Goal: Information Seeking & Learning: Compare options

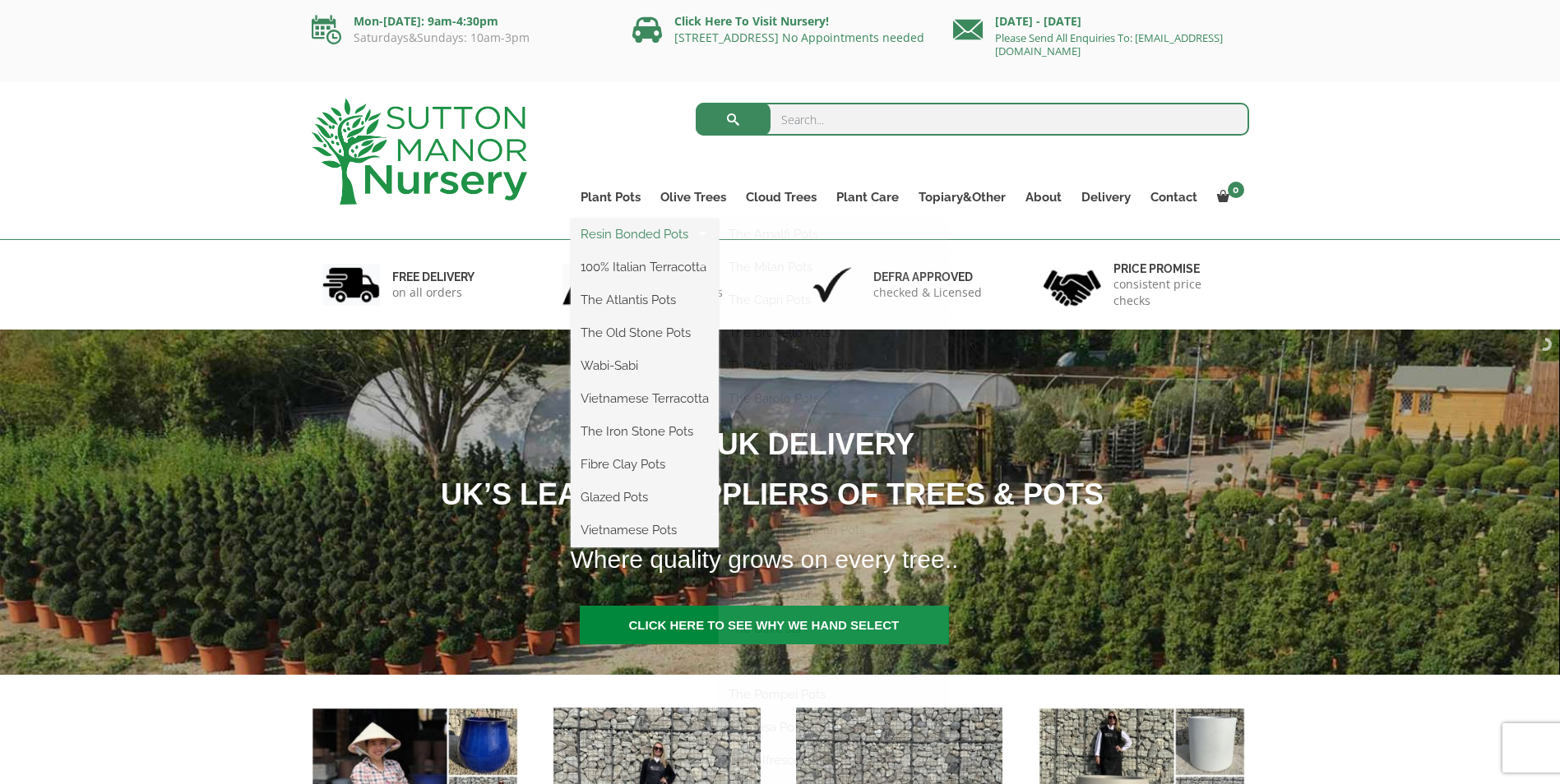
click at [619, 232] on link "Resin Bonded Pots" at bounding box center [644, 234] width 148 height 25
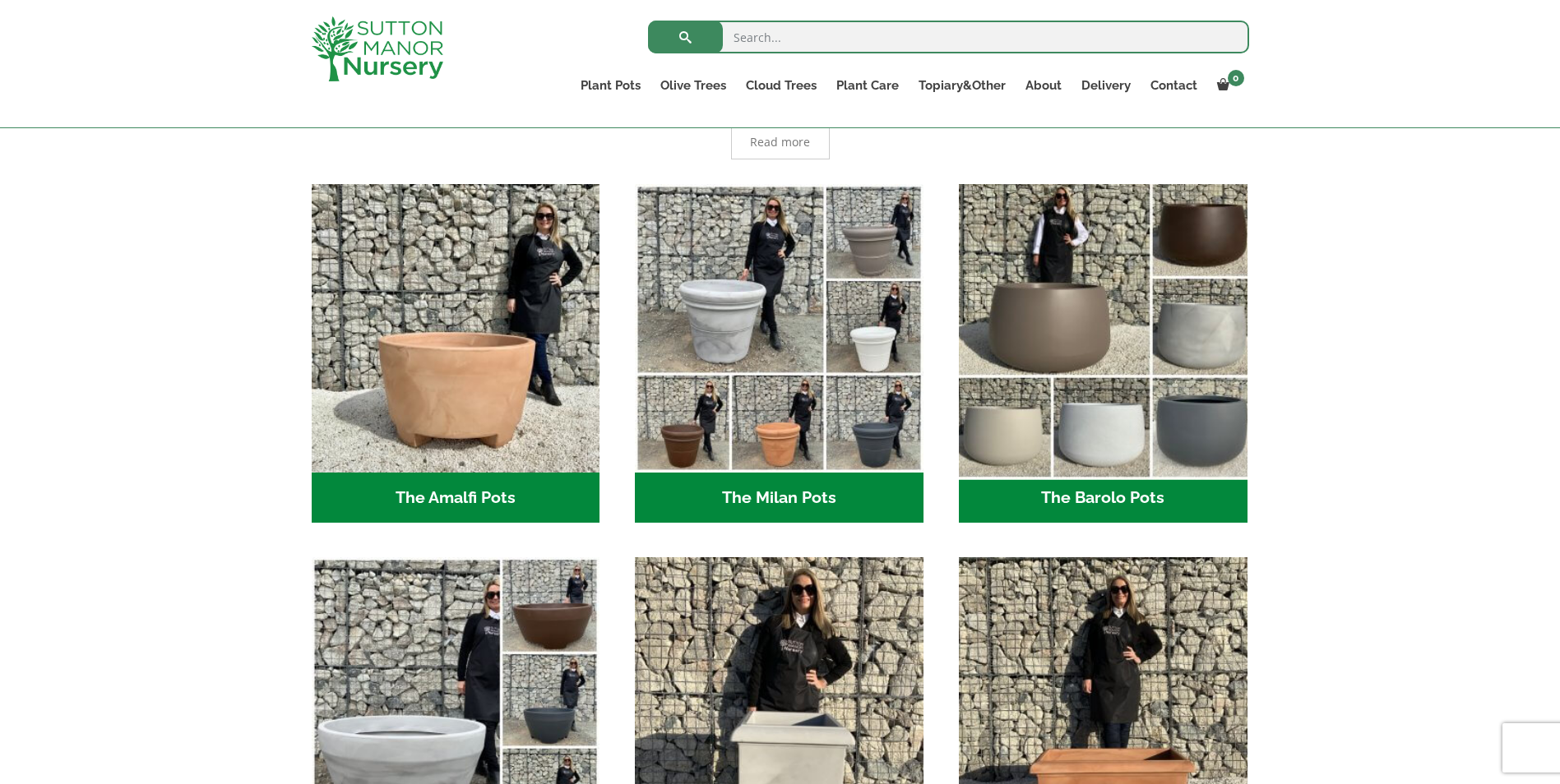
scroll to position [411, 0]
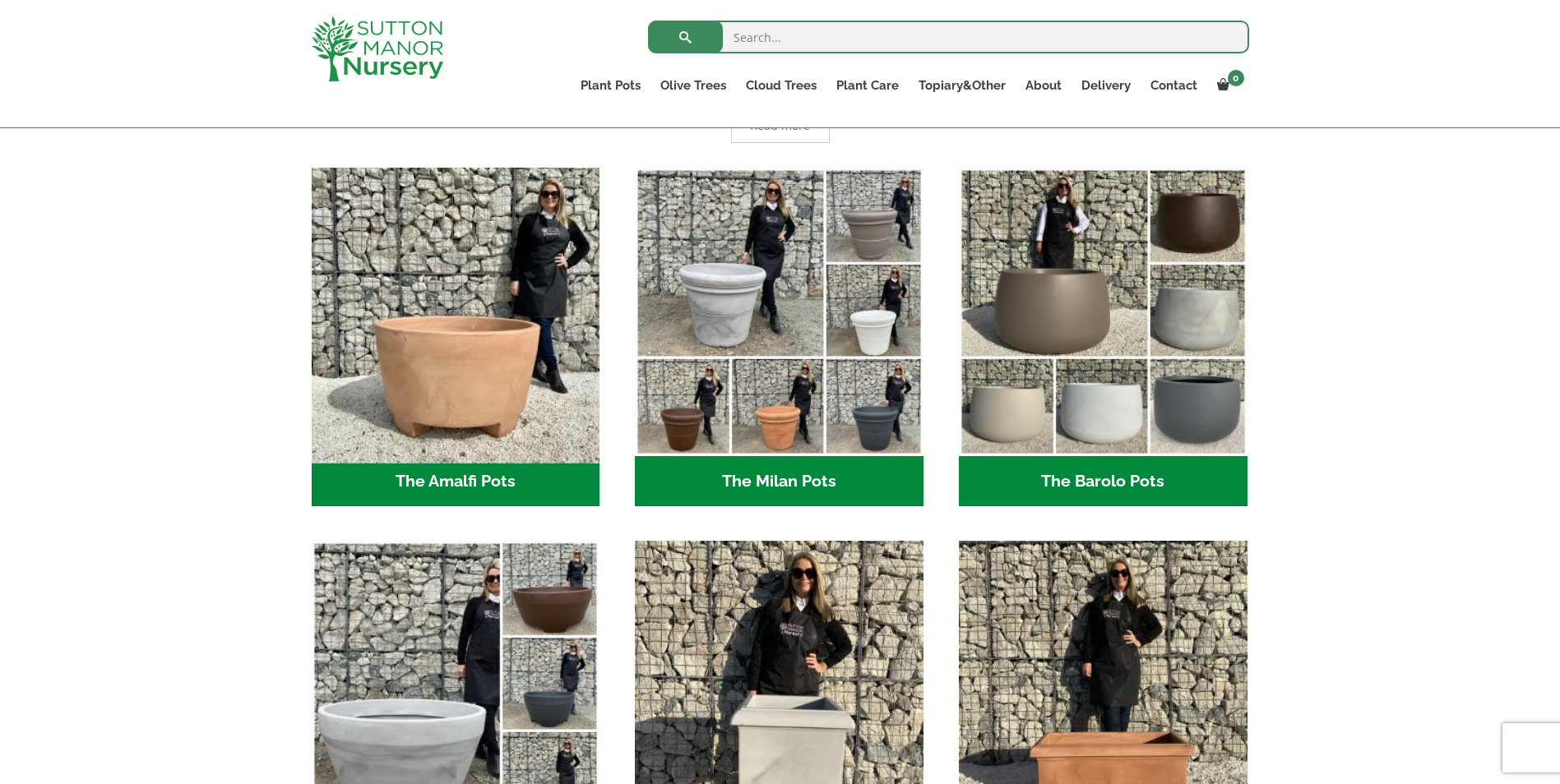
click at [454, 380] on img "Visit product category The Amalfi Pots" at bounding box center [456, 311] width 303 height 303
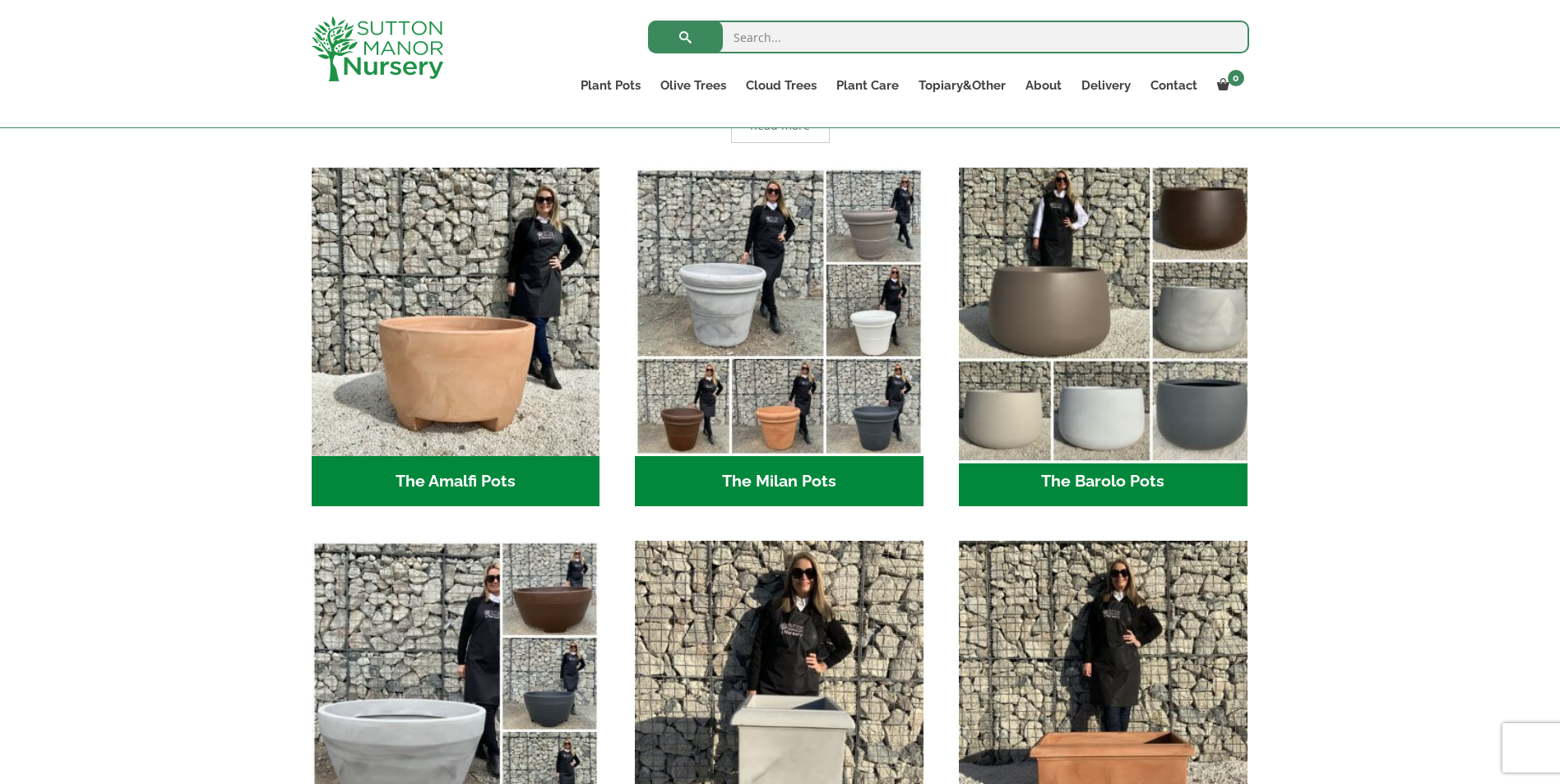
click at [1205, 405] on img "Visit product category The Barolo Pots" at bounding box center [1103, 311] width 303 height 303
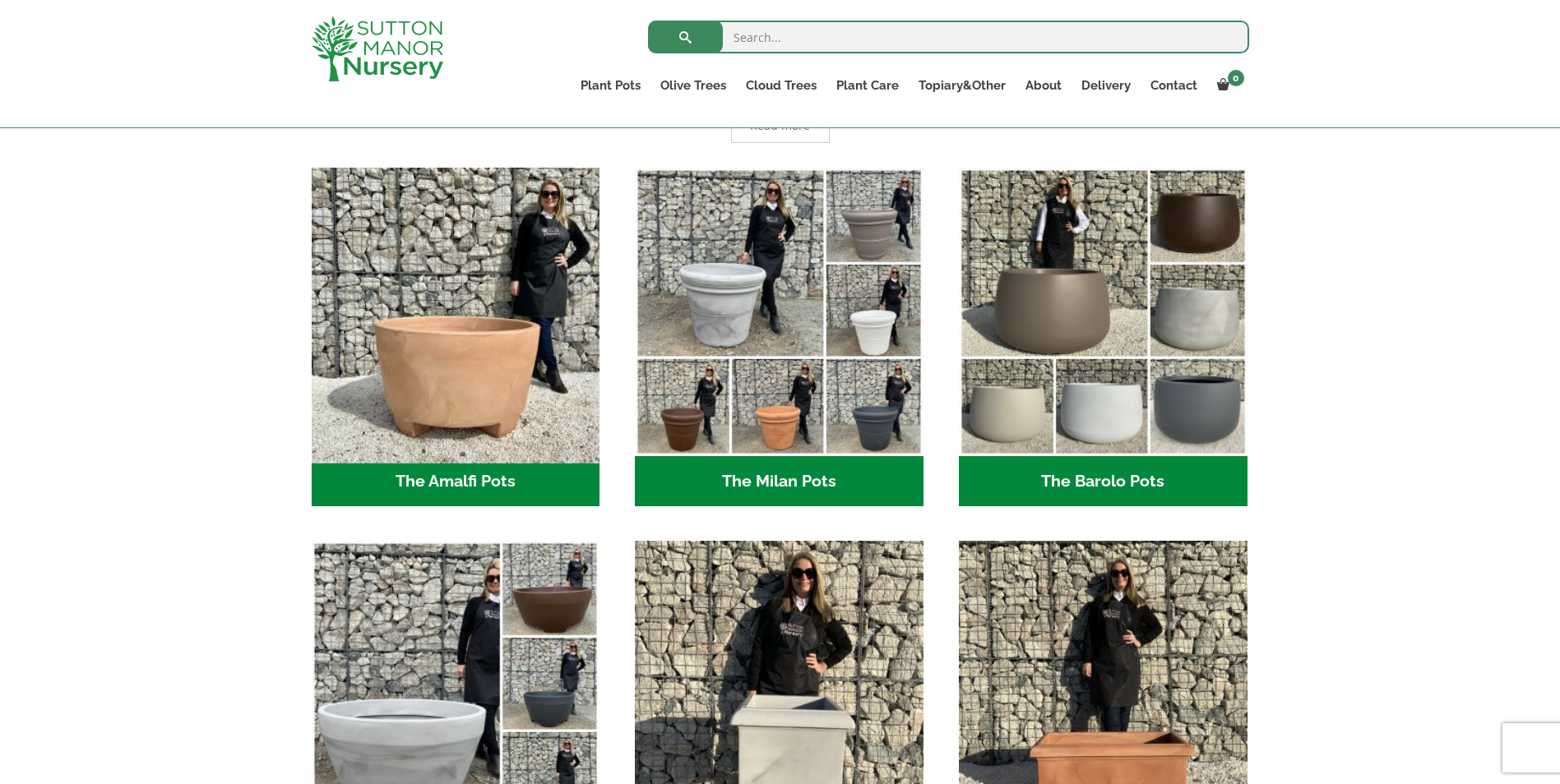
click at [452, 354] on img "Visit product category The Amalfi Pots" at bounding box center [456, 311] width 303 height 303
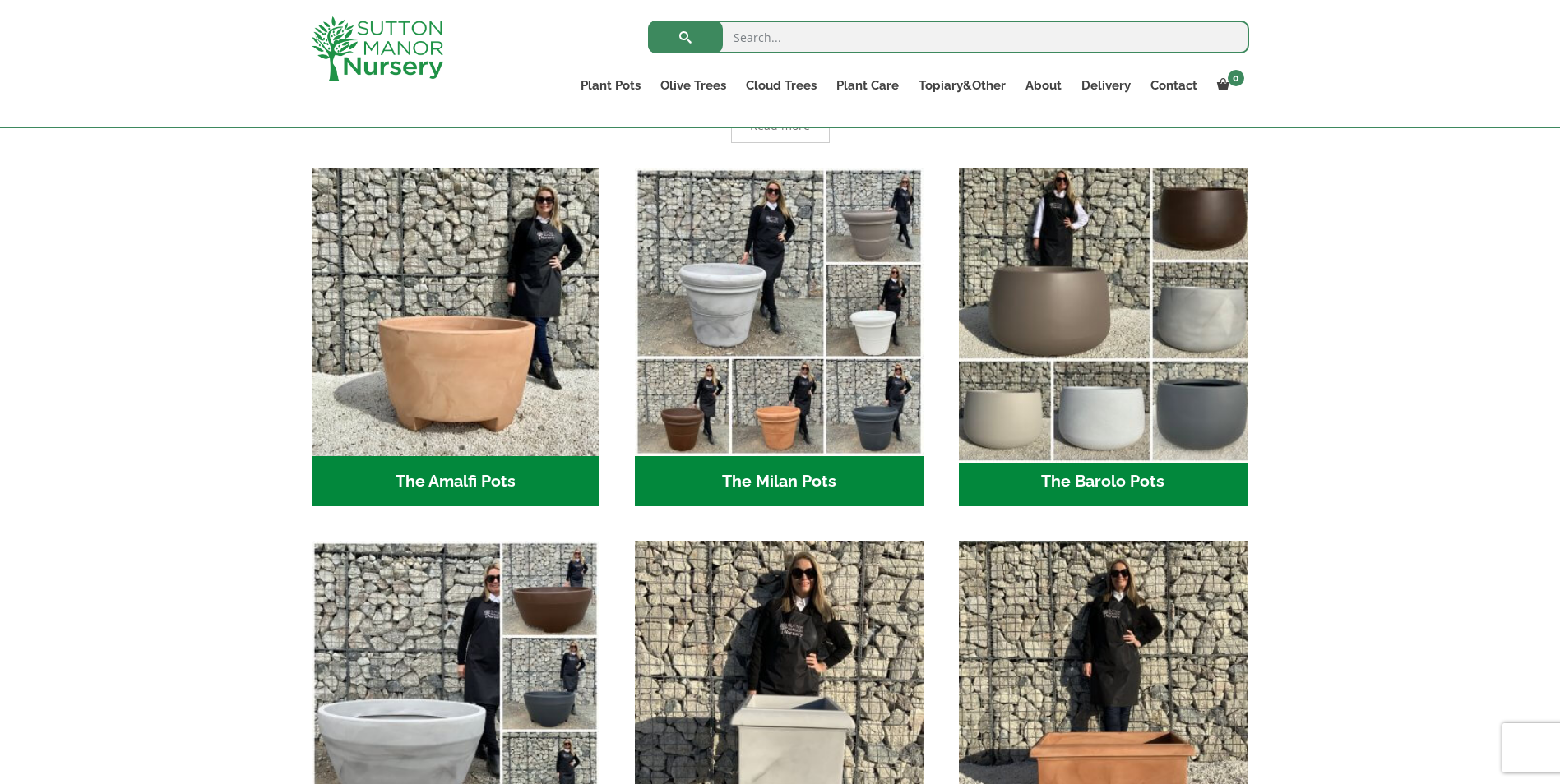
click at [1068, 319] on img "Visit product category The Barolo Pots" at bounding box center [1103, 311] width 303 height 303
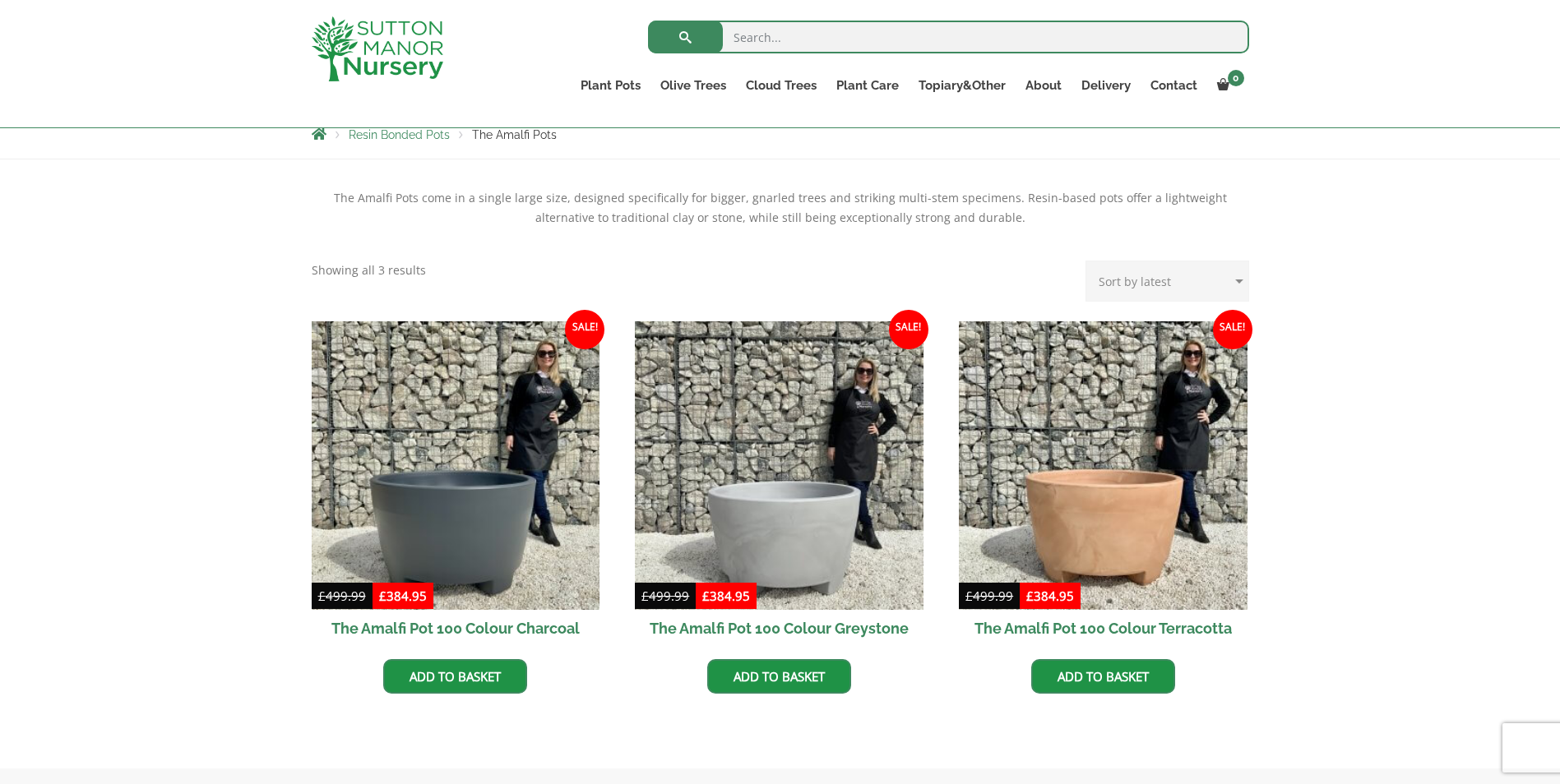
scroll to position [328, 0]
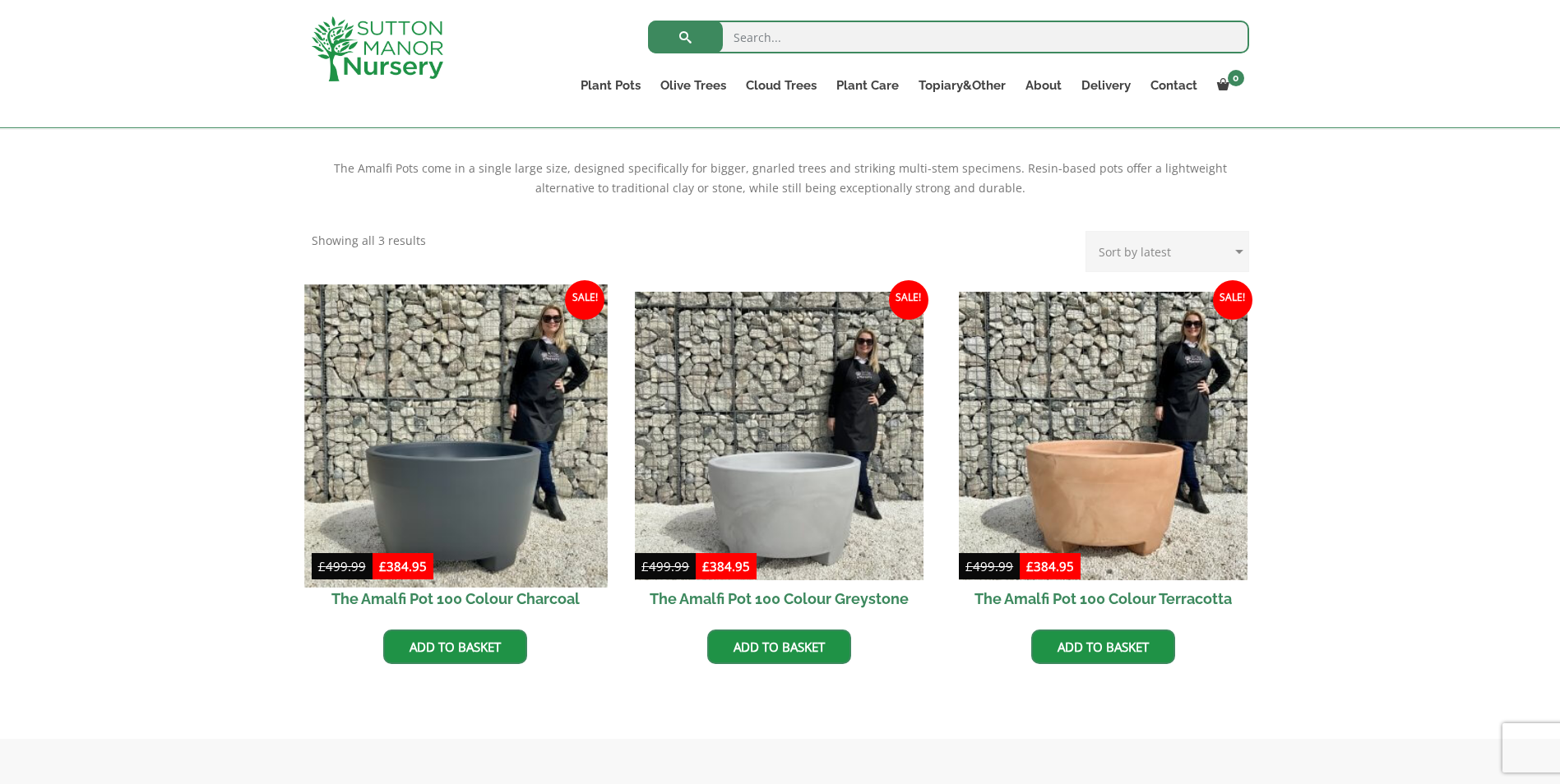
click at [481, 488] on img at bounding box center [456, 436] width 303 height 303
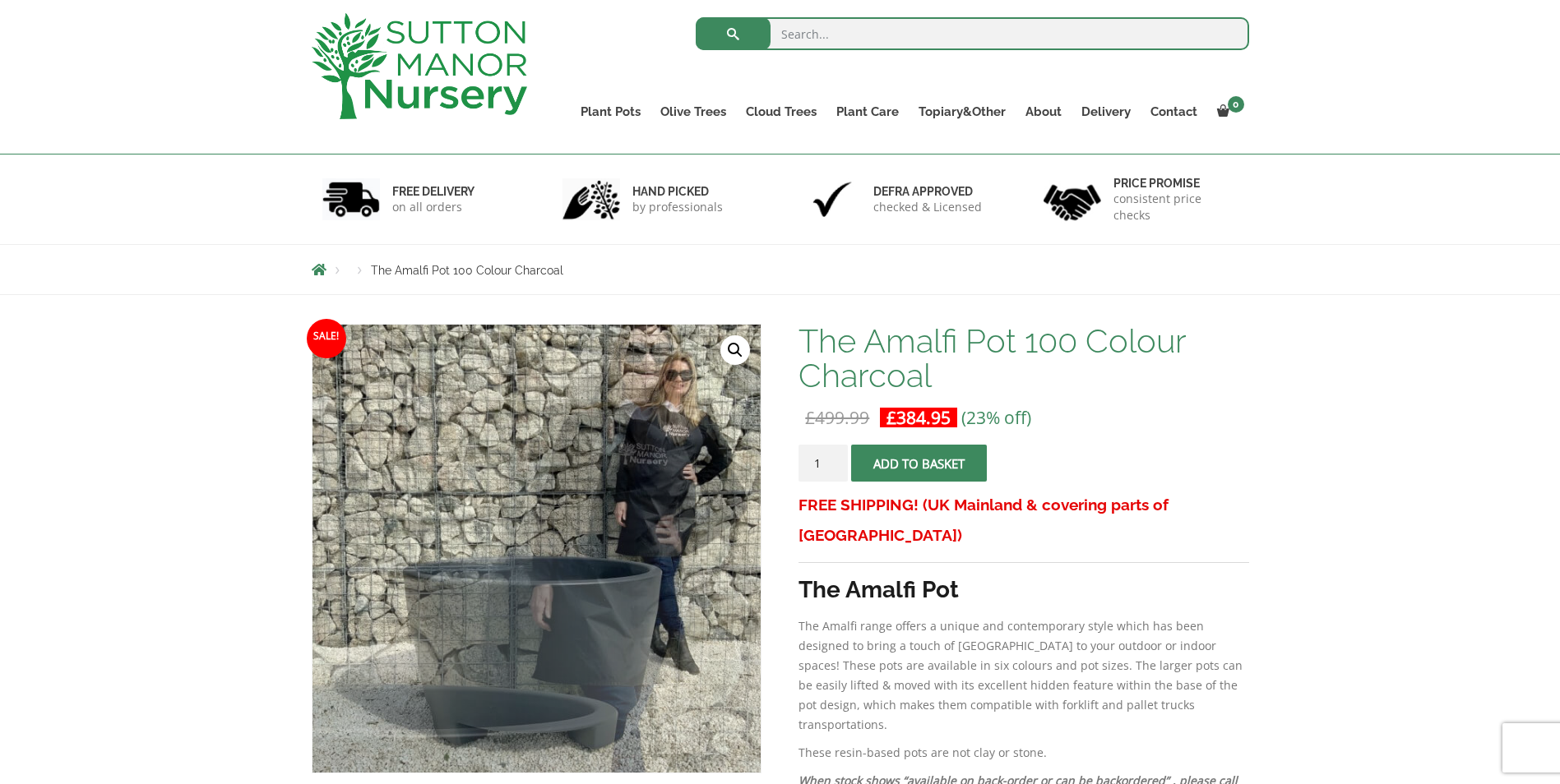
drag, startPoint x: 960, startPoint y: 539, endPoint x: 984, endPoint y: 589, distance: 55.5
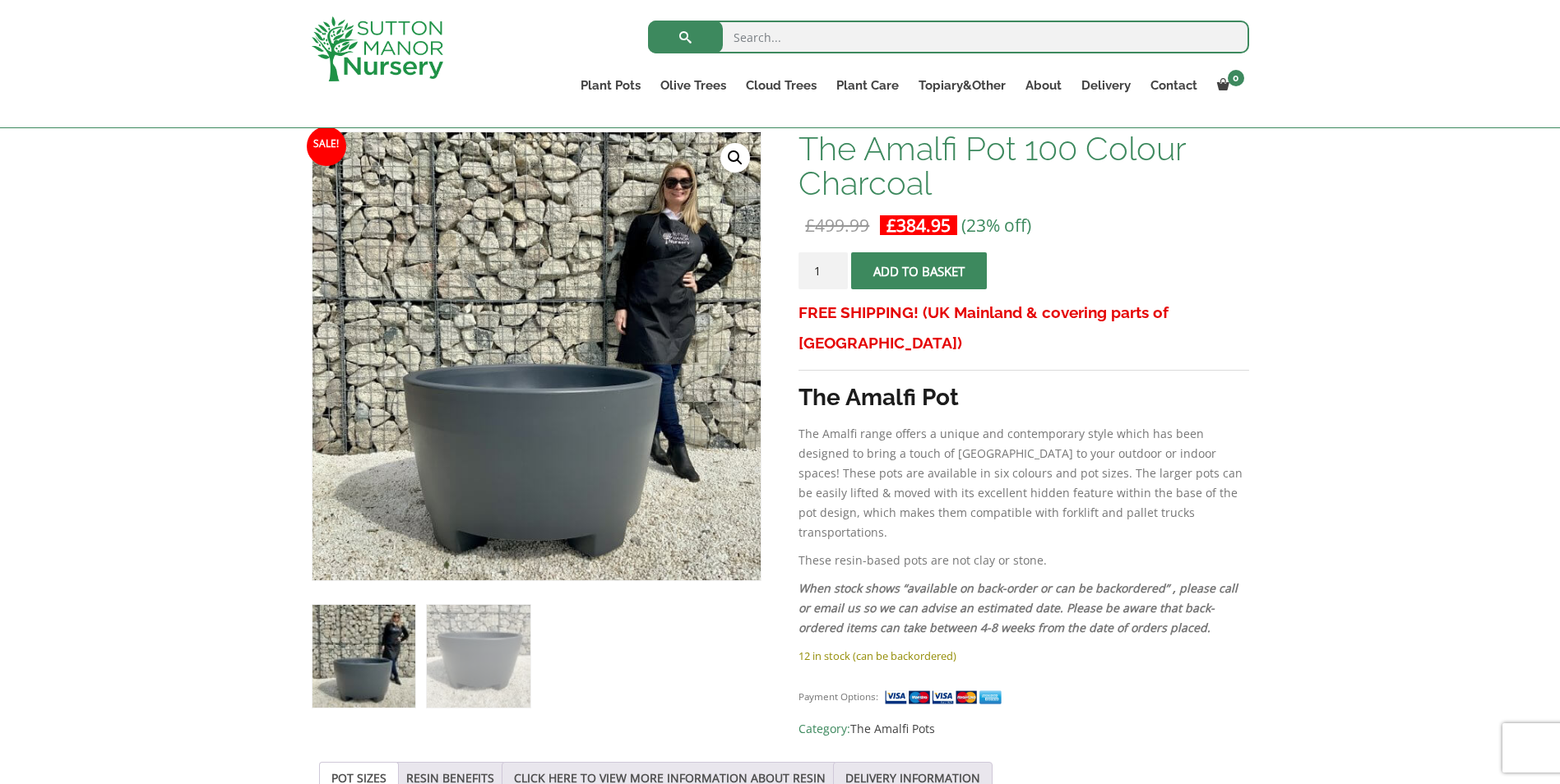
scroll to position [247, 0]
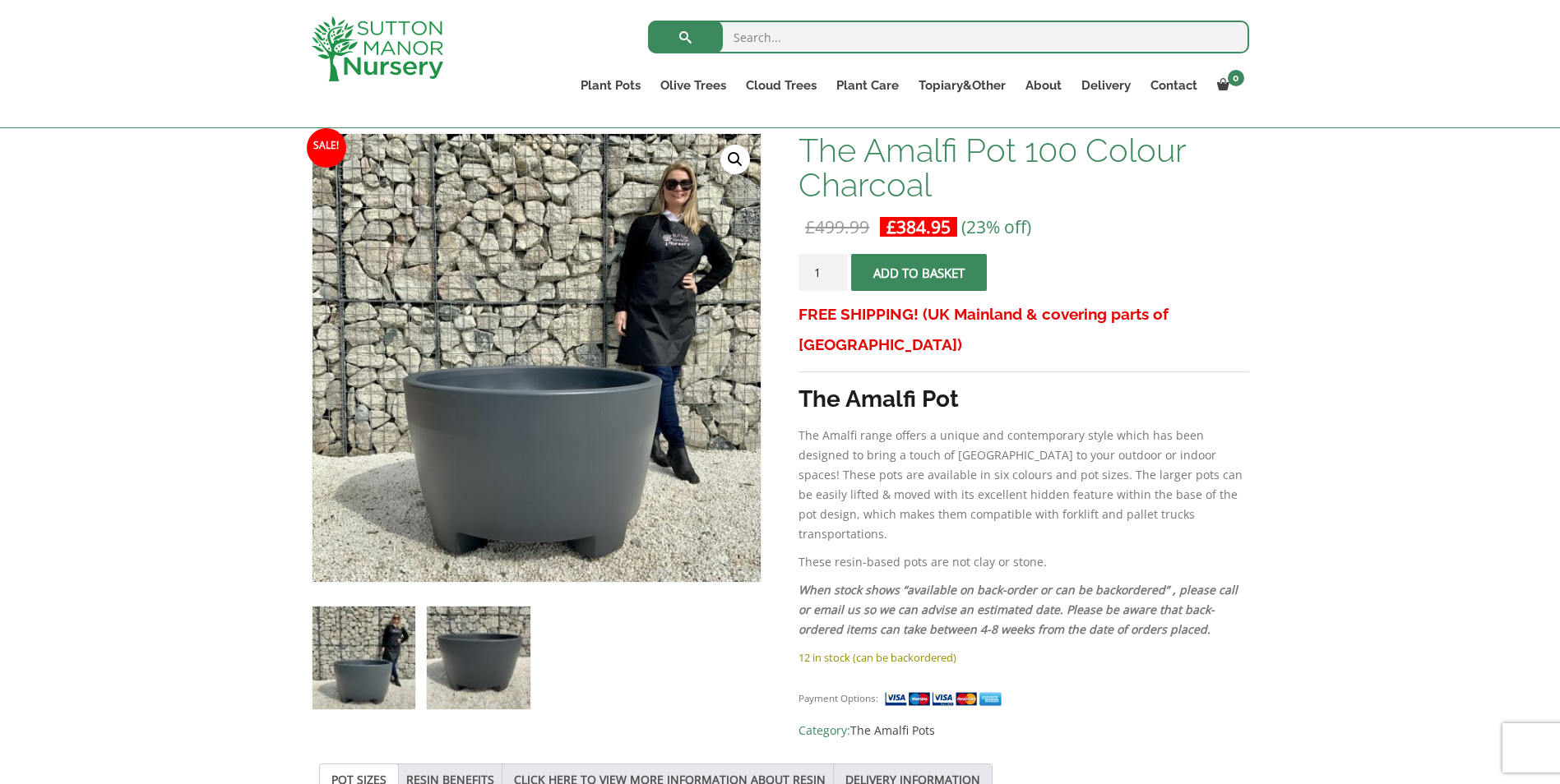
click at [474, 644] on img at bounding box center [478, 658] width 103 height 103
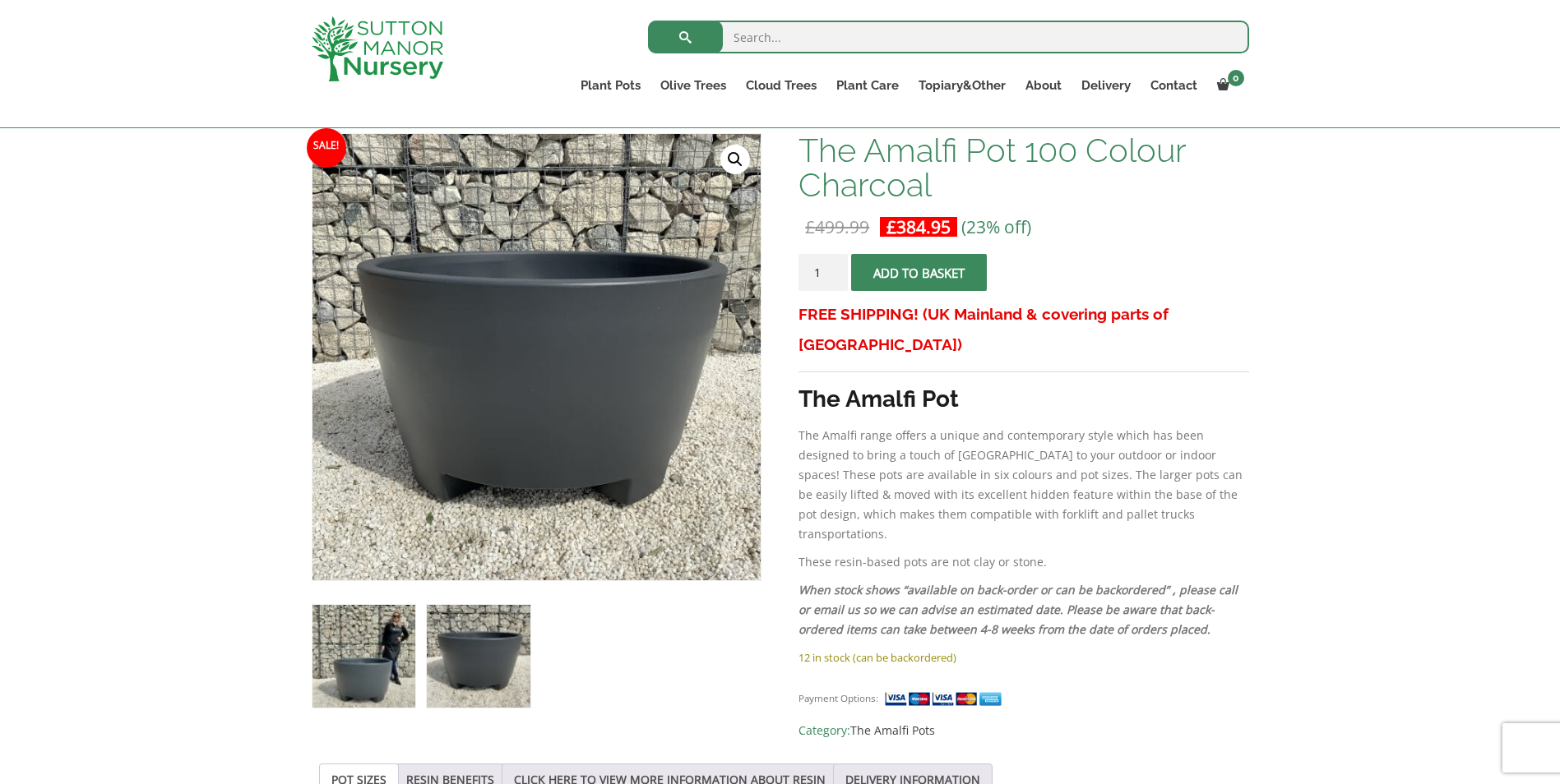
click at [336, 665] on img at bounding box center [364, 656] width 103 height 103
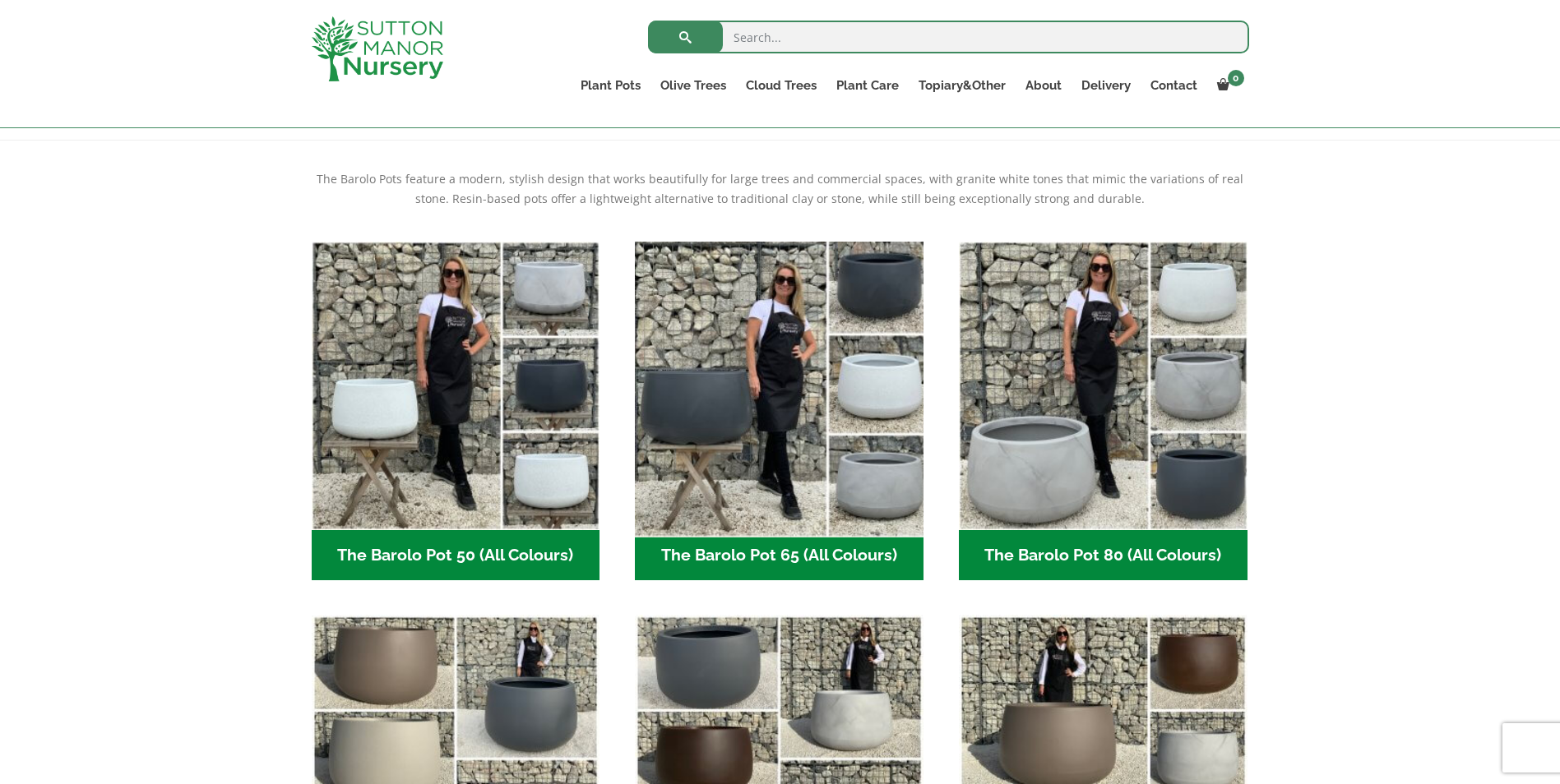
scroll to position [464, 0]
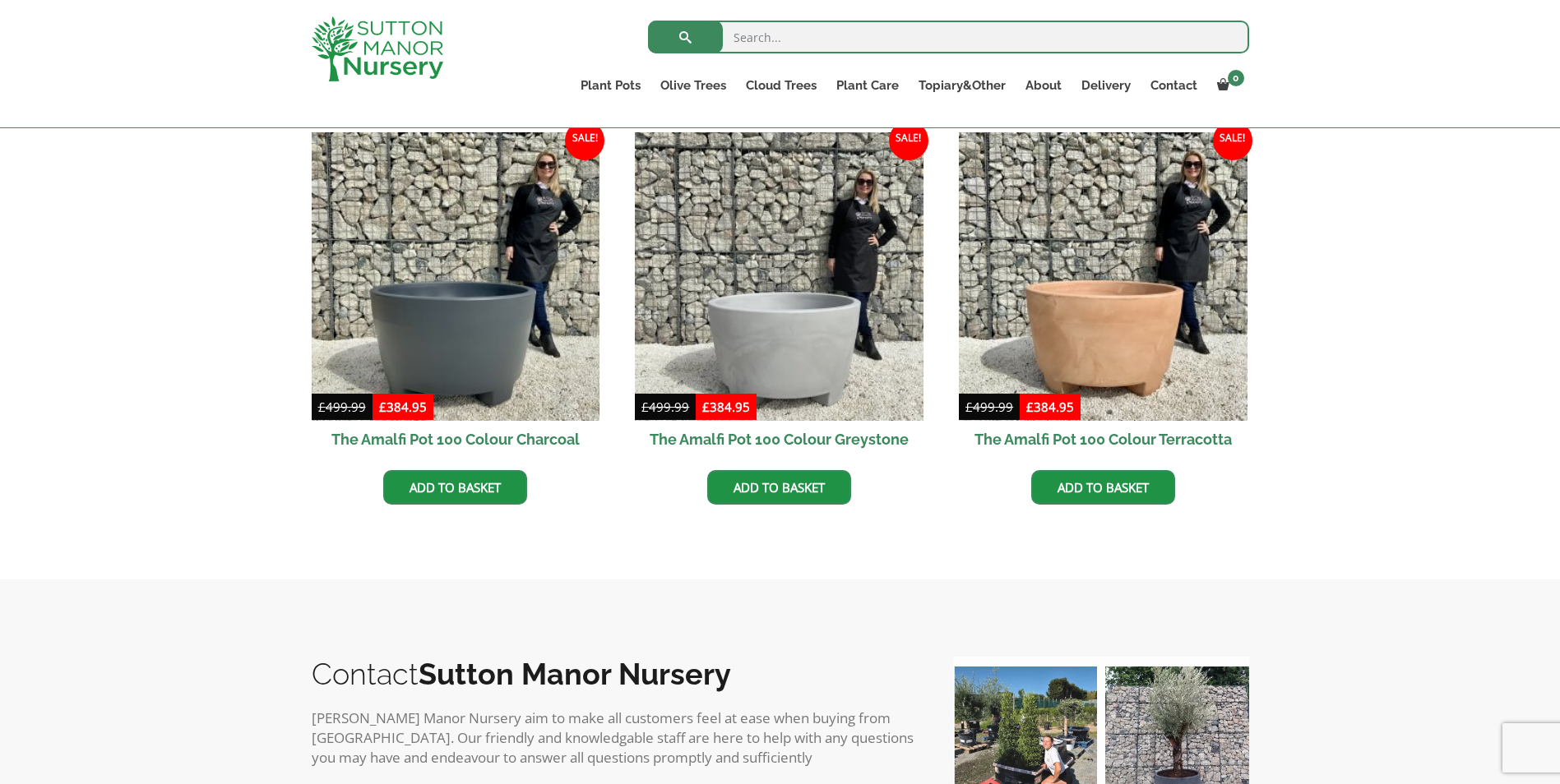
scroll to position [411, 0]
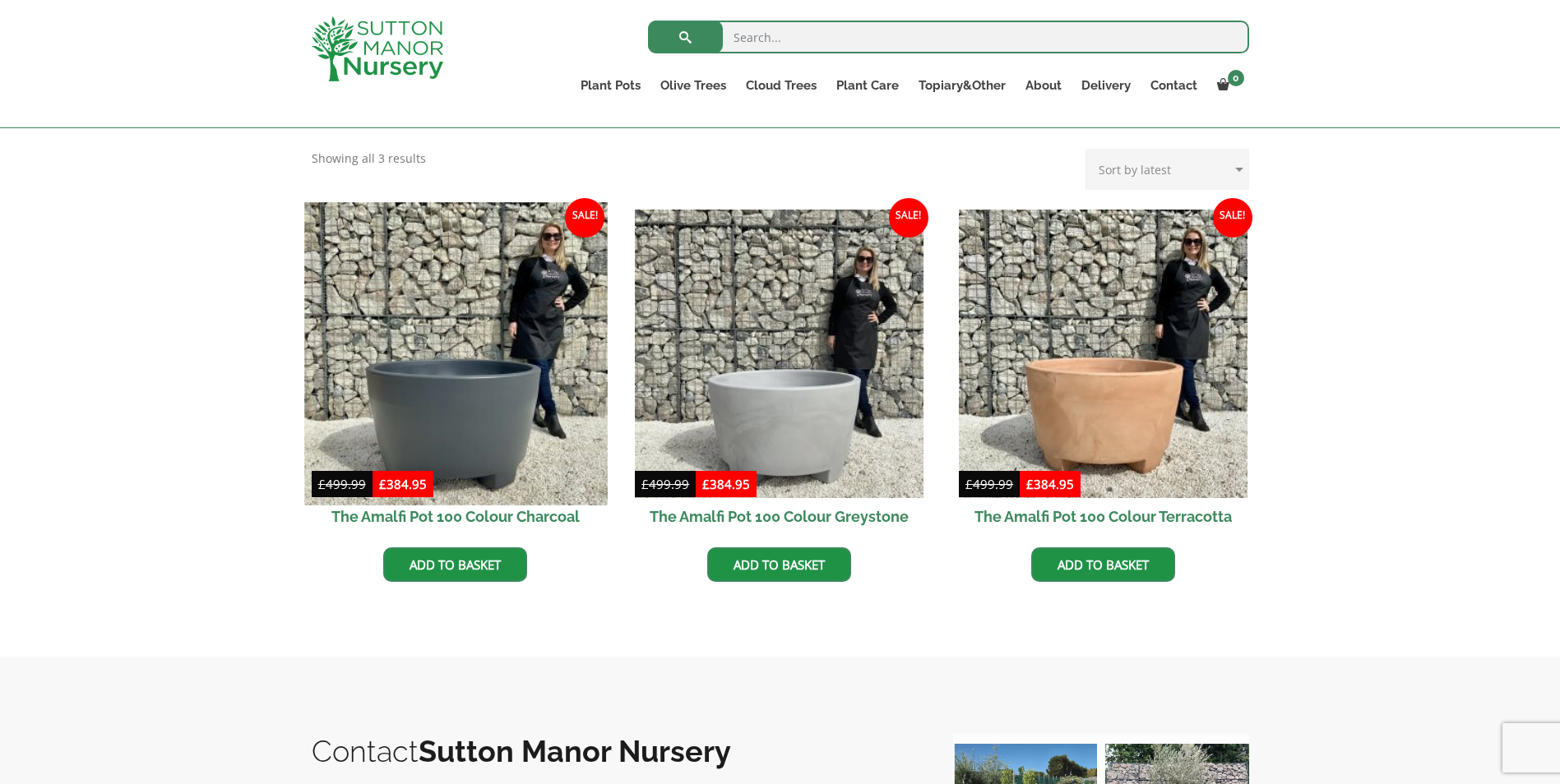
click at [443, 431] on img at bounding box center [456, 353] width 303 height 303
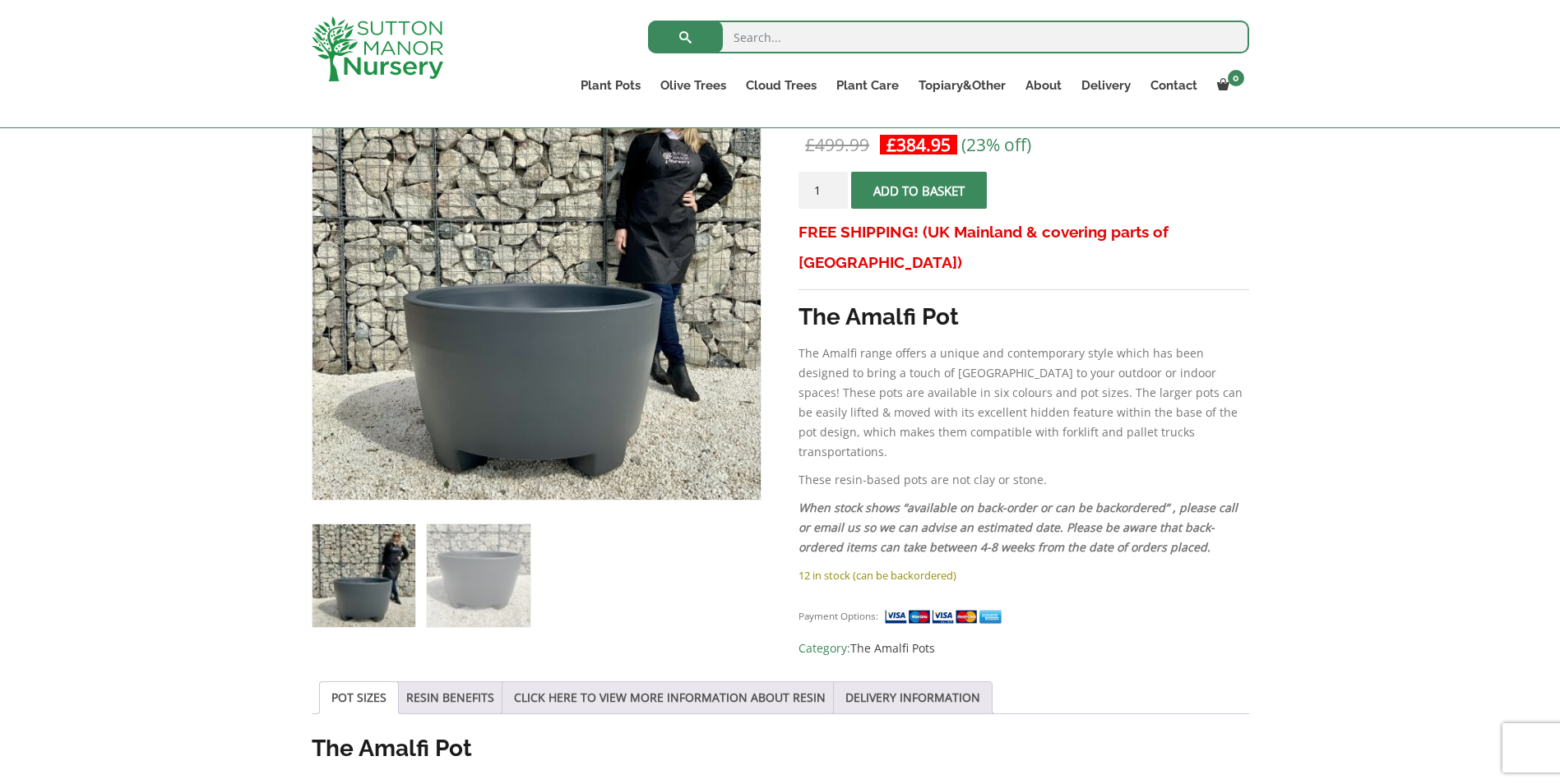
scroll to position [164, 0]
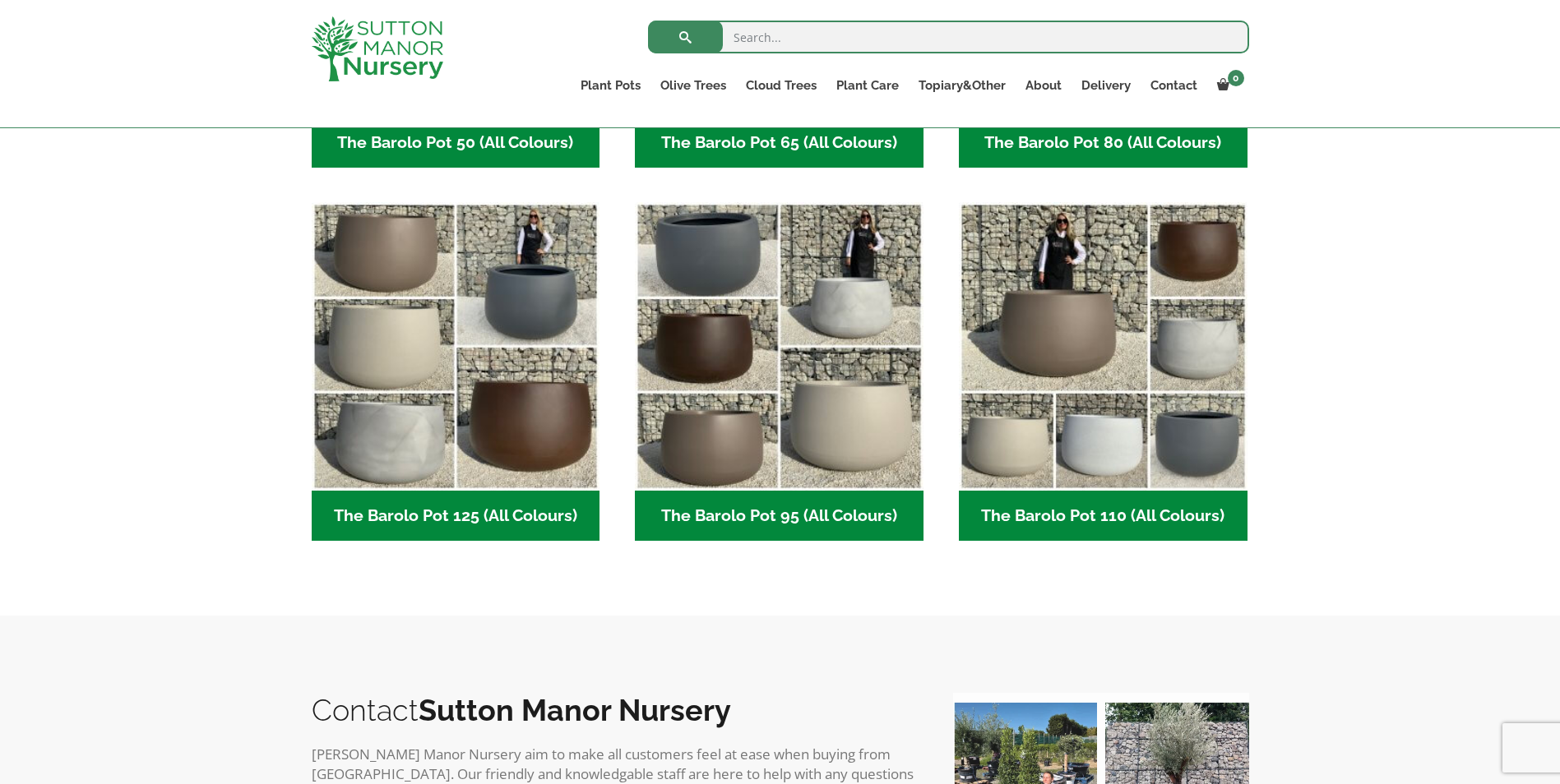
scroll to position [740, 0]
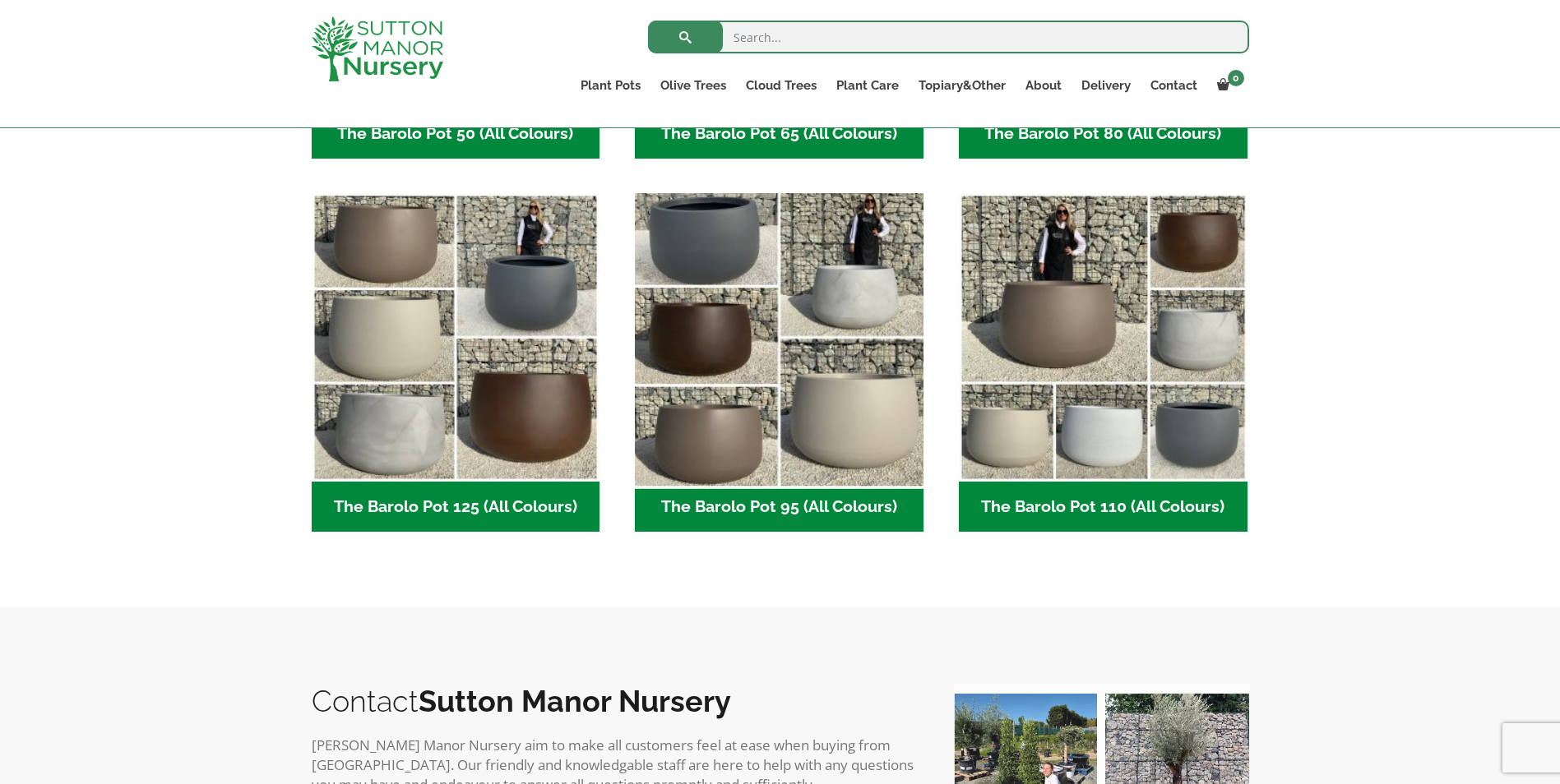
click at [683, 226] on img "Visit product category The Barolo Pot 95 (All Colours)" at bounding box center [779, 338] width 303 height 303
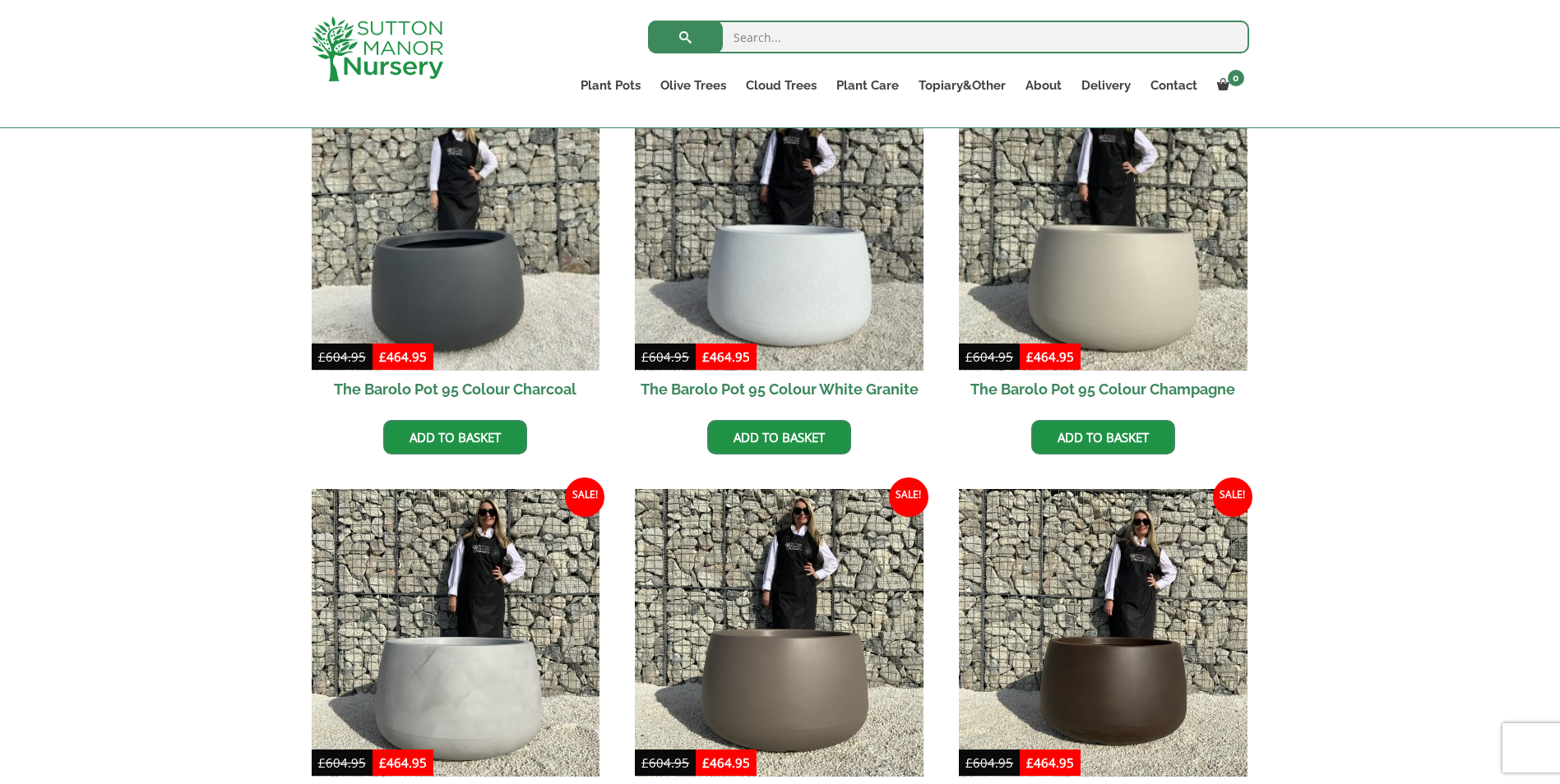
scroll to position [411, 0]
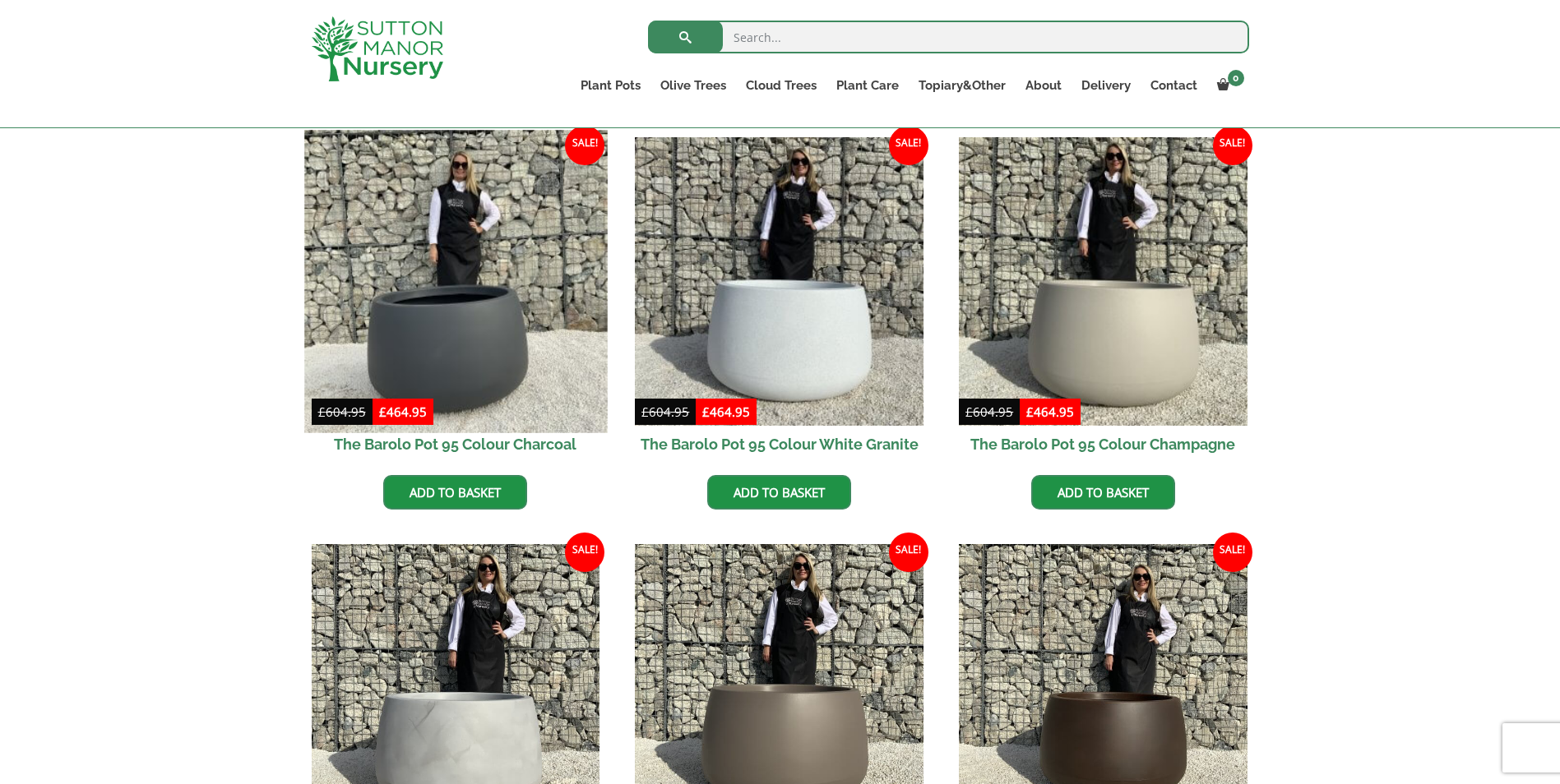
click at [476, 328] on img at bounding box center [456, 281] width 303 height 303
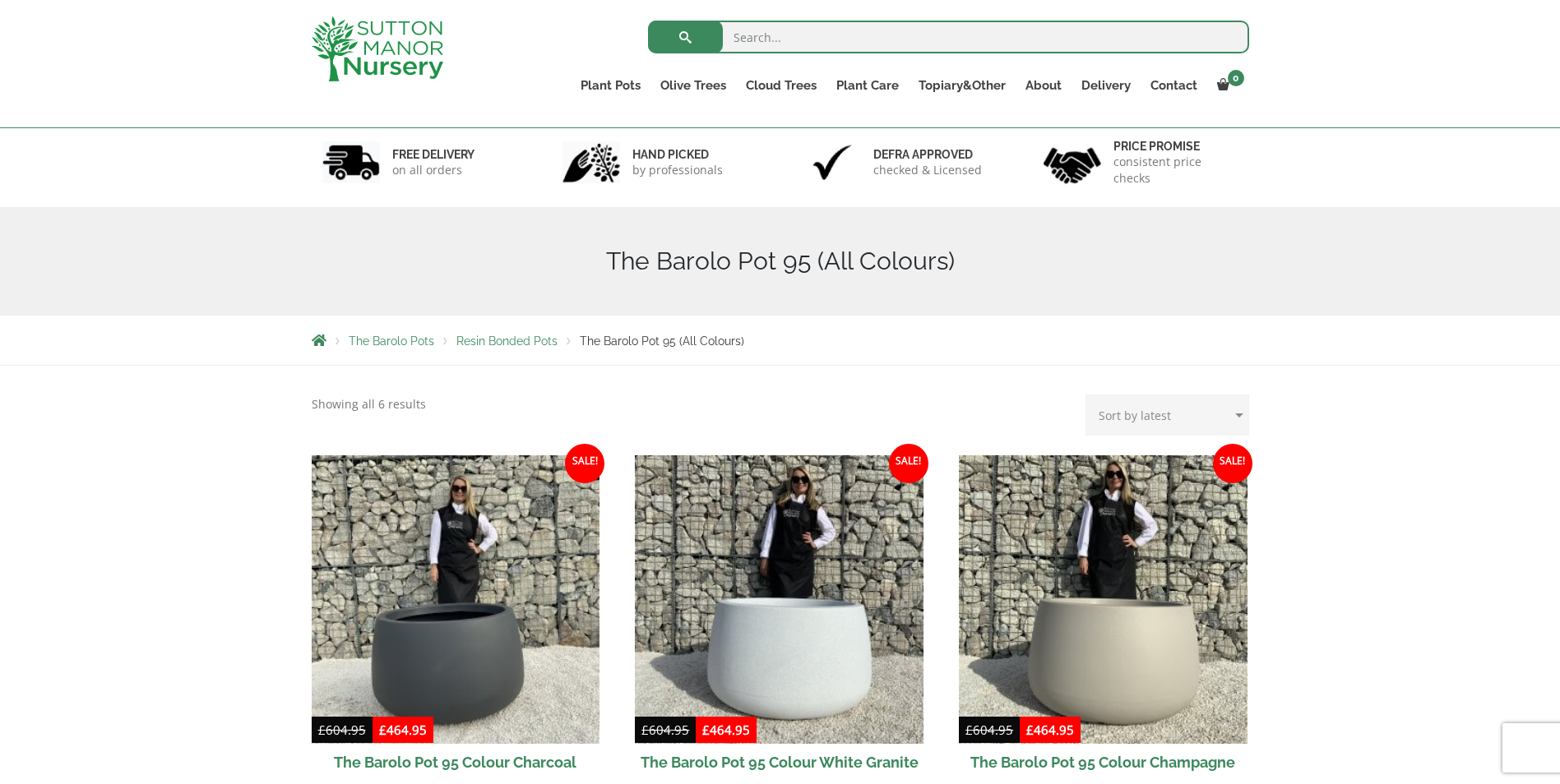
scroll to position [83, 0]
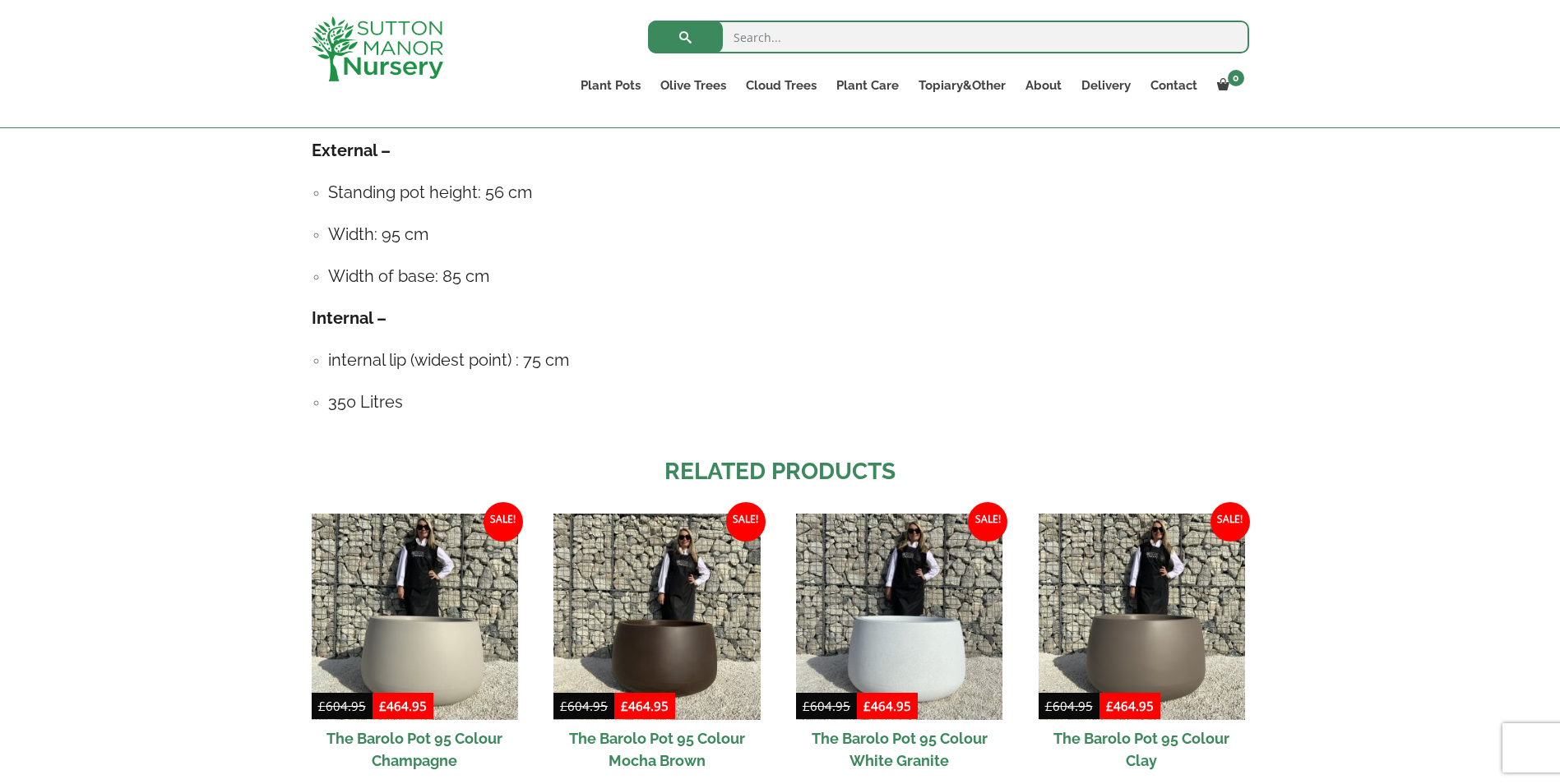
scroll to position [1151, 0]
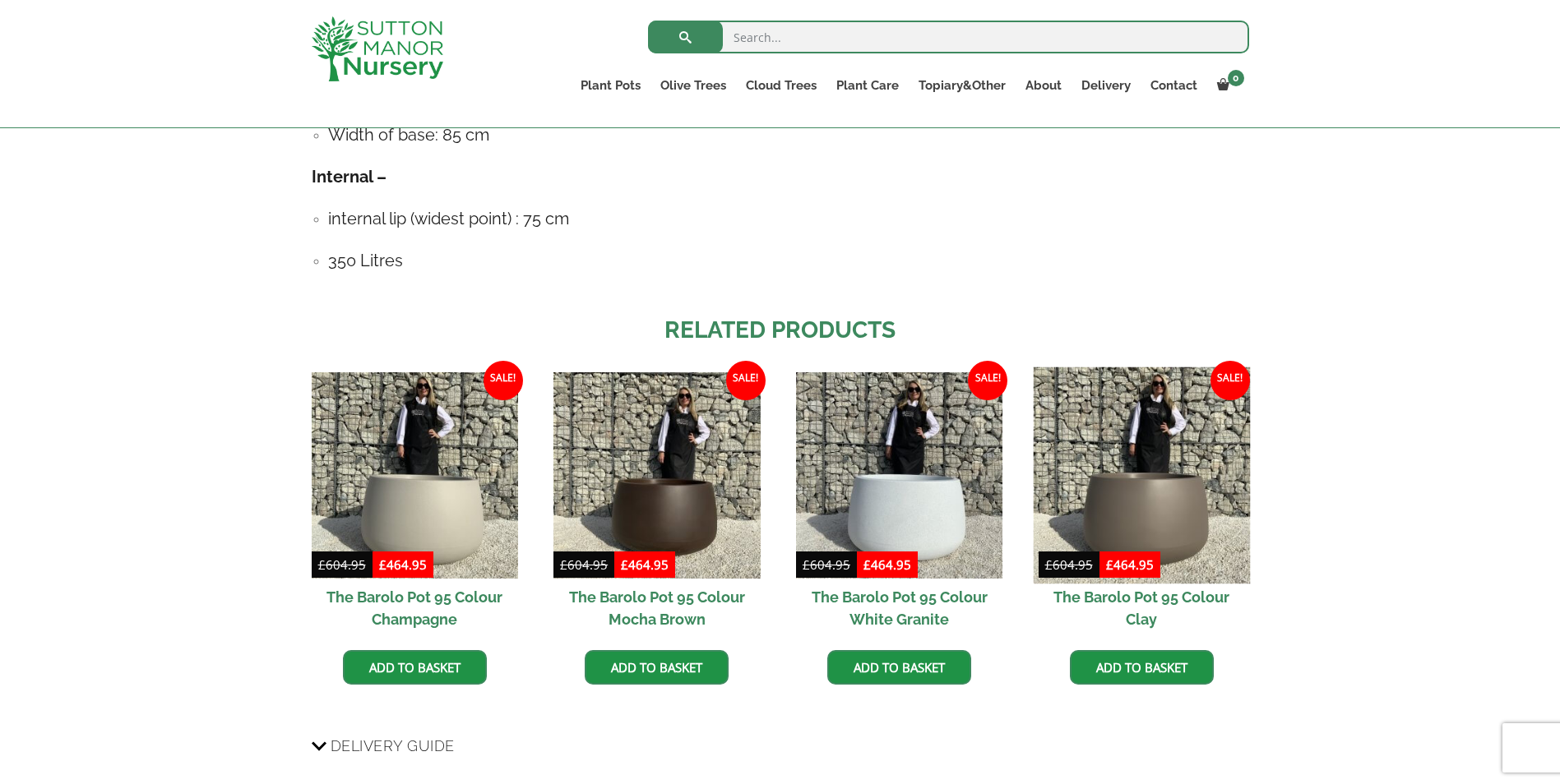
click at [1157, 504] on img at bounding box center [1141, 475] width 217 height 217
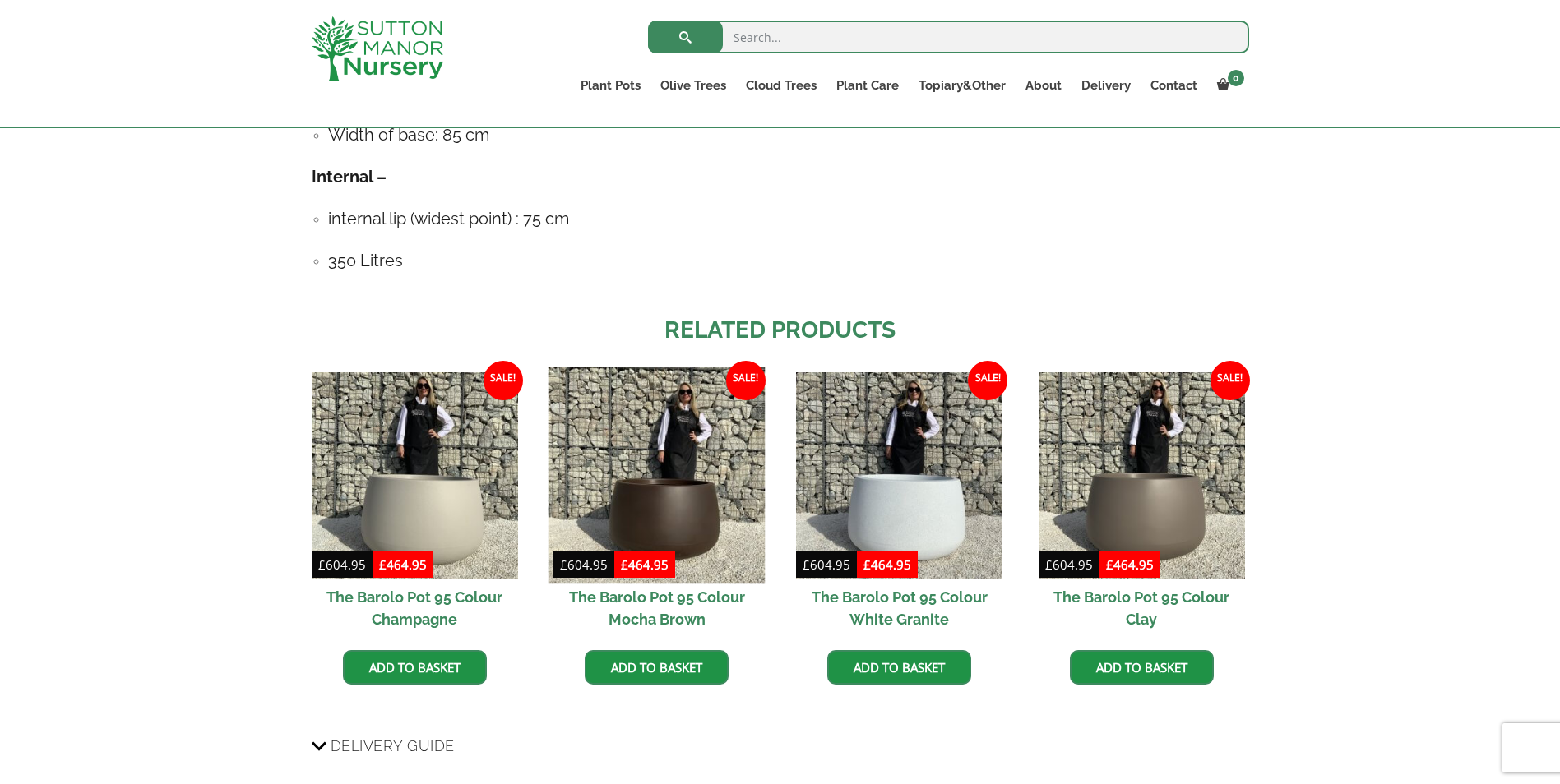
click at [673, 494] on img at bounding box center [656, 475] width 217 height 217
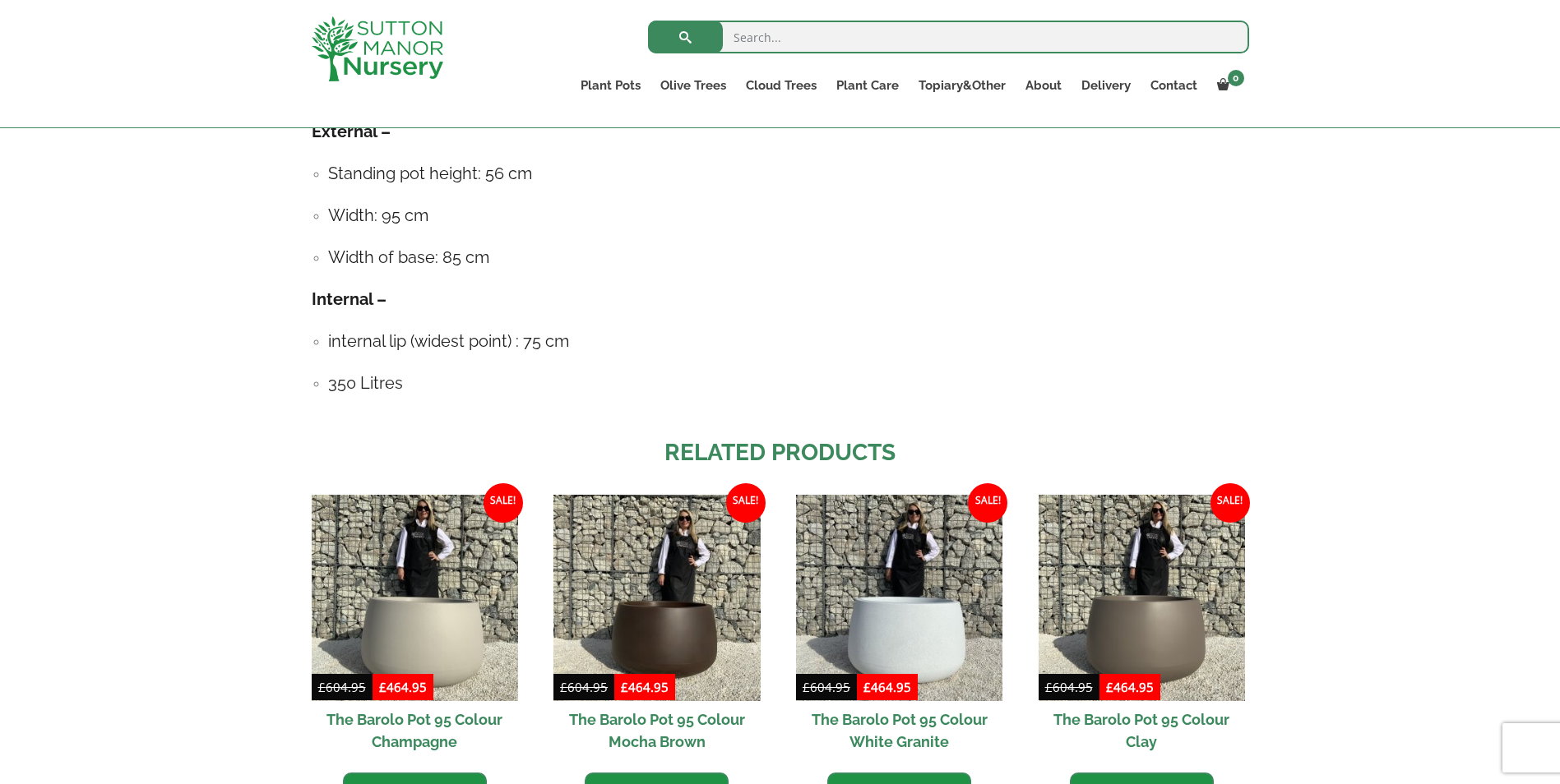
scroll to position [904, 0]
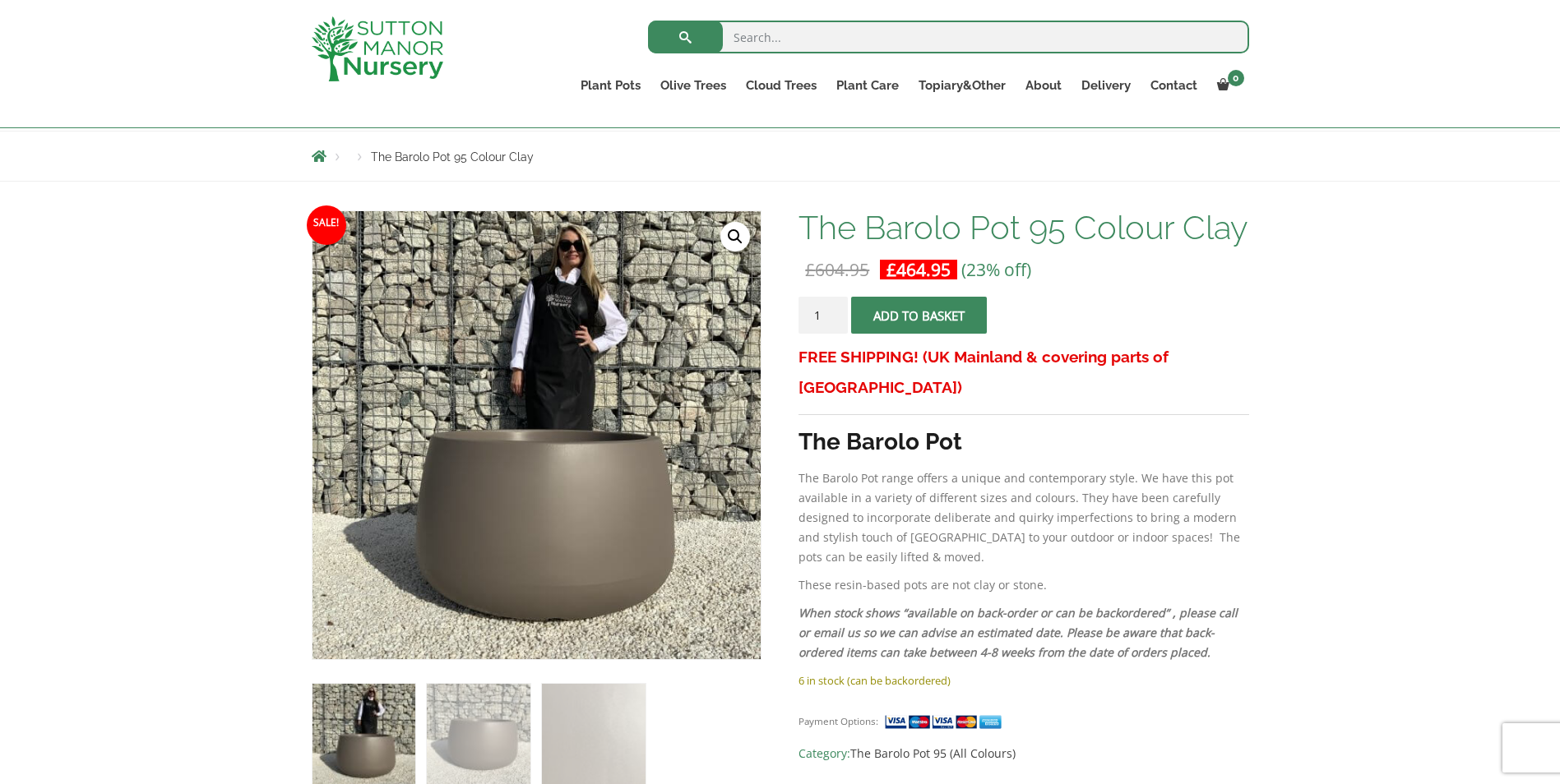
scroll to position [328, 0]
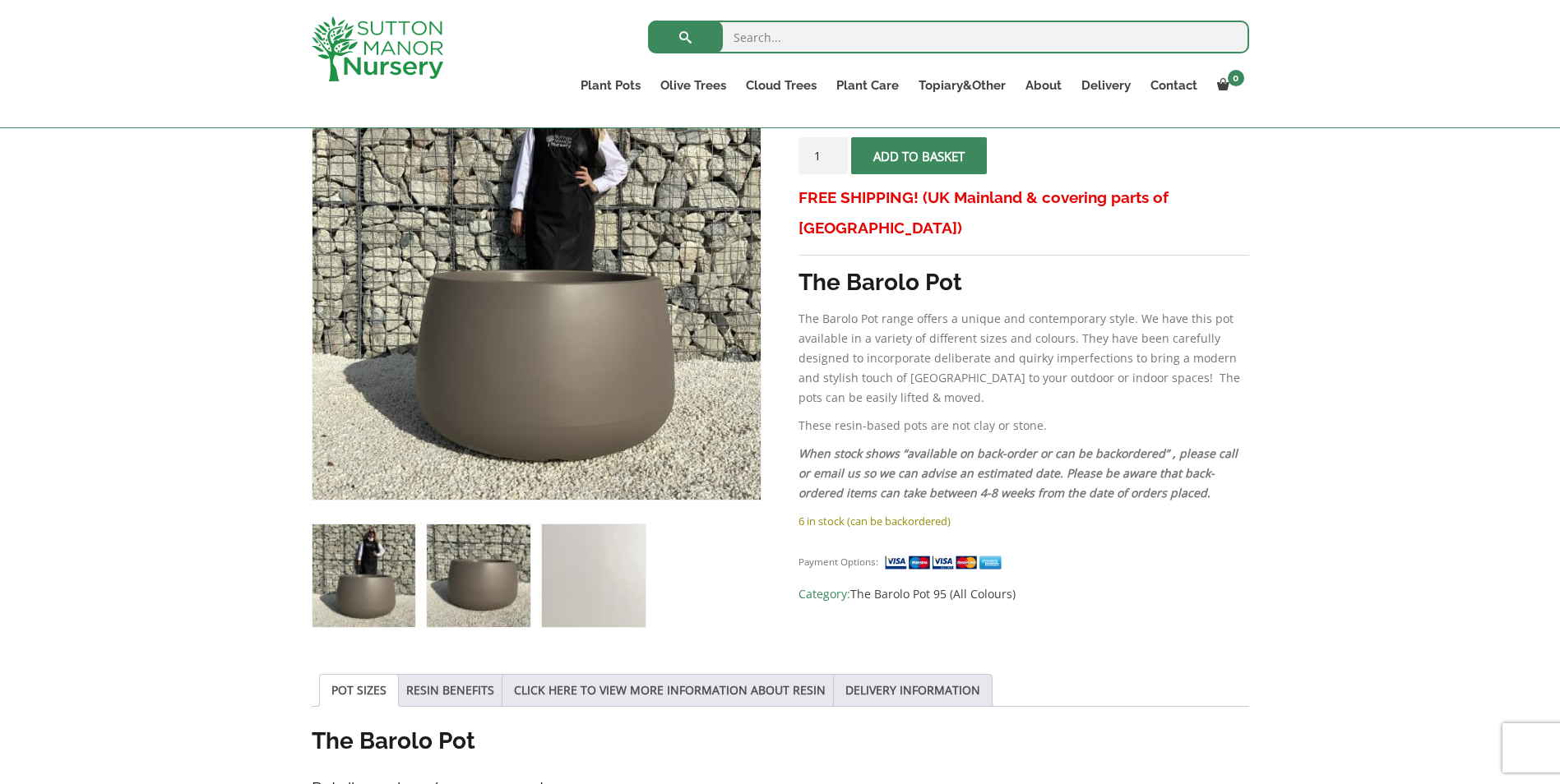
click at [491, 592] on img at bounding box center [478, 576] width 103 height 103
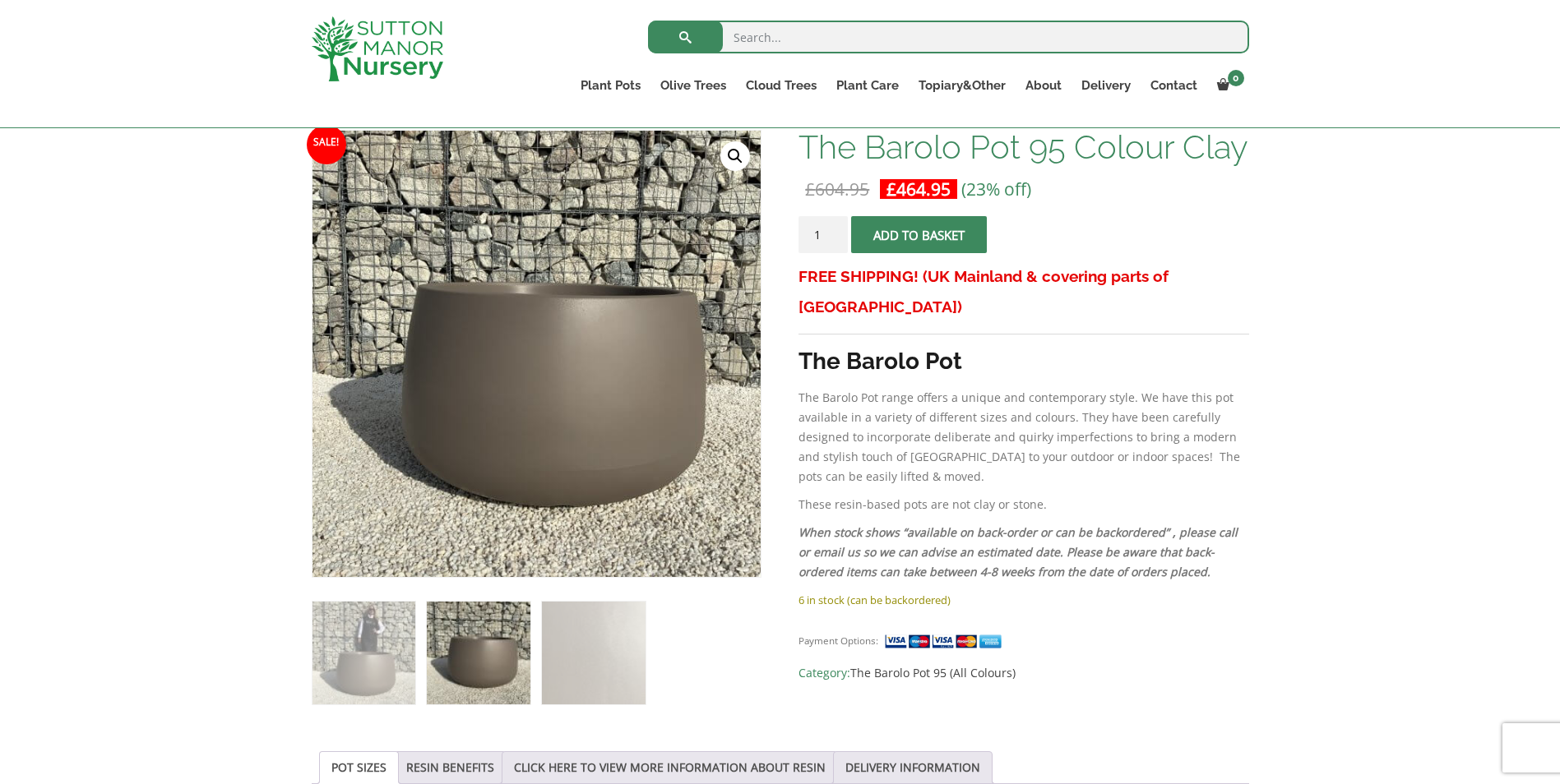
scroll to position [247, 0]
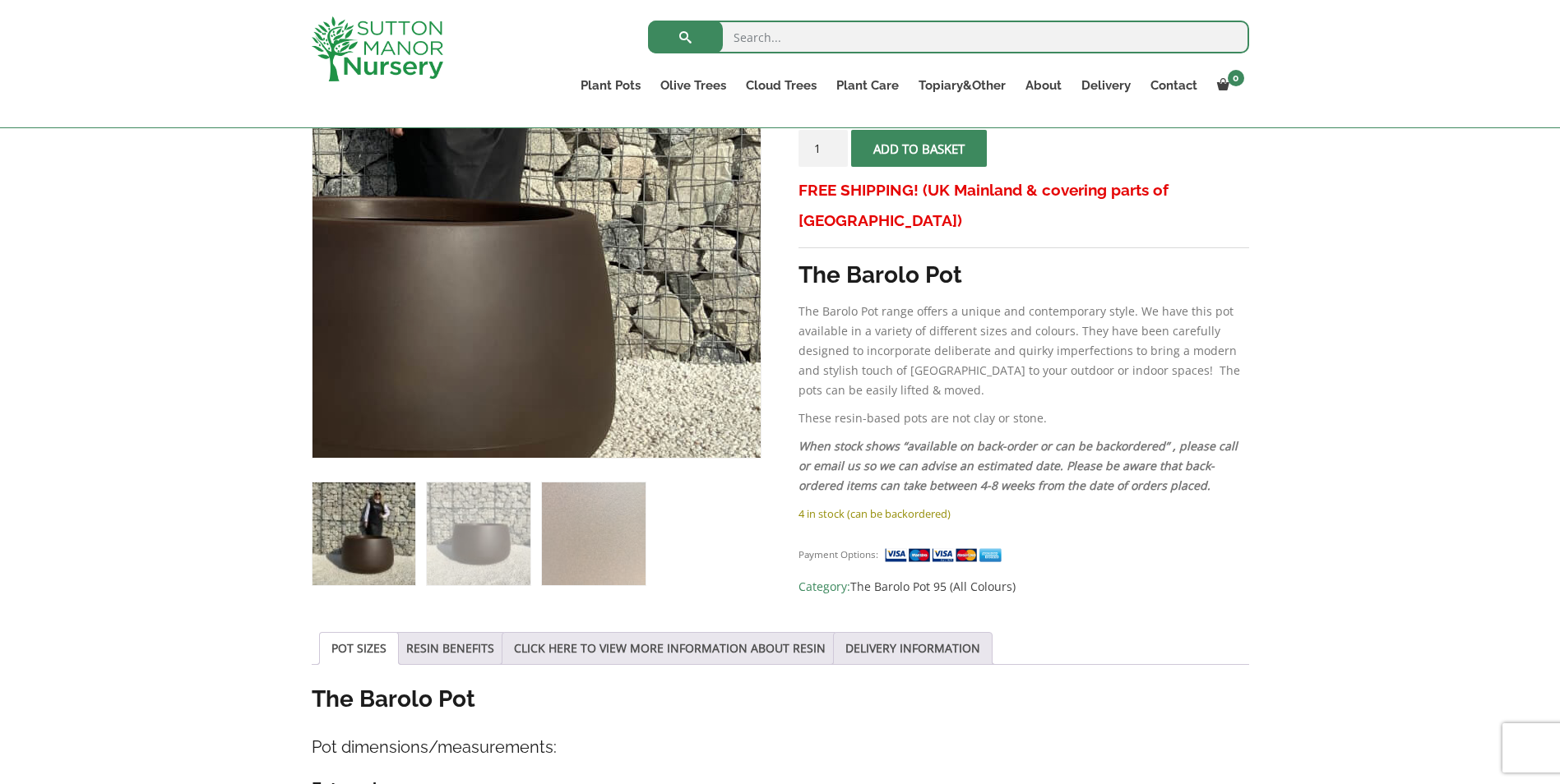
scroll to position [411, 0]
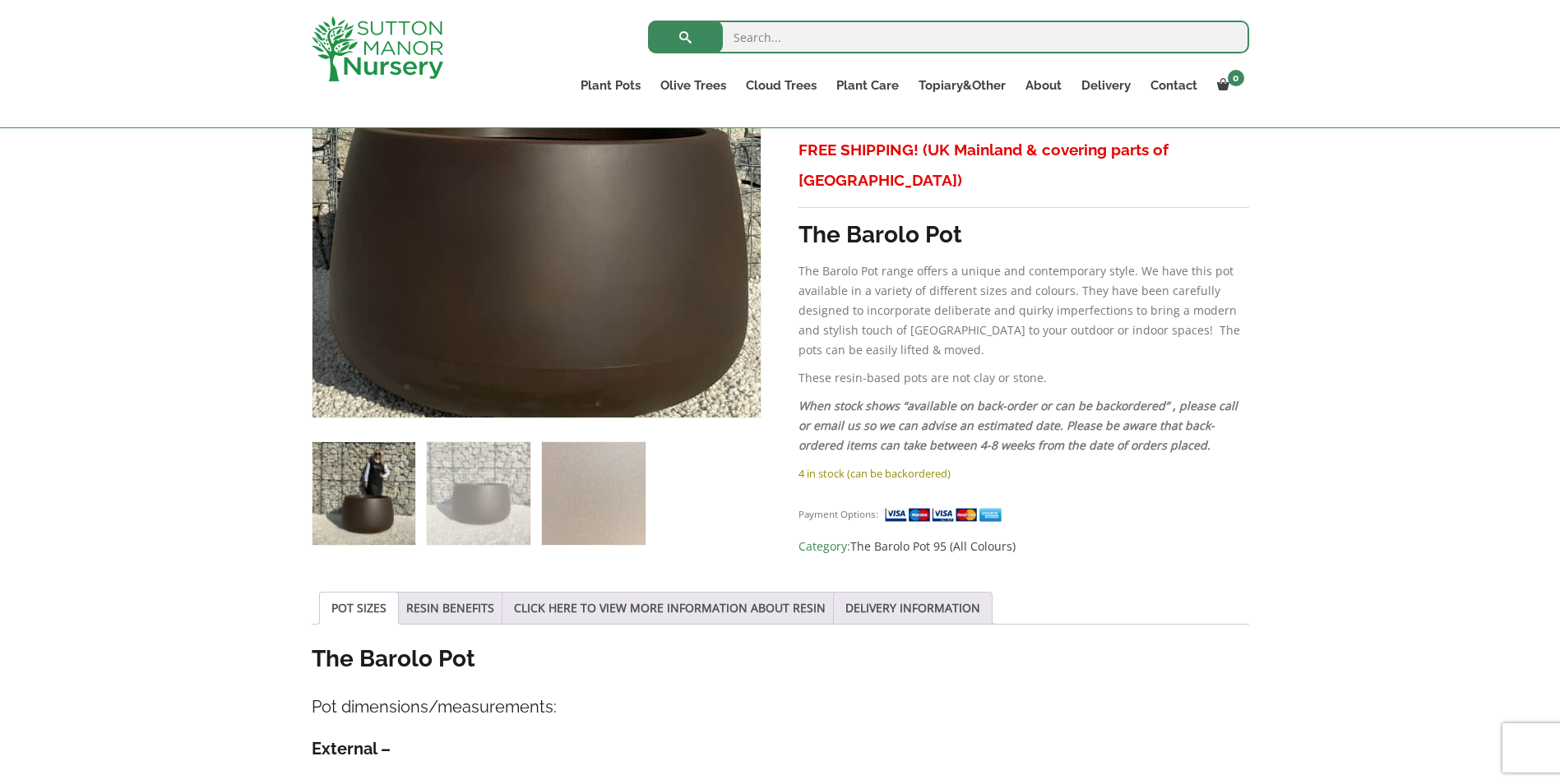
click at [568, 302] on img at bounding box center [510, 103] width 822 height 822
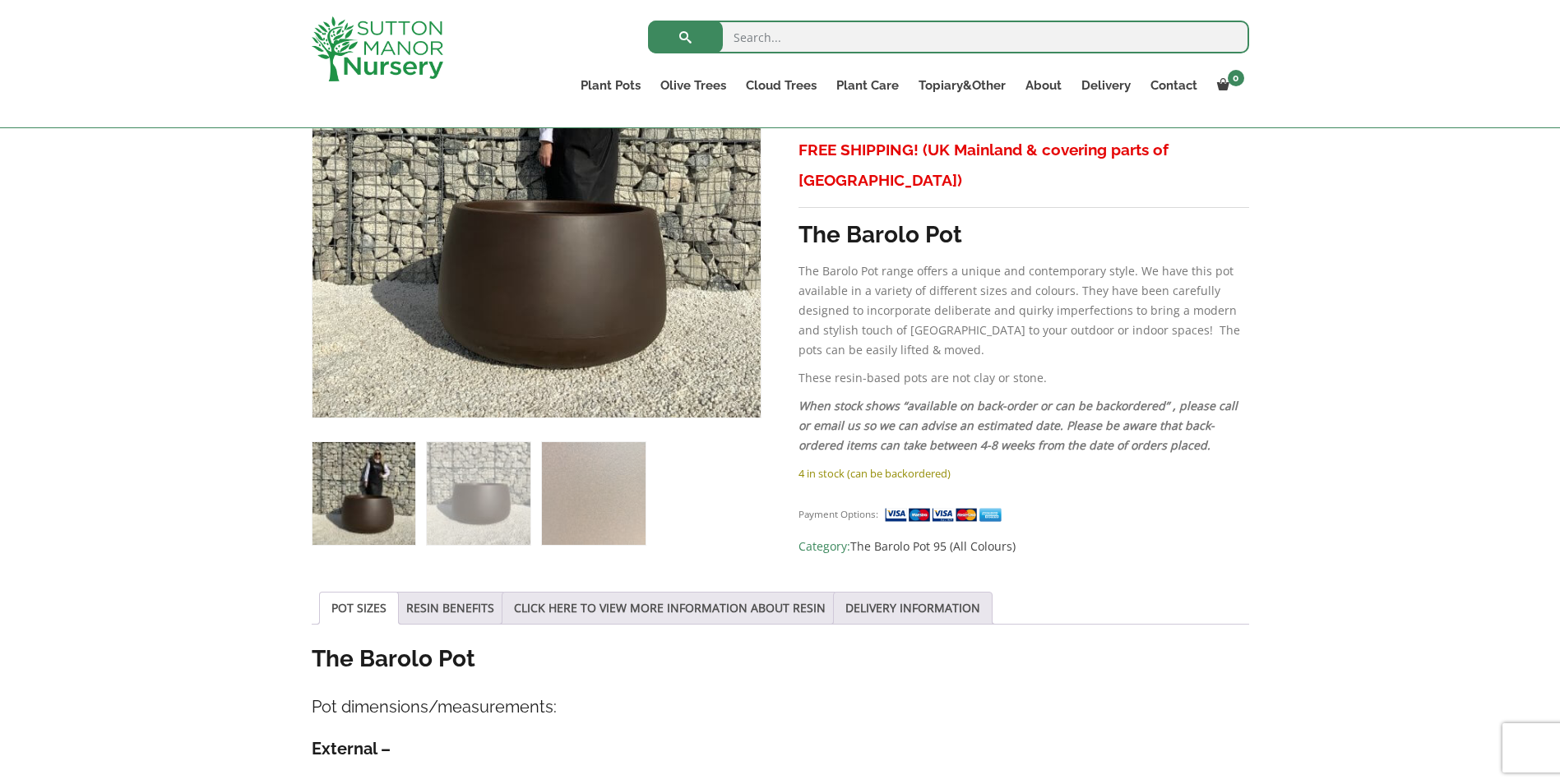
click at [375, 496] on img at bounding box center [364, 494] width 103 height 103
click at [362, 487] on img at bounding box center [364, 494] width 103 height 103
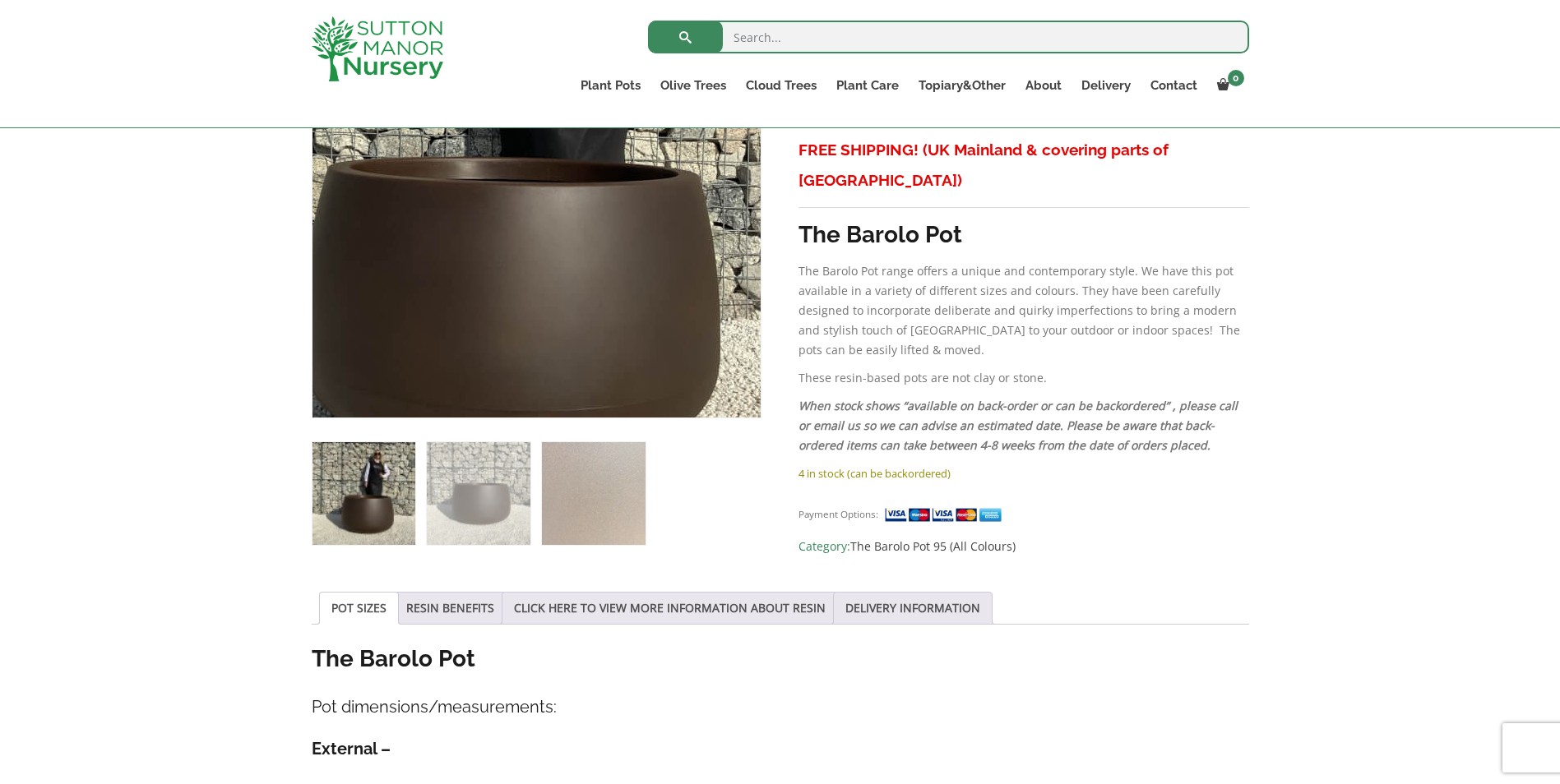
click at [601, 252] on img at bounding box center [482, 145] width 822 height 822
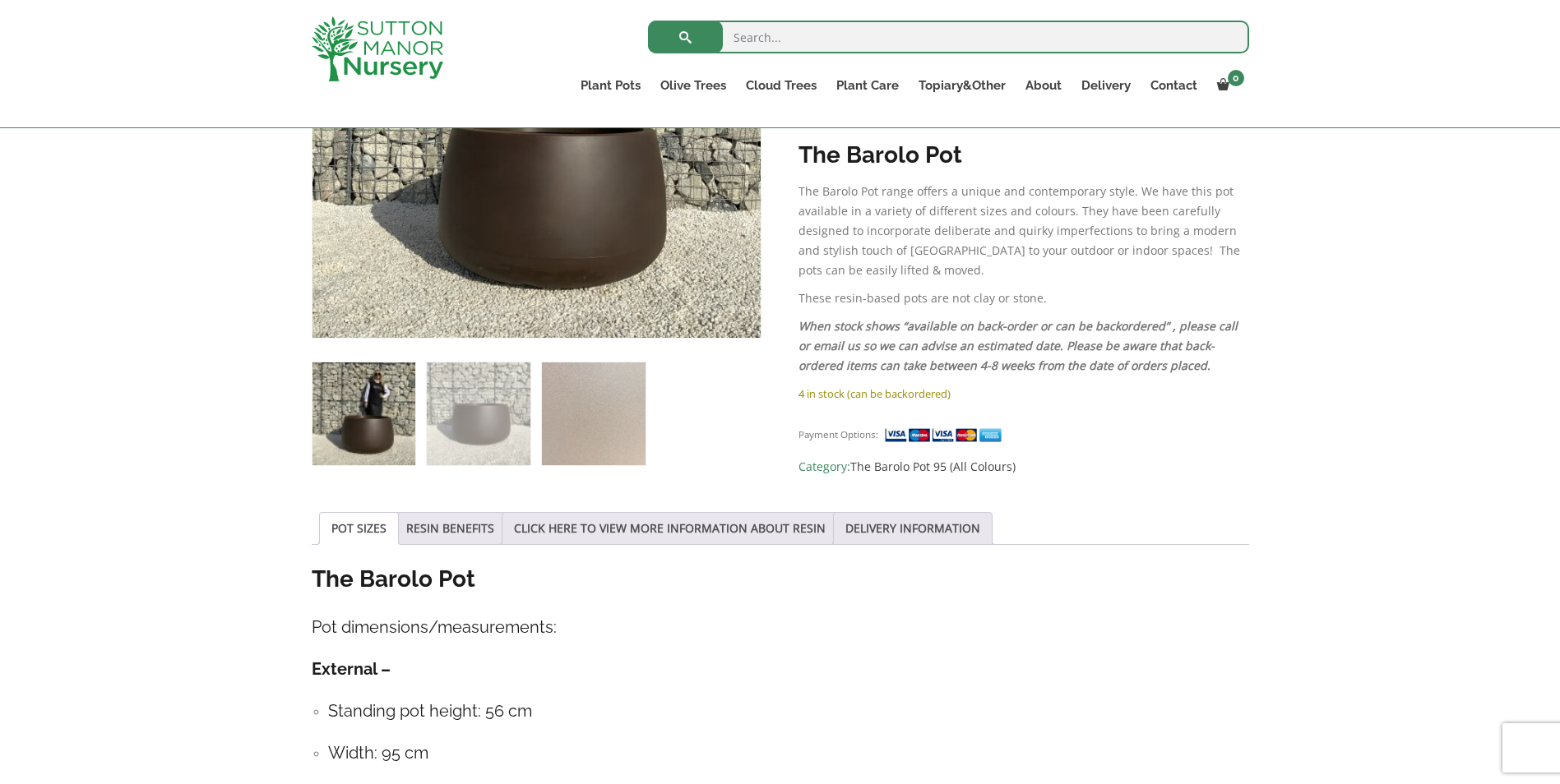
scroll to position [494, 0]
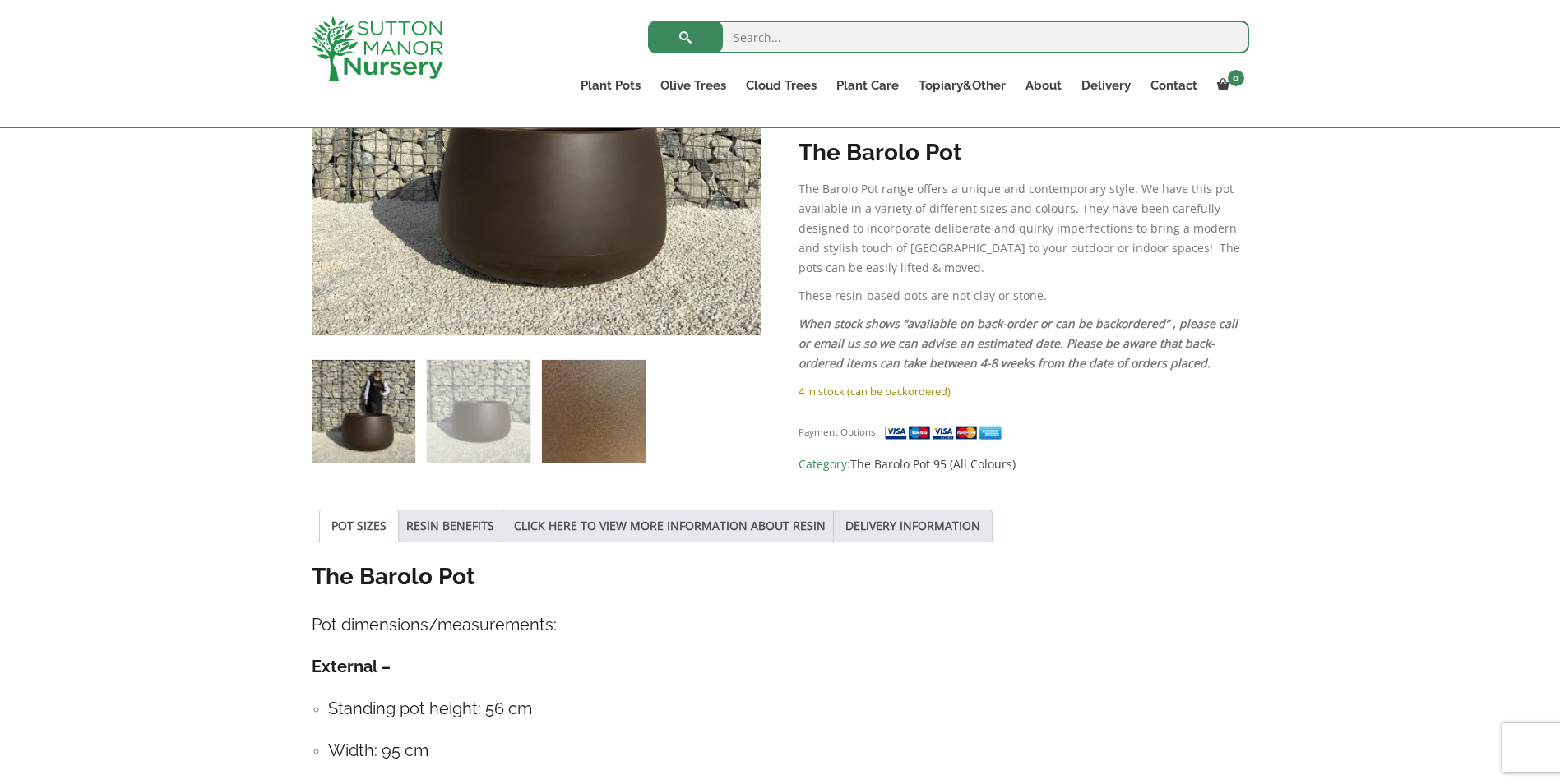
click at [598, 419] on img at bounding box center [593, 411] width 103 height 103
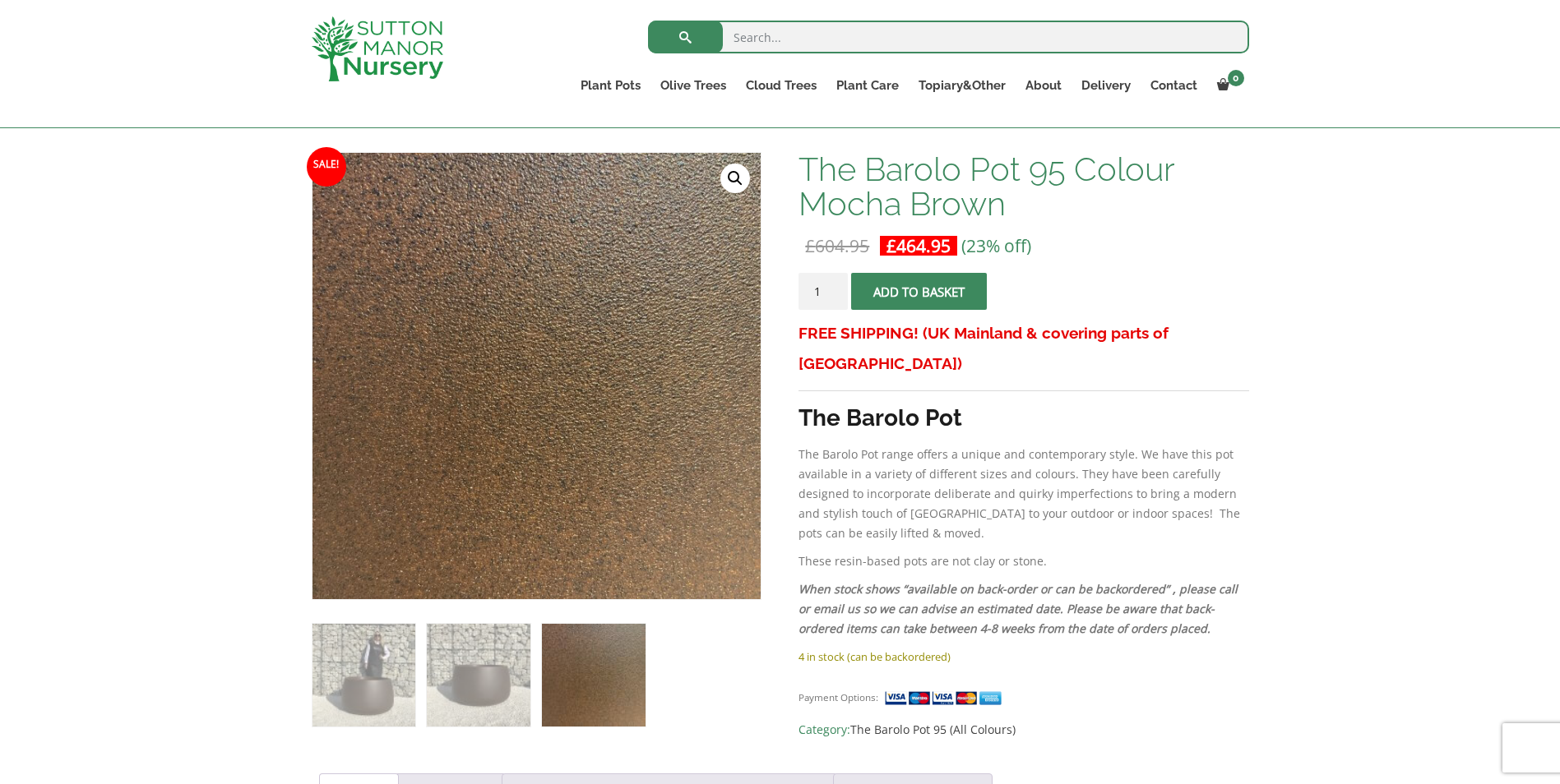
scroll to position [164, 0]
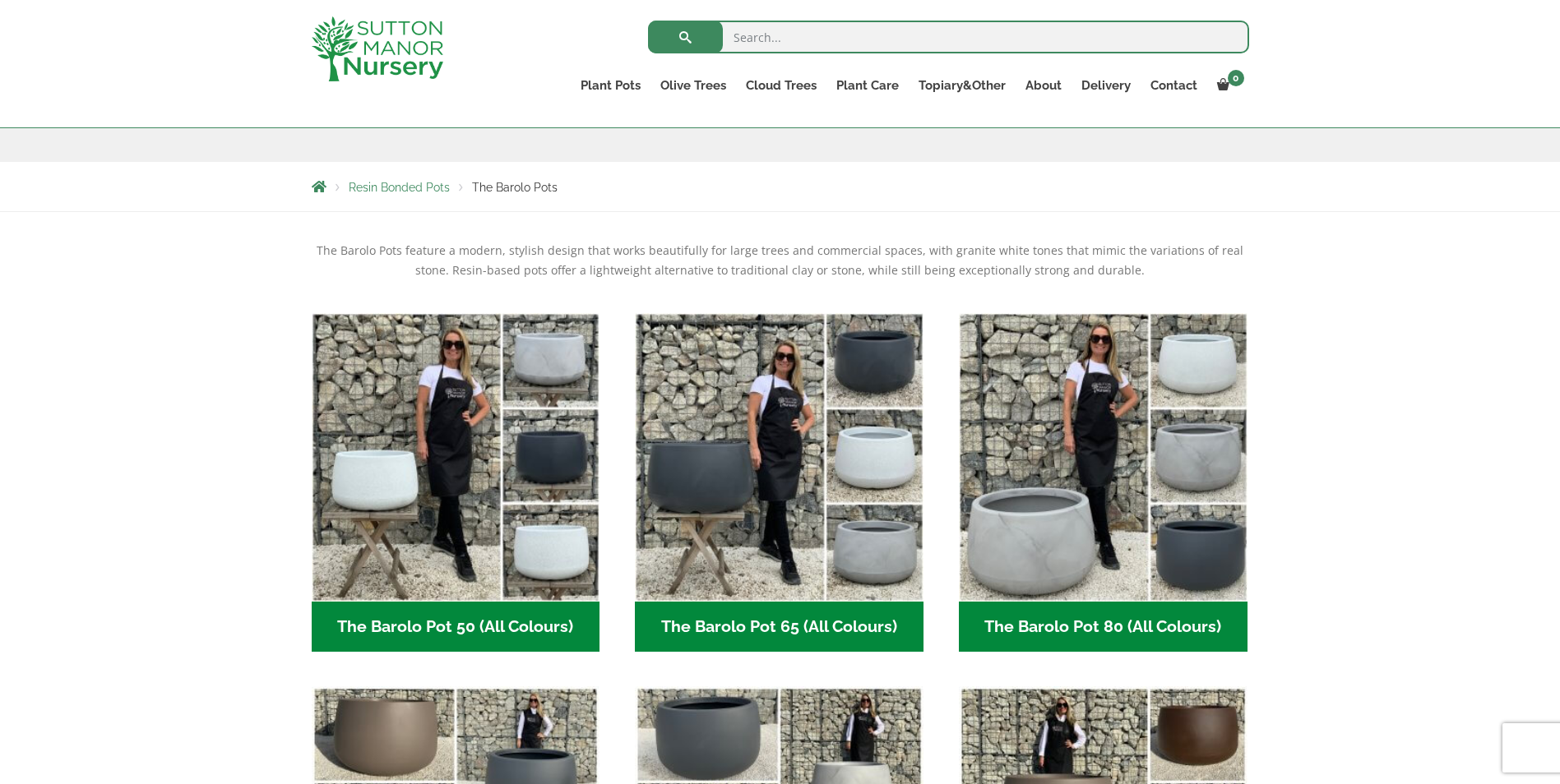
scroll to position [164, 0]
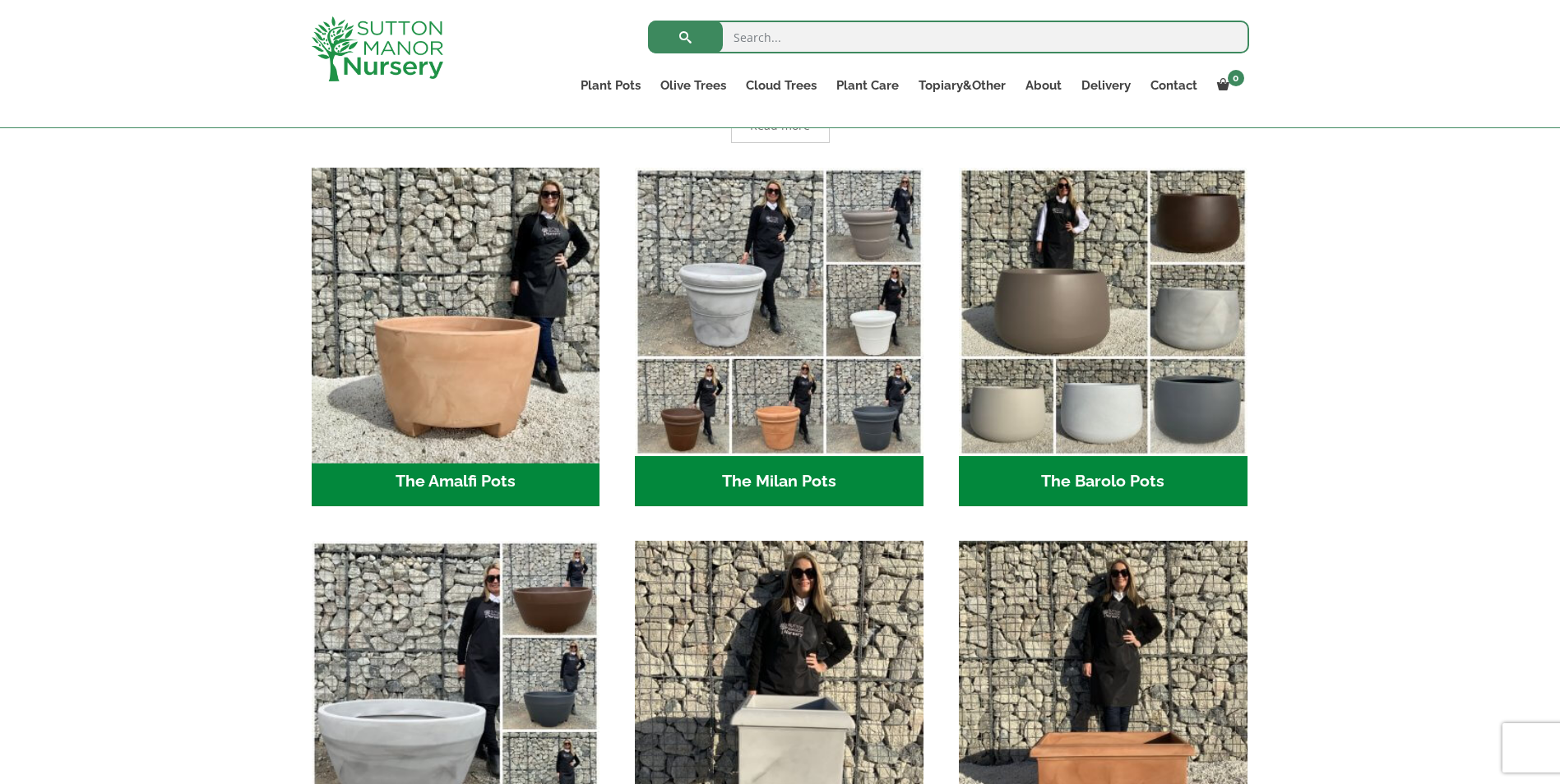
click at [441, 353] on img "Visit product category The Amalfi Pots" at bounding box center [456, 311] width 303 height 303
click at [470, 389] on img "Visit product category The Amalfi Pots" at bounding box center [456, 311] width 303 height 303
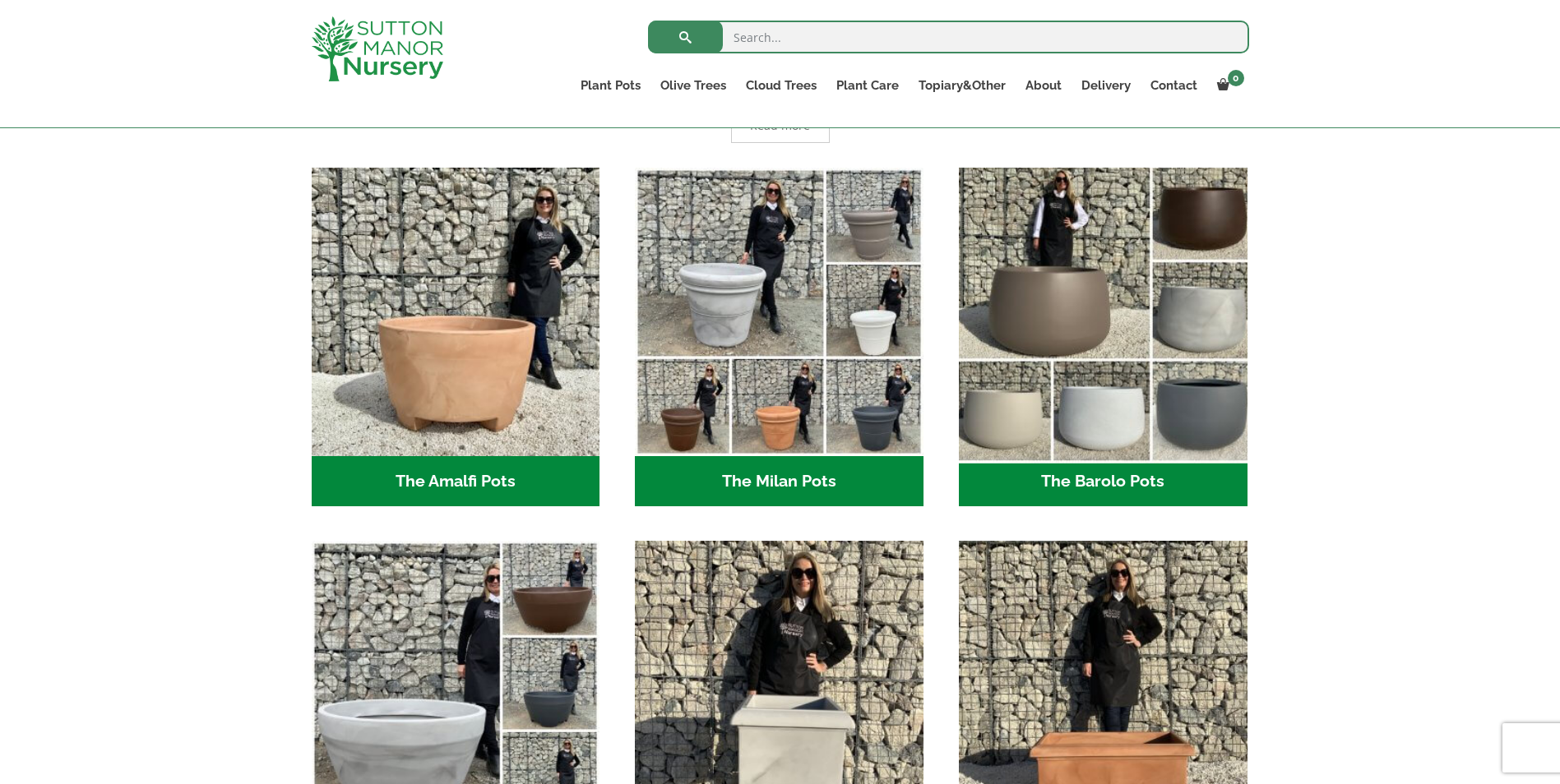
click at [1069, 306] on img "Visit product category The Barolo Pots" at bounding box center [1103, 311] width 303 height 303
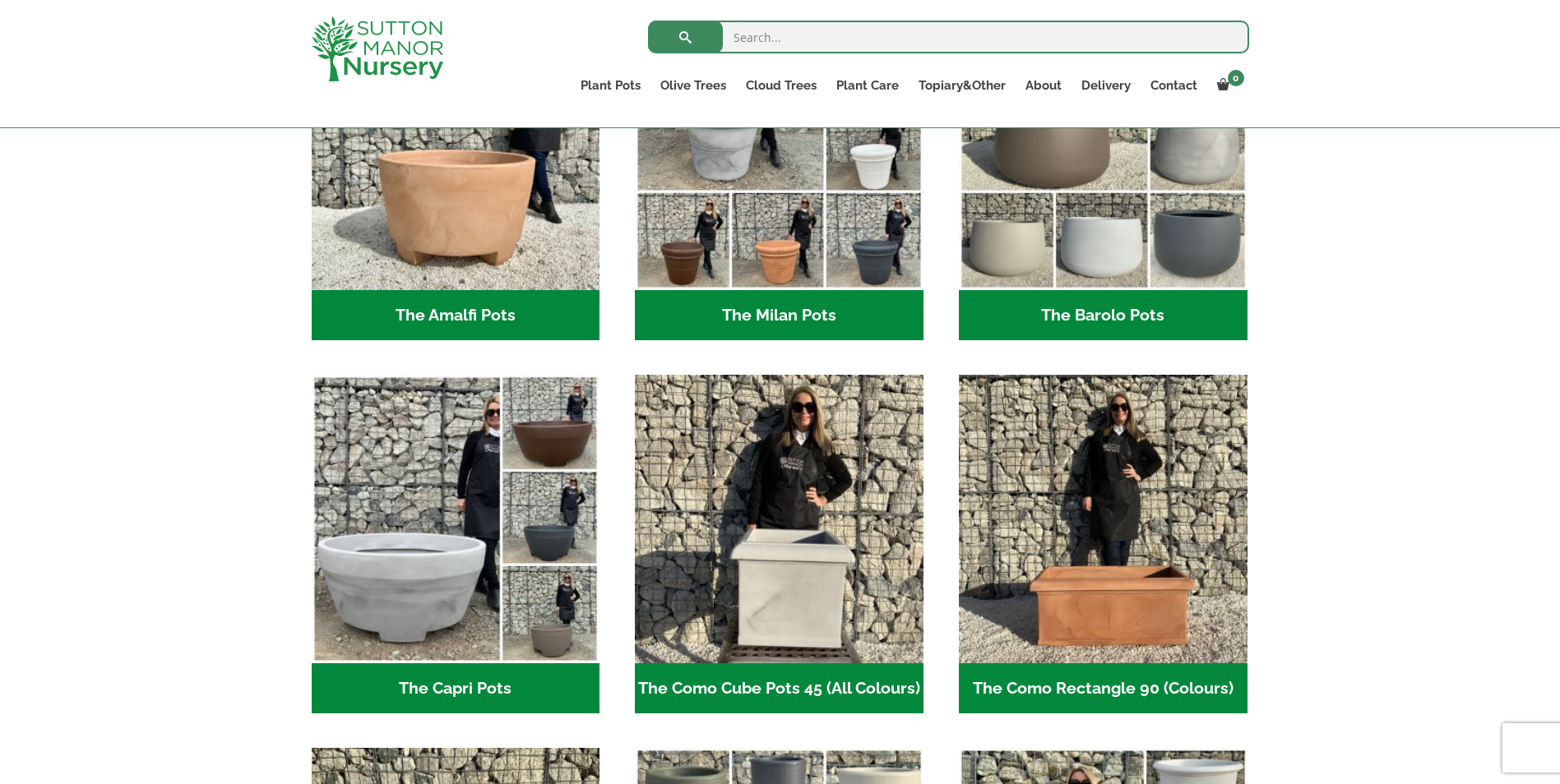
scroll to position [575, 0]
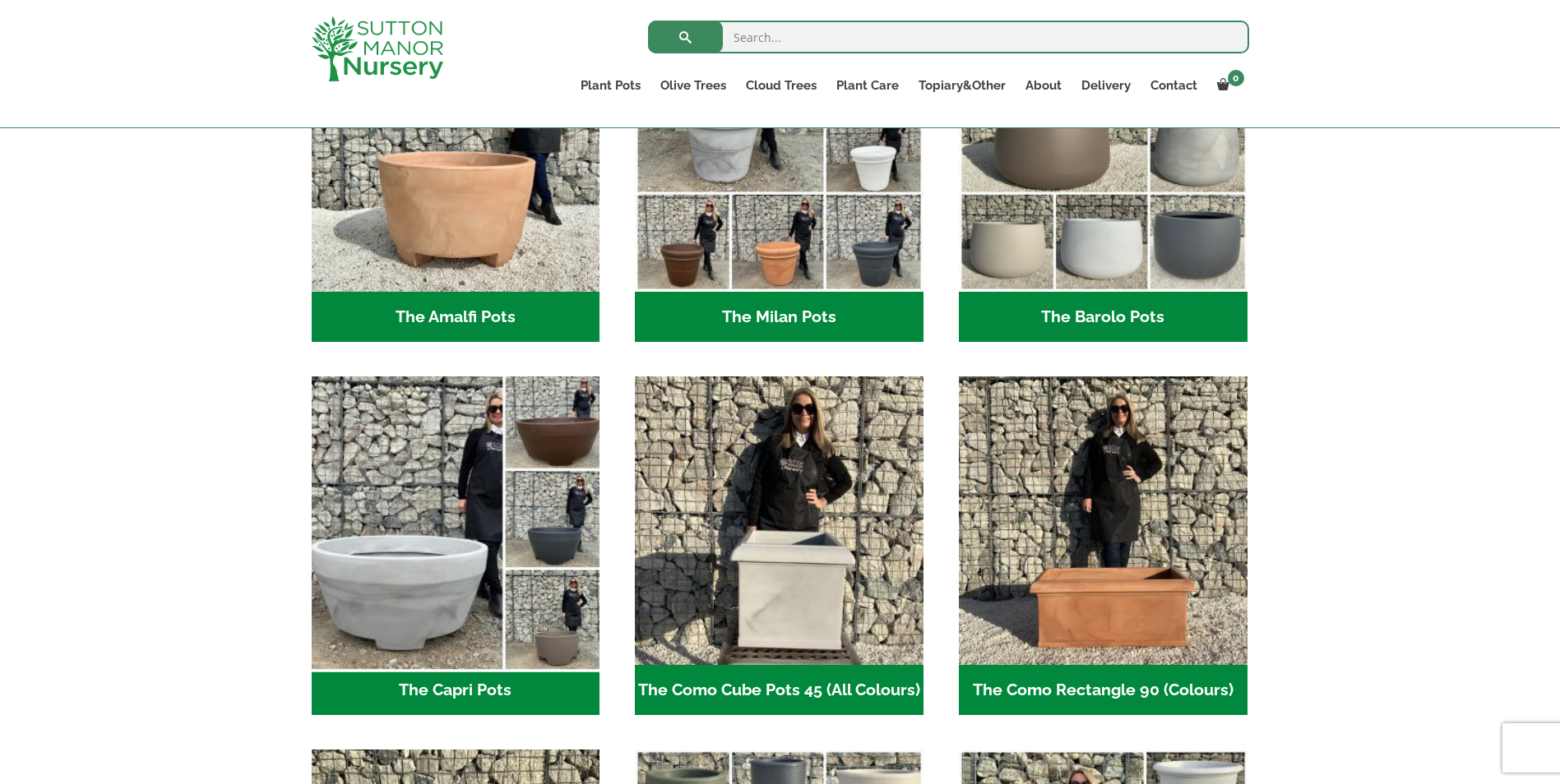
click at [409, 587] on img "Visit product category The Capri Pots" at bounding box center [456, 521] width 303 height 303
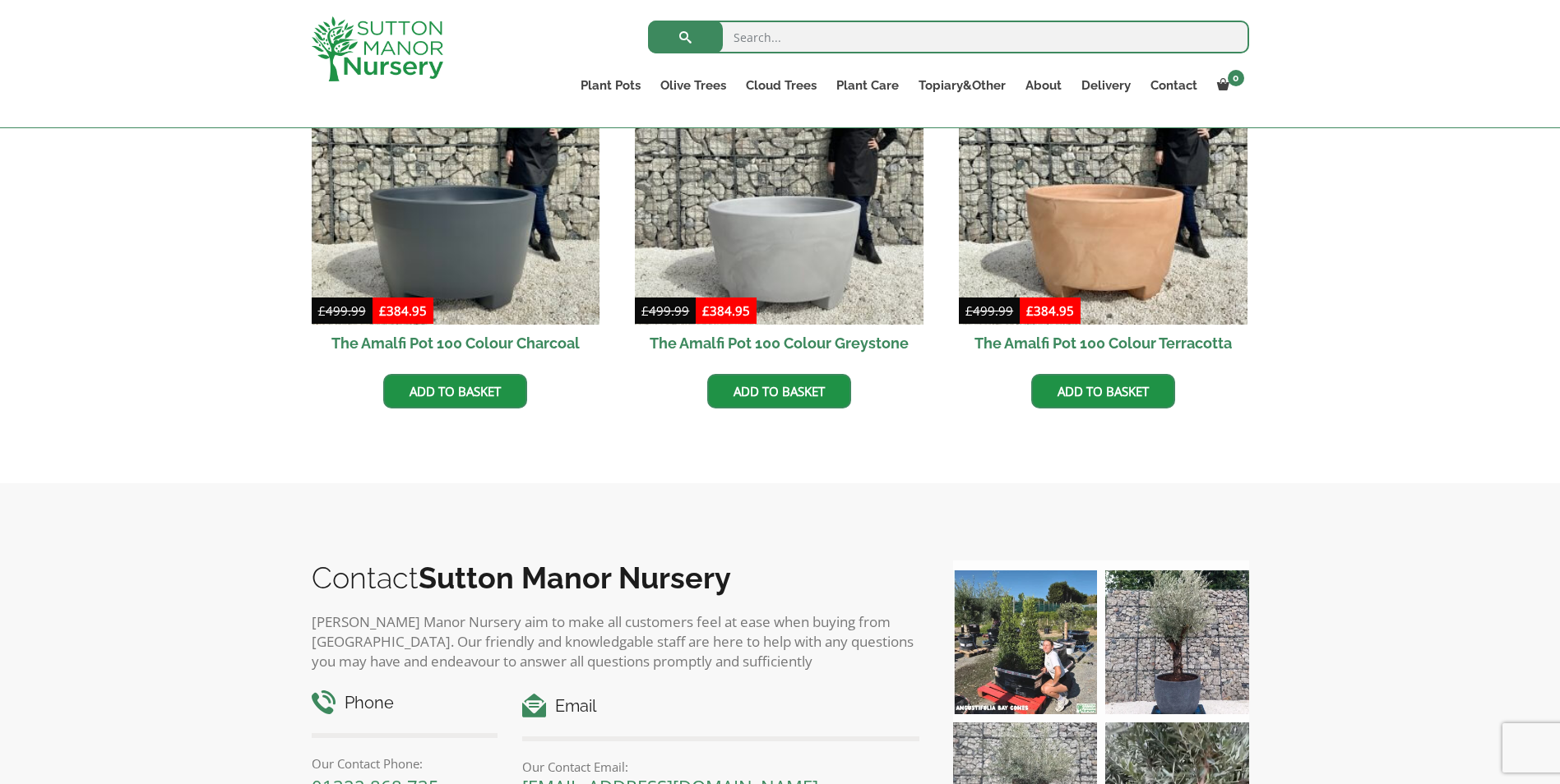
scroll to position [411, 0]
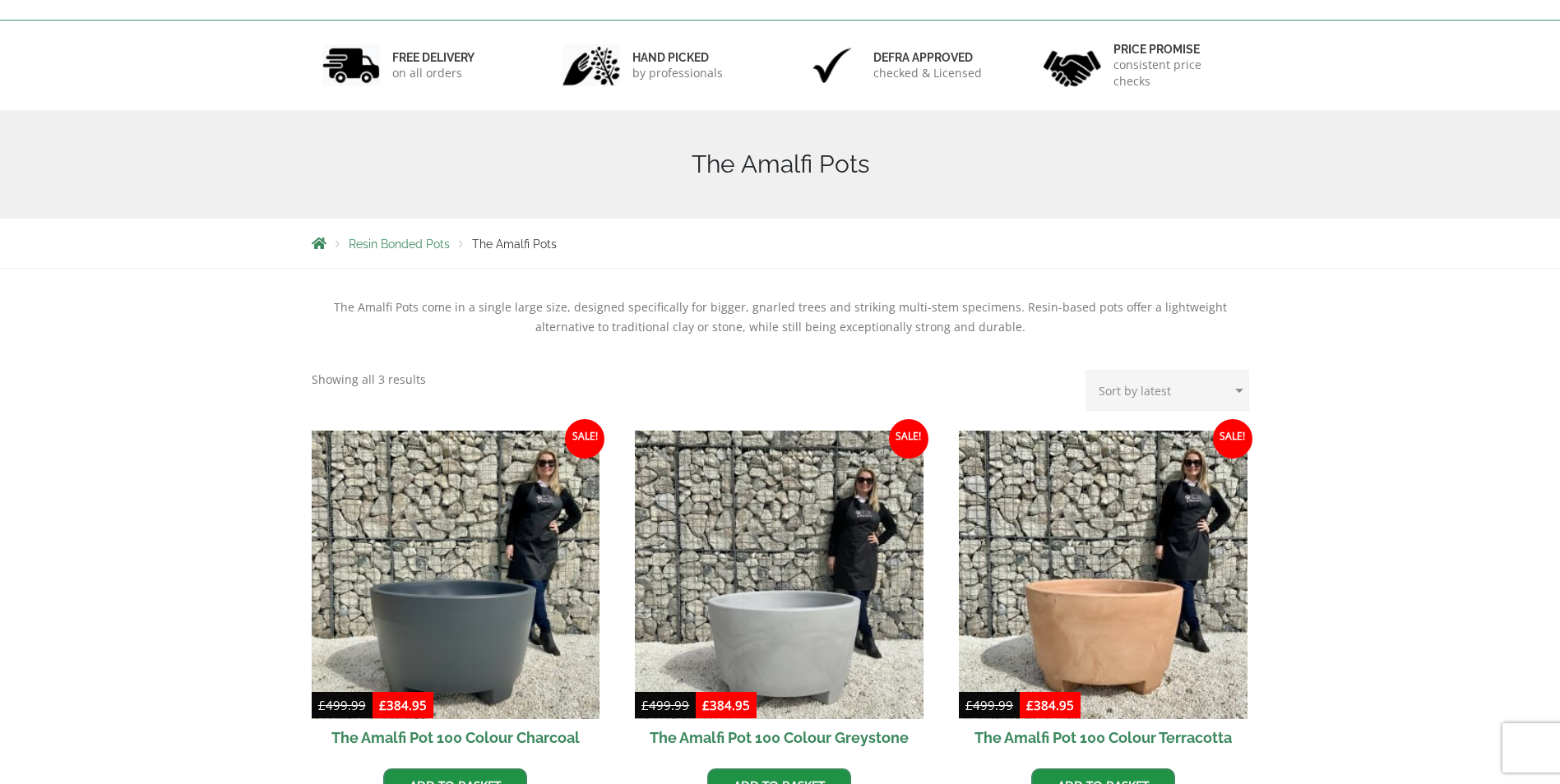
scroll to position [328, 0]
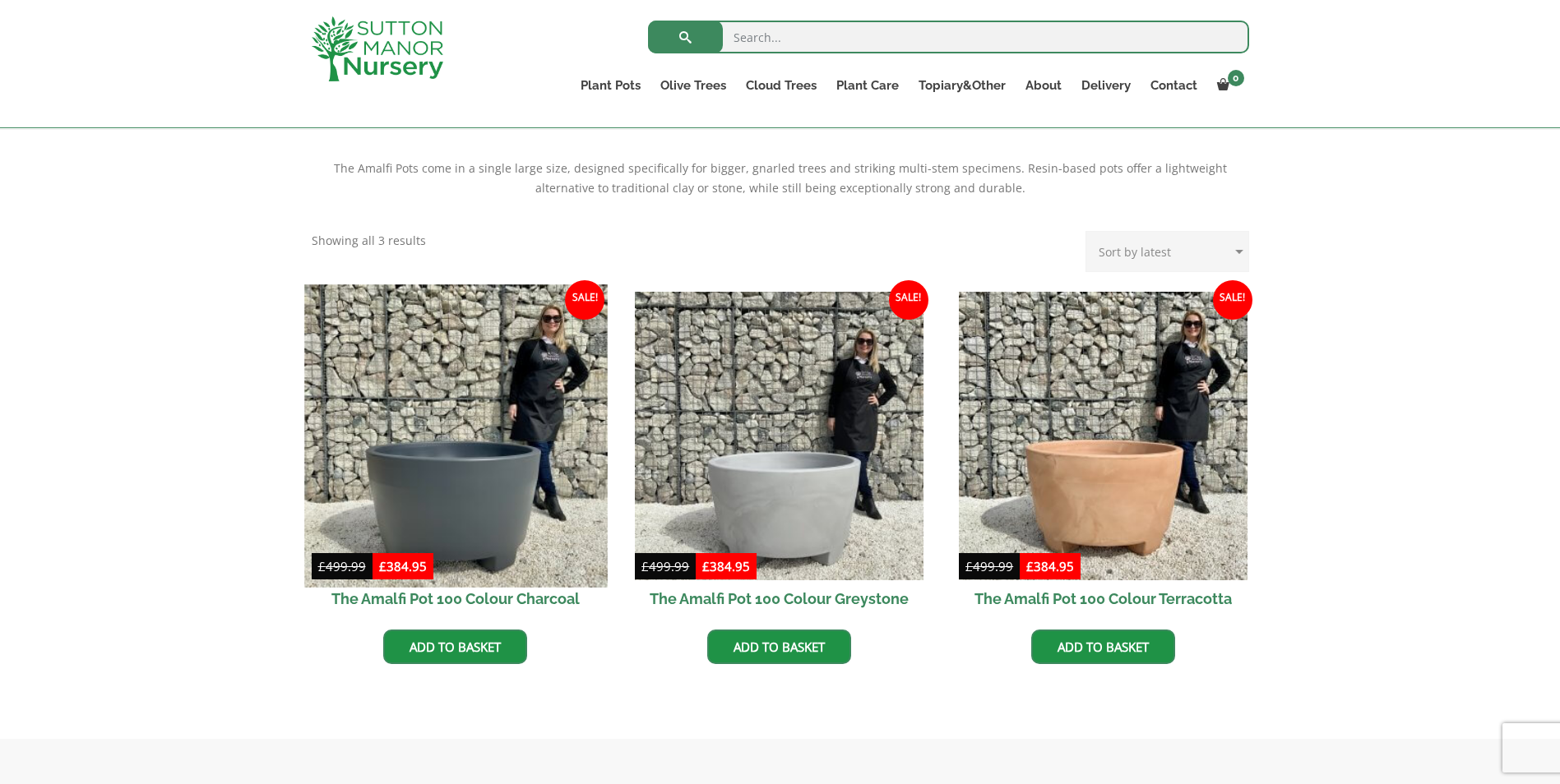
click at [444, 506] on img at bounding box center [456, 436] width 303 height 303
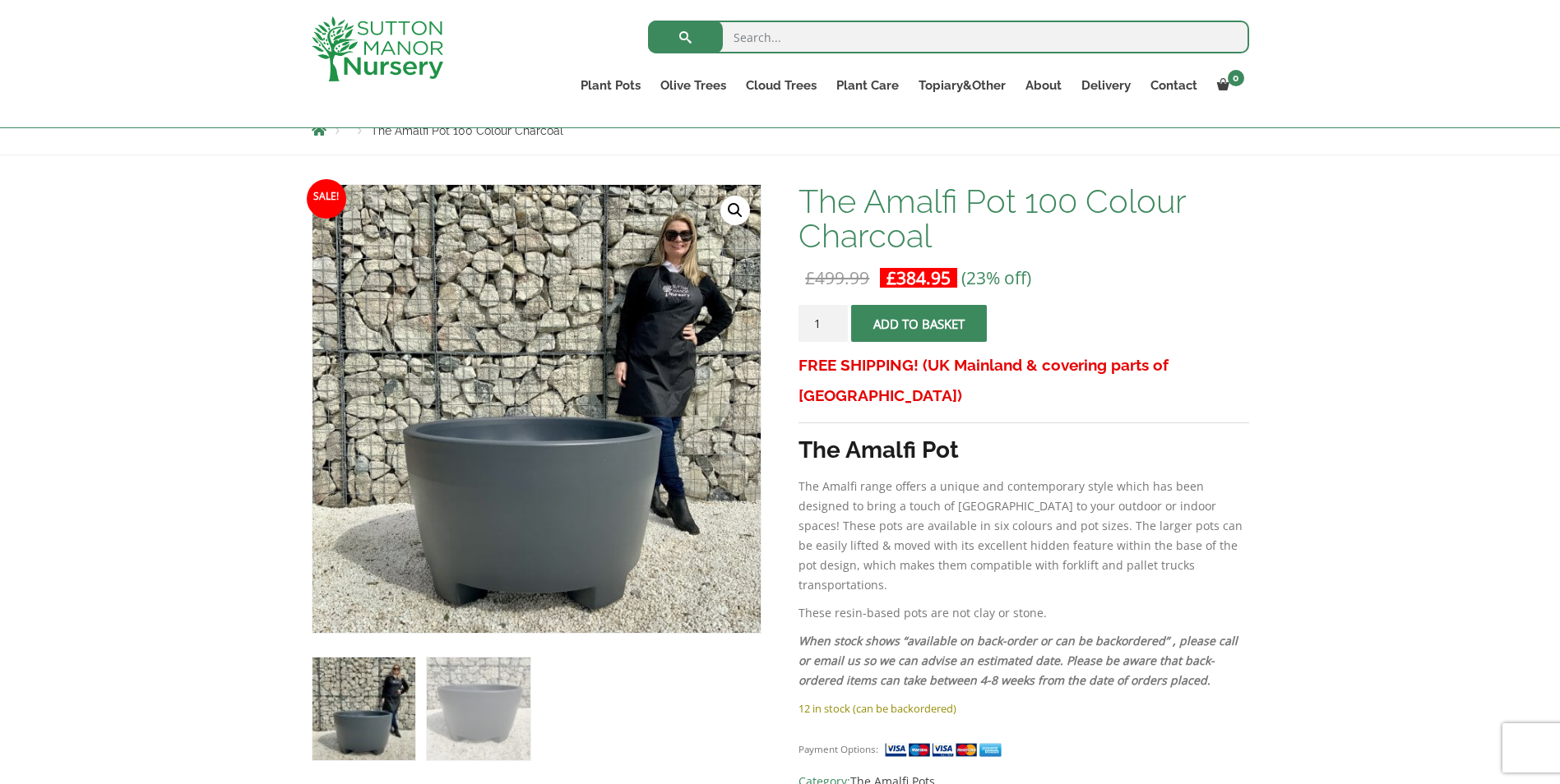
scroll to position [247, 0]
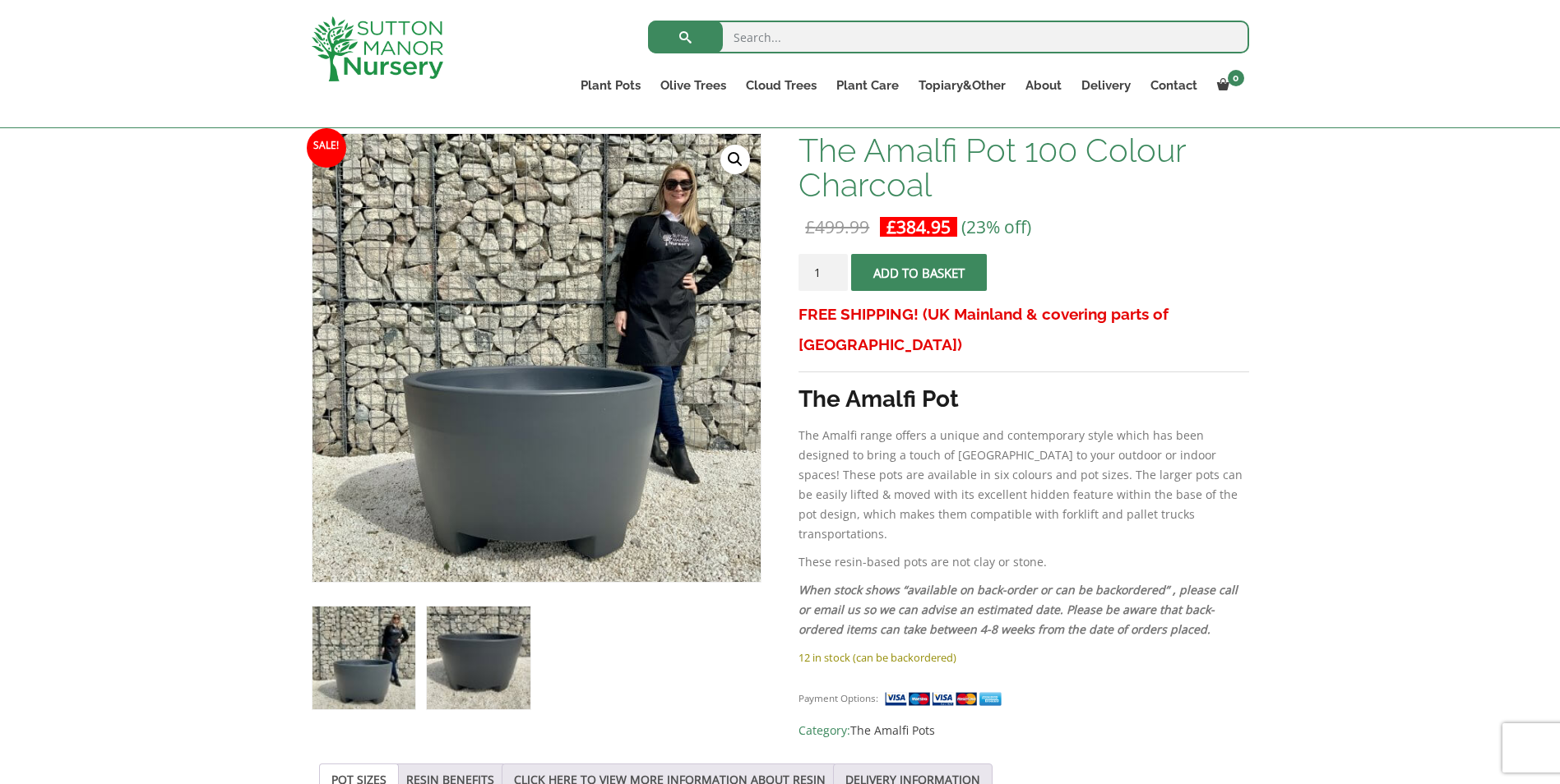
click at [491, 627] on img at bounding box center [478, 658] width 103 height 103
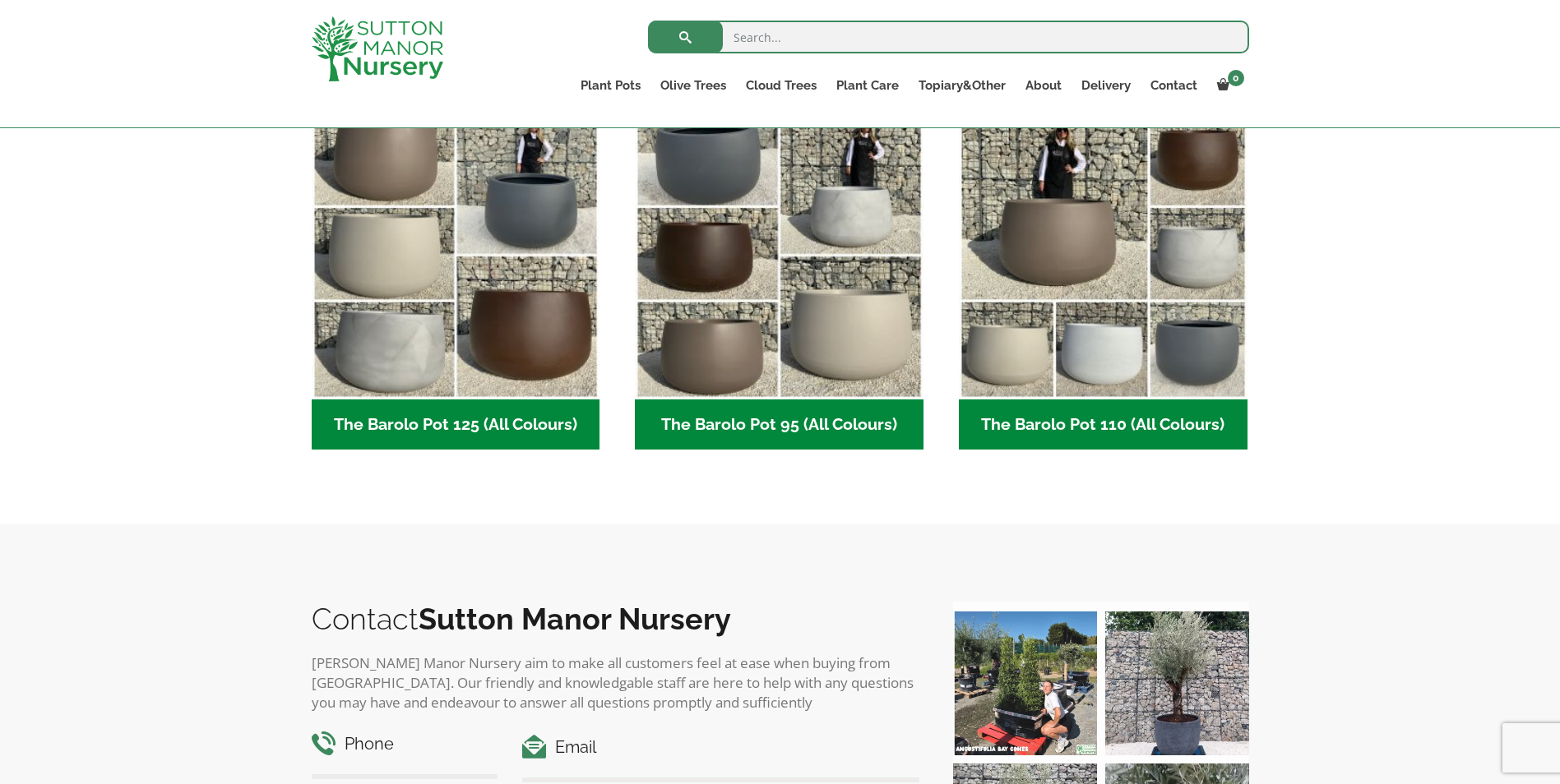
scroll to position [740, 0]
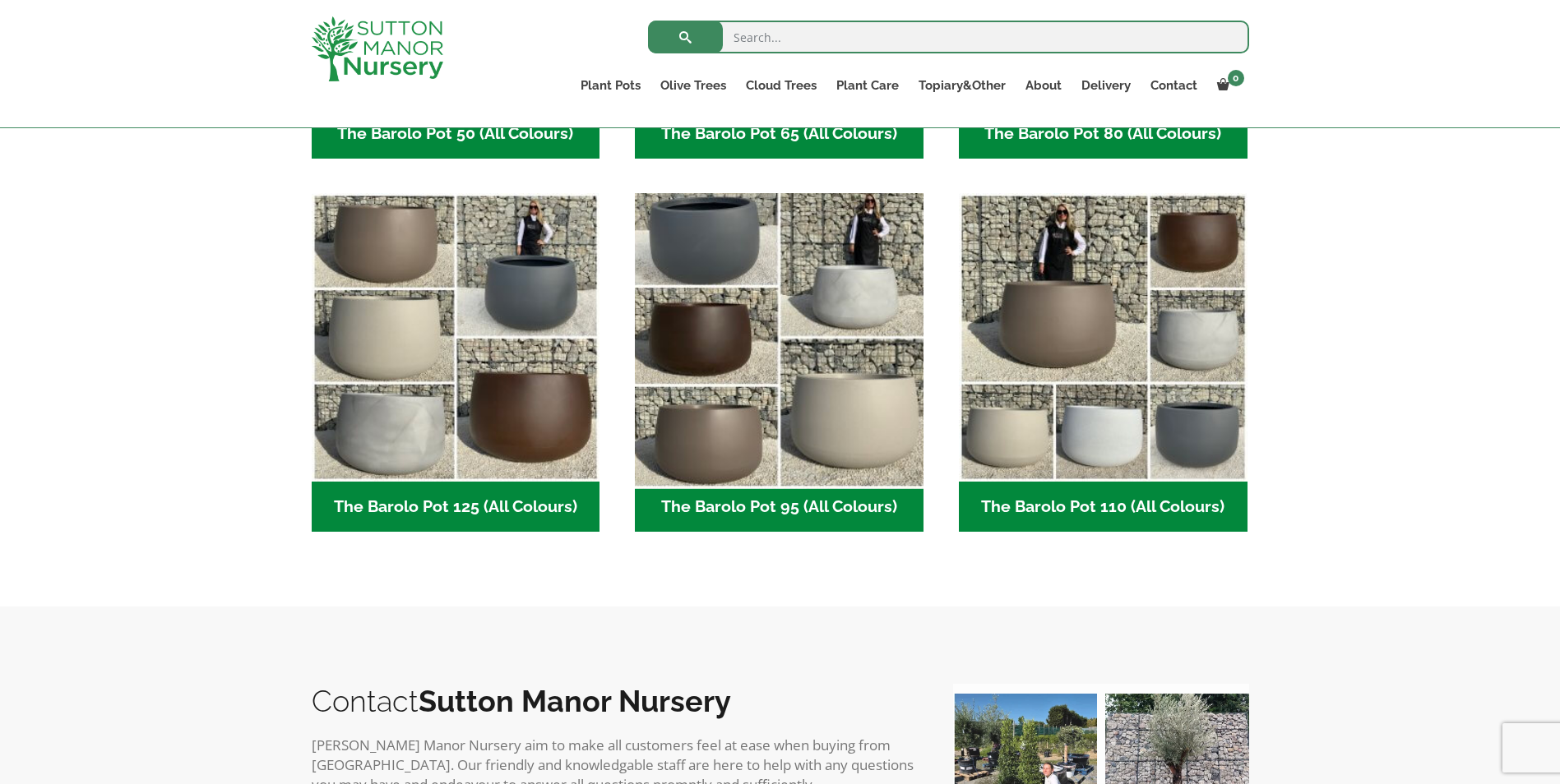
click at [708, 337] on img "Visit product category The Barolo Pot 95 (All Colours)" at bounding box center [779, 338] width 303 height 303
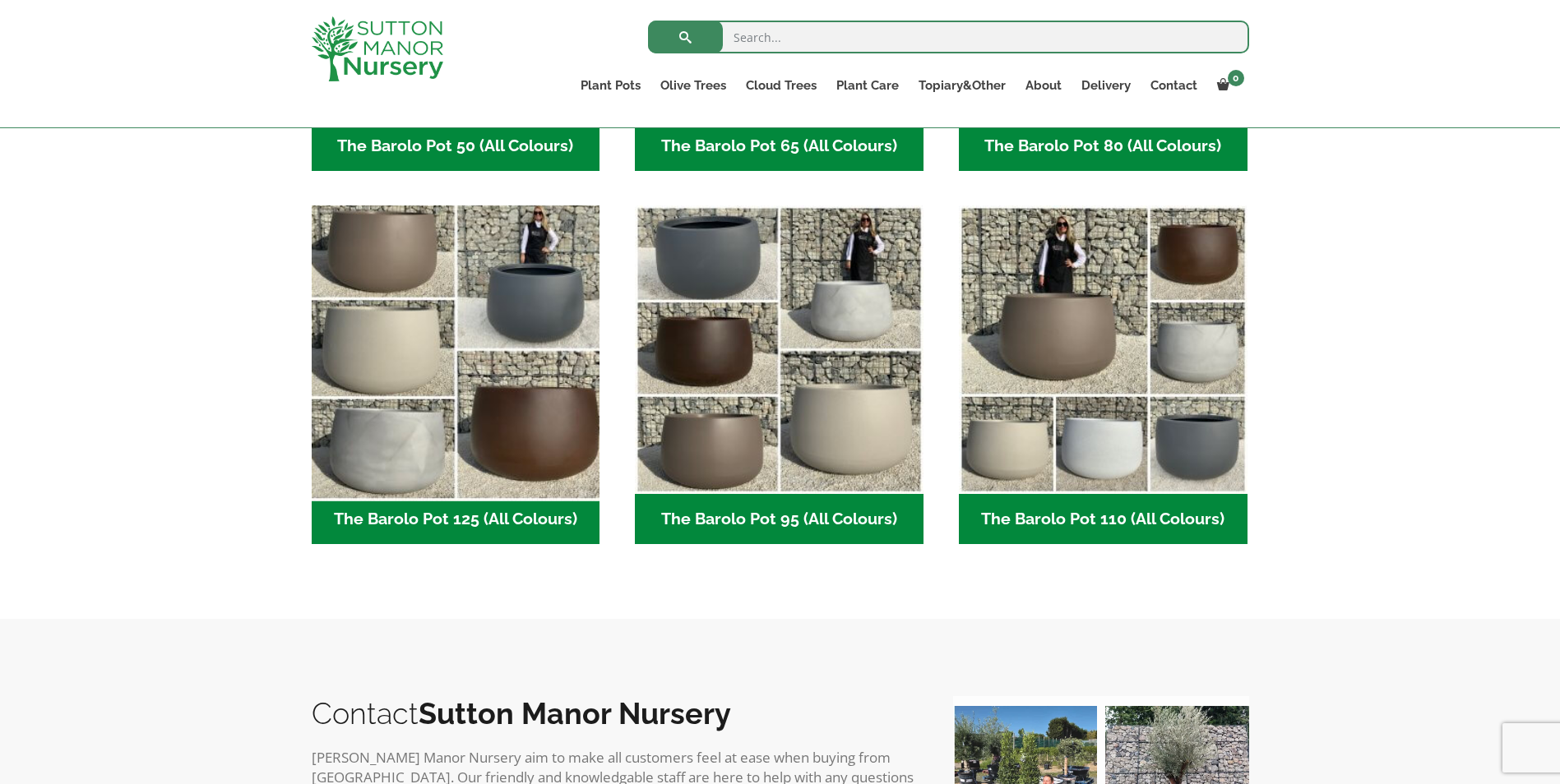
scroll to position [411, 0]
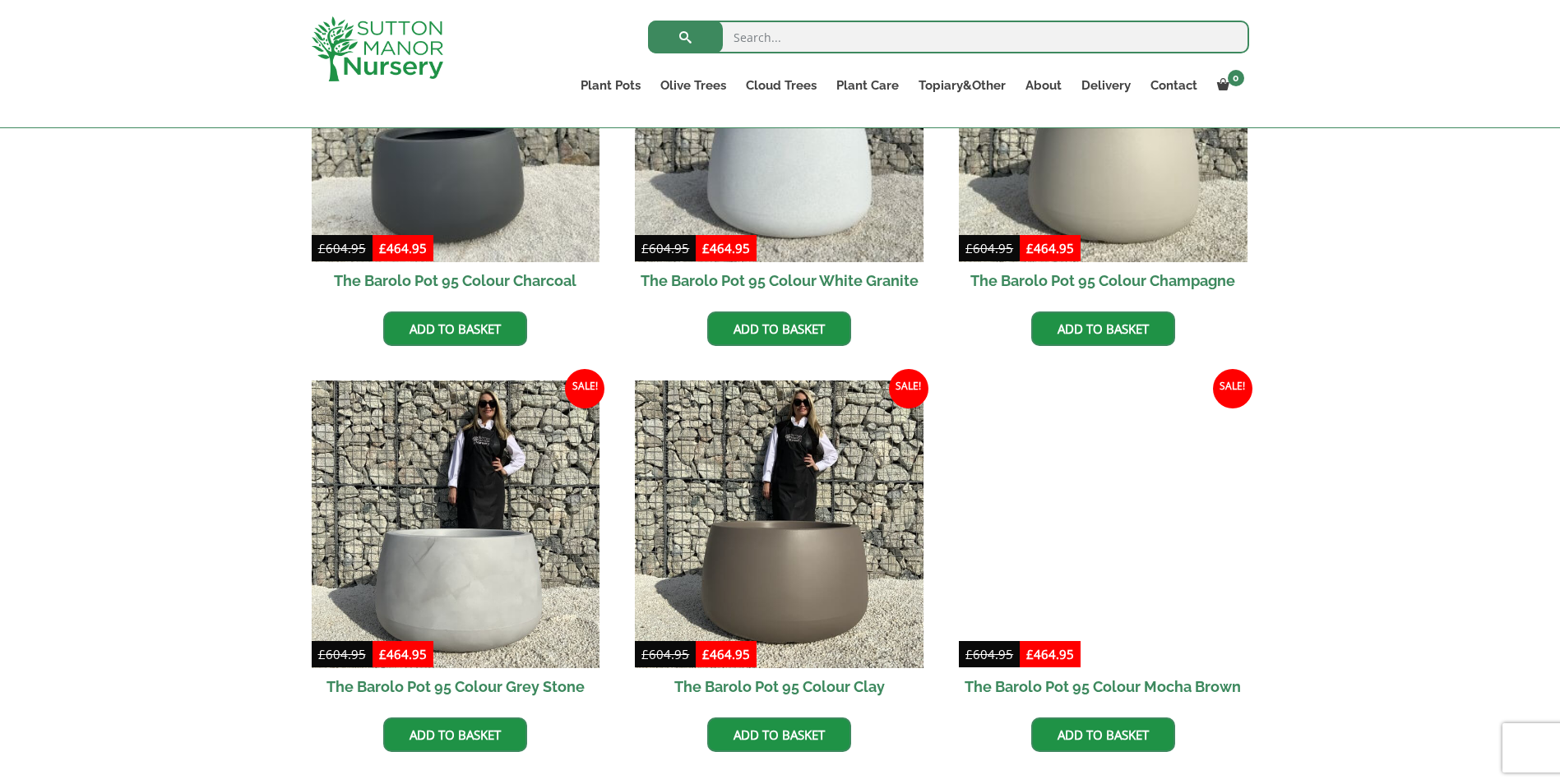
scroll to position [575, 0]
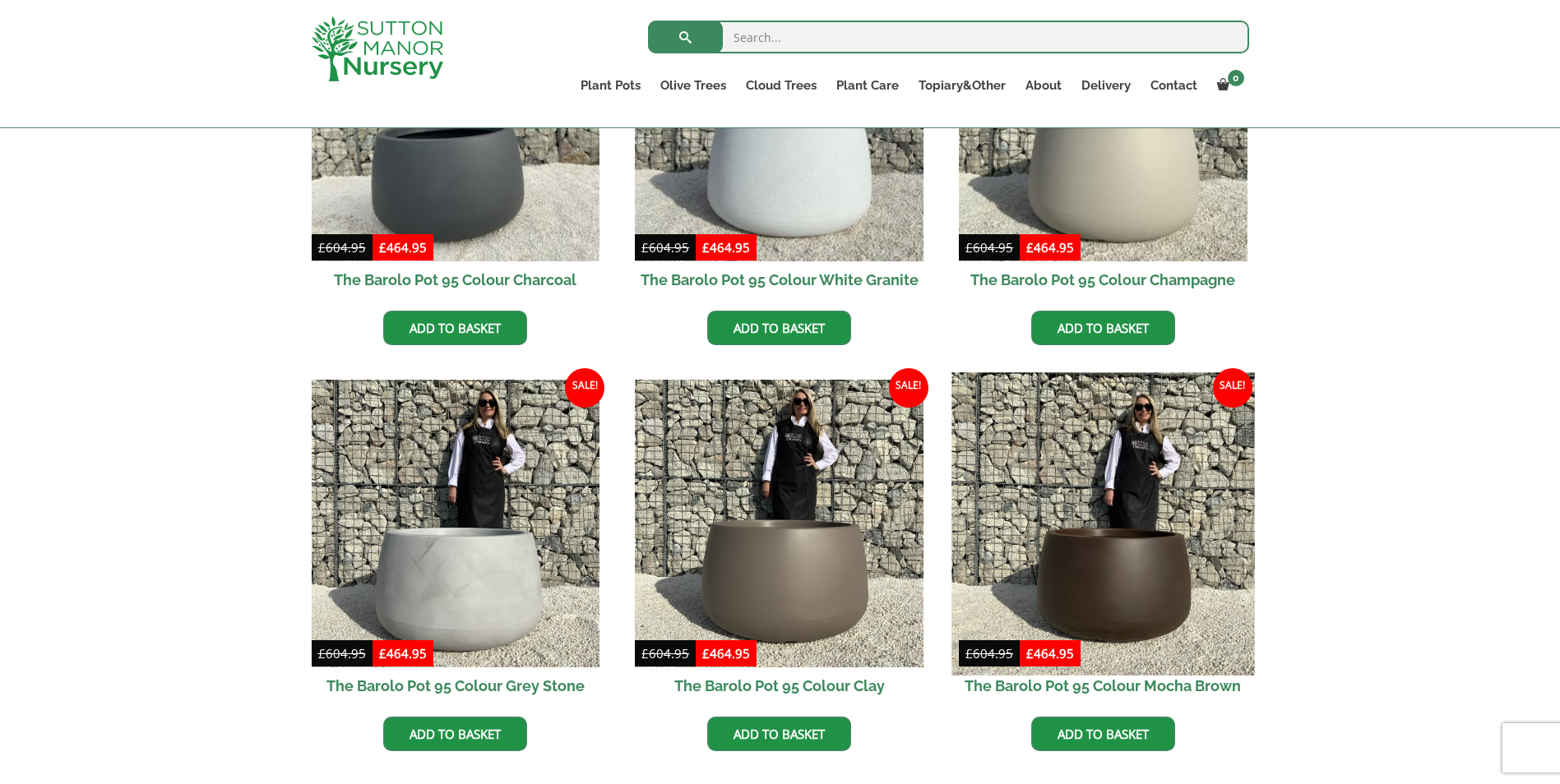
click at [1085, 588] on img at bounding box center [1103, 523] width 303 height 303
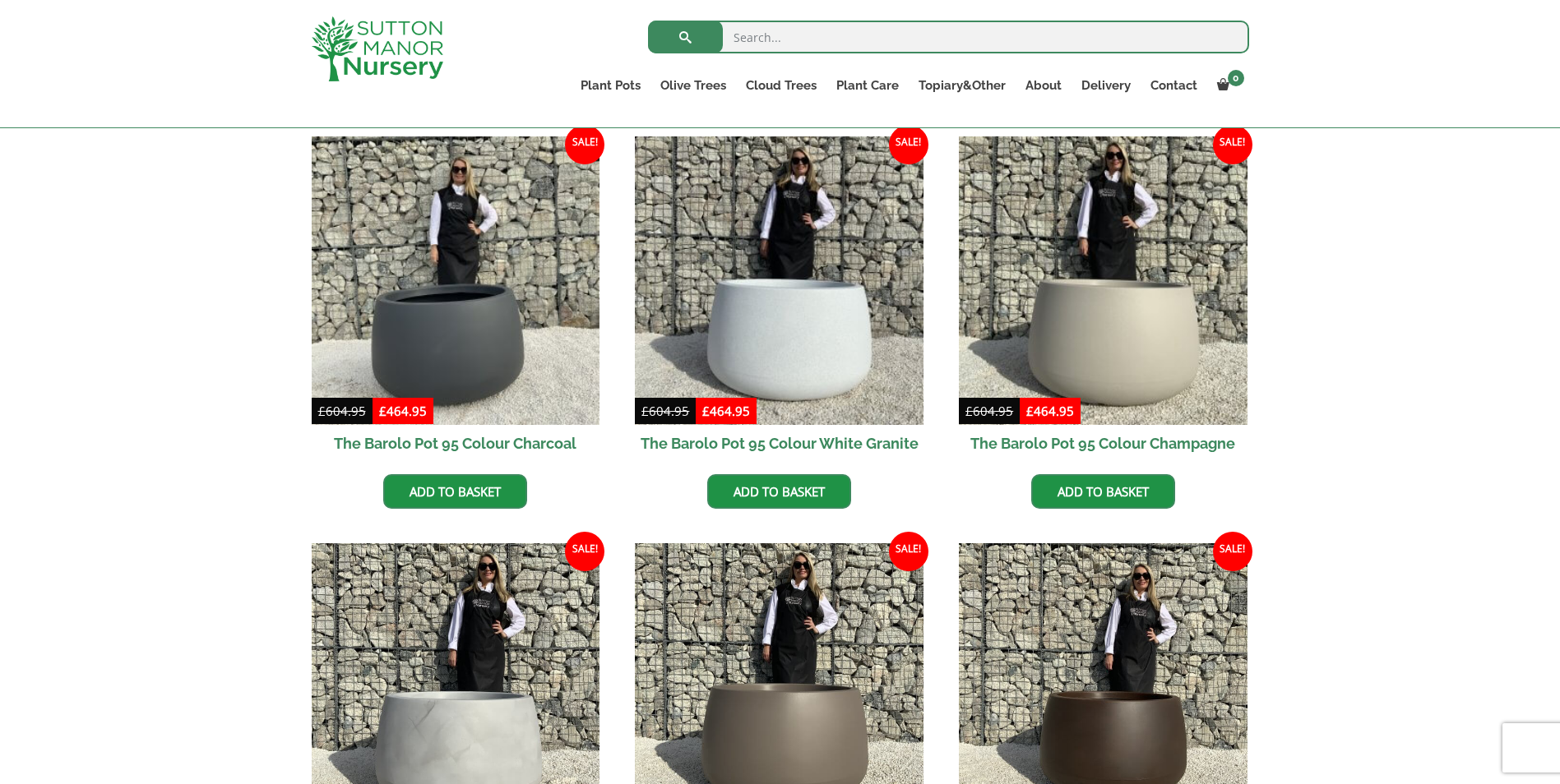
scroll to position [411, 0]
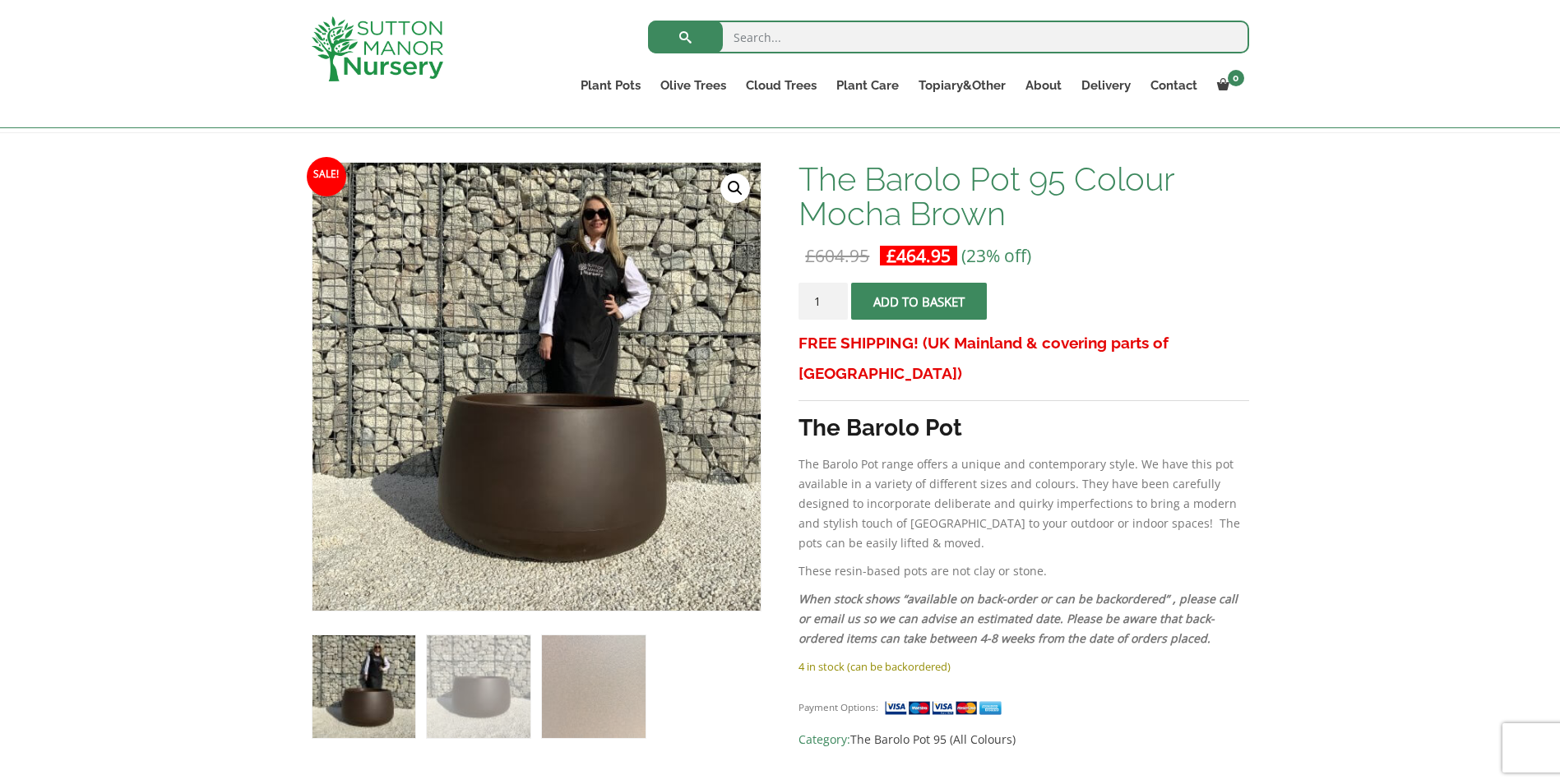
scroll to position [247, 0]
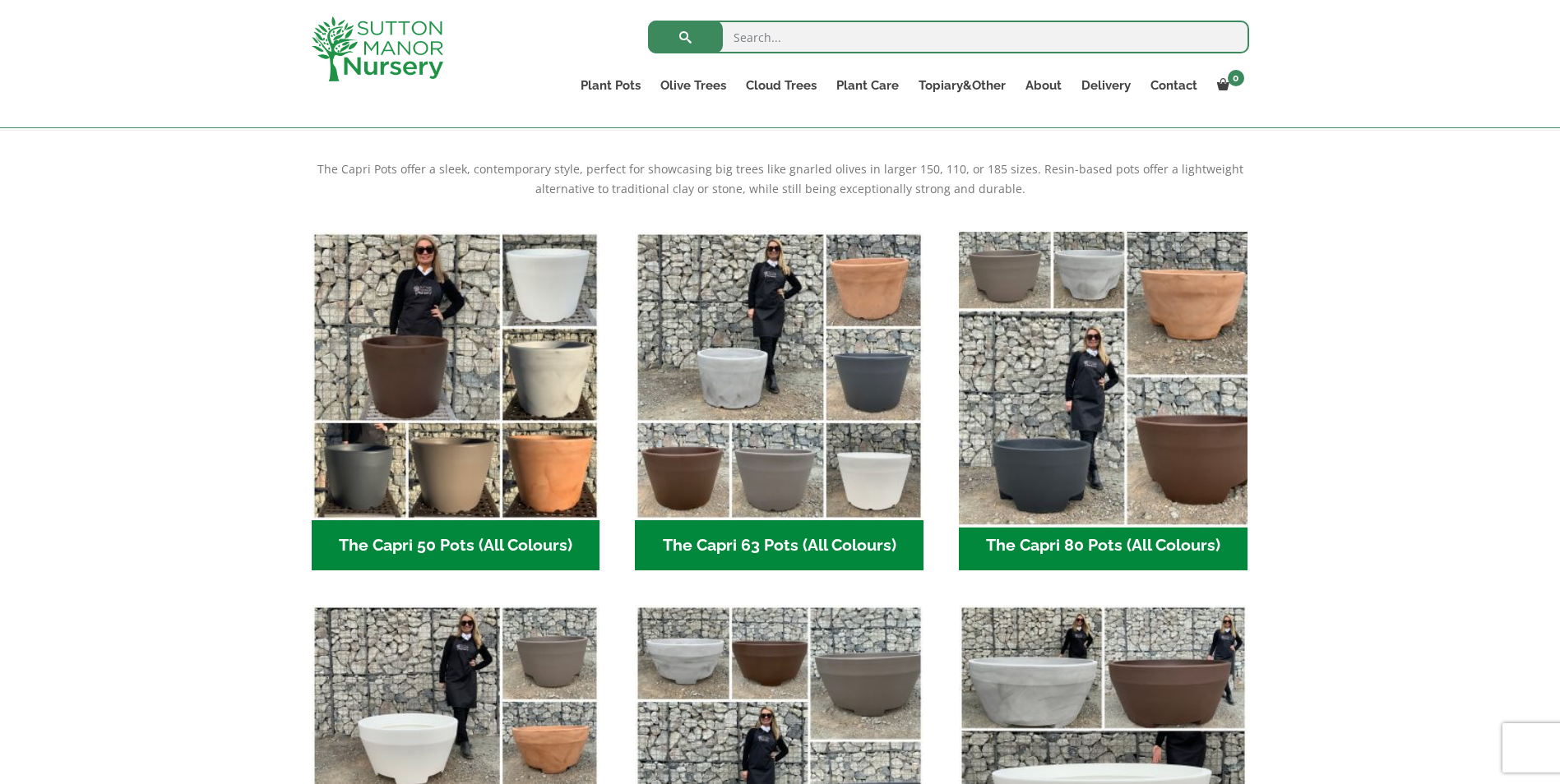
scroll to position [575, 0]
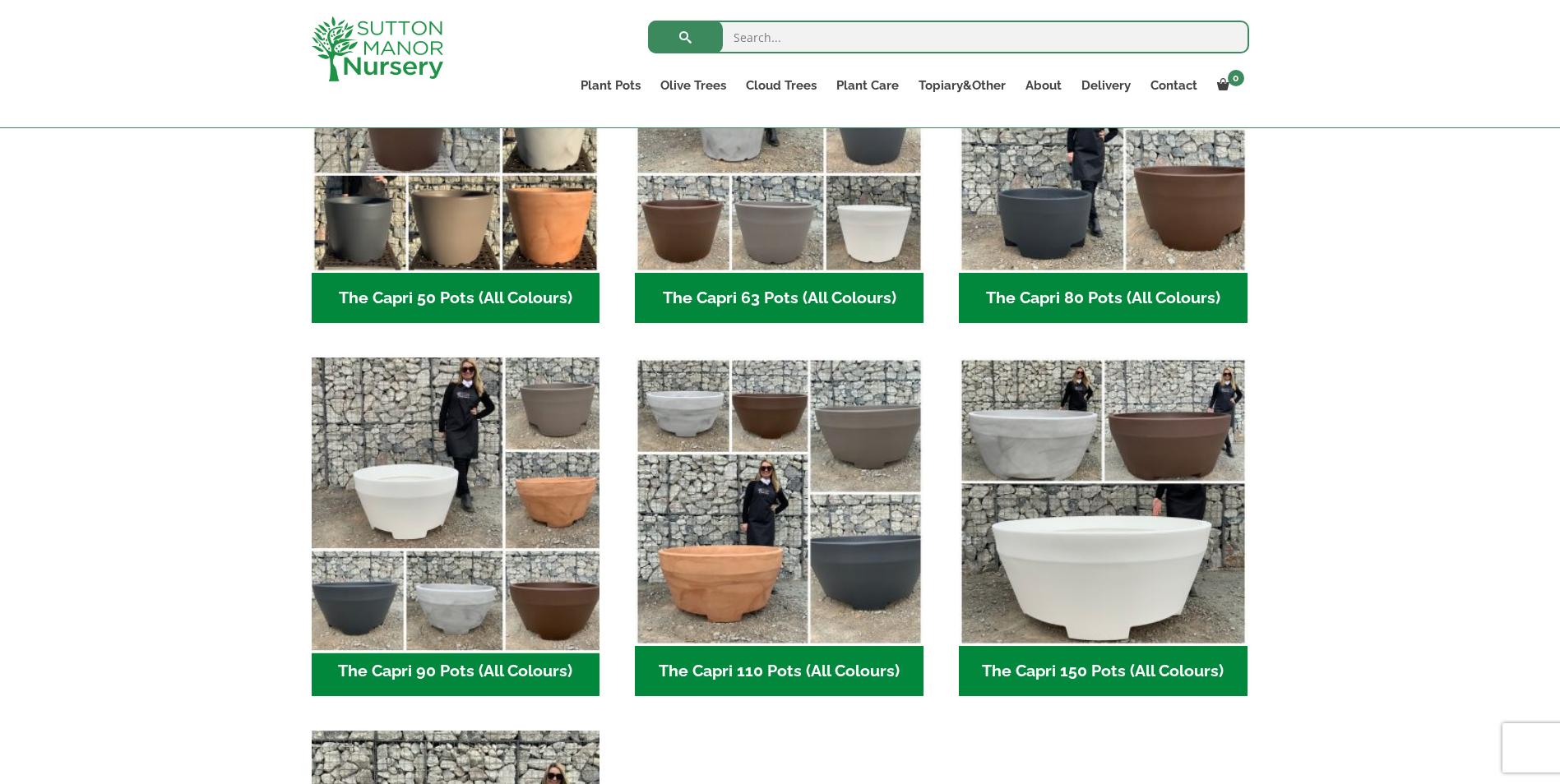
click at [559, 617] on img "Visit product category The Capri 90 Pots (All Colours)" at bounding box center [456, 502] width 303 height 303
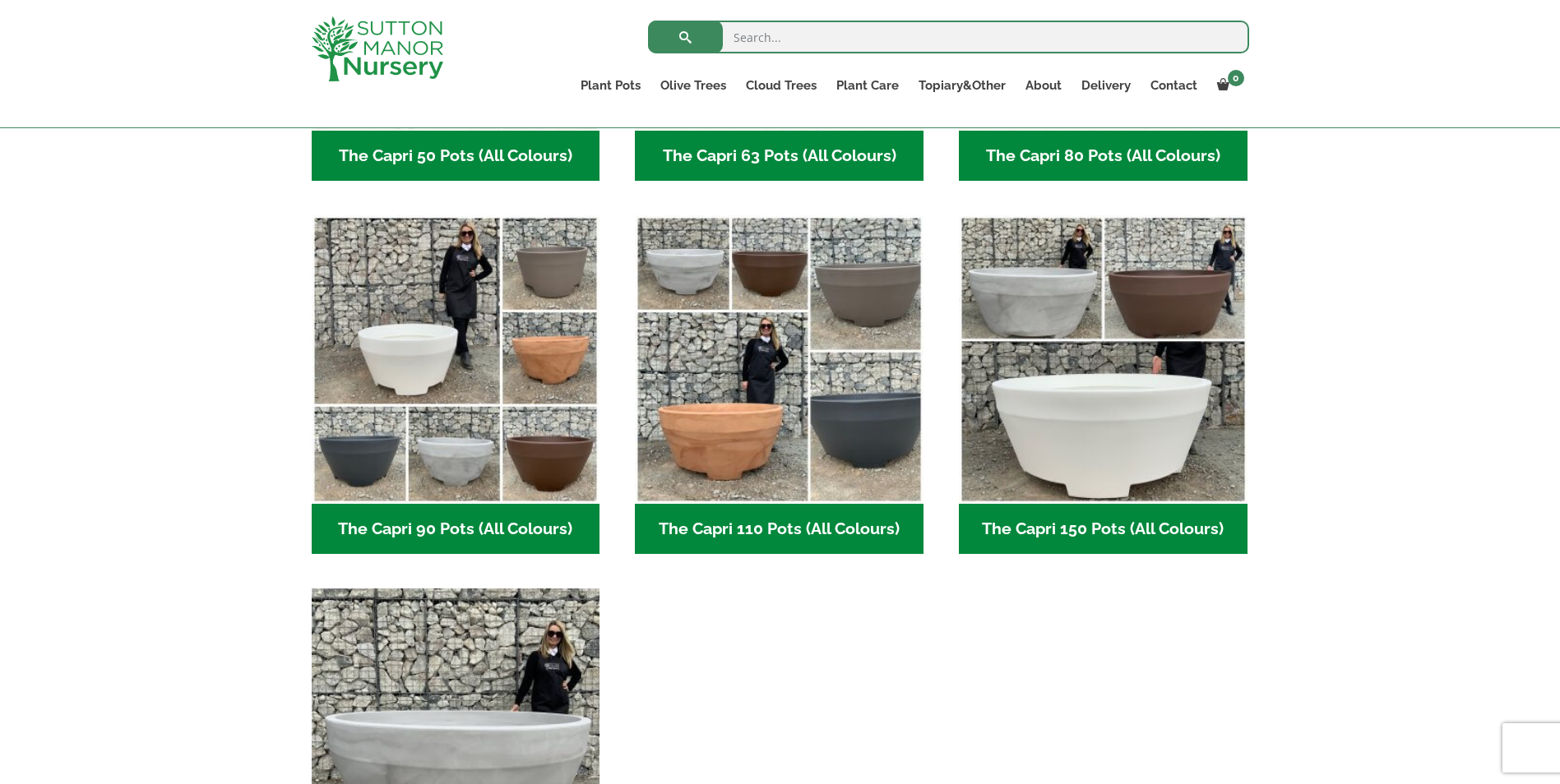
scroll to position [740, 0]
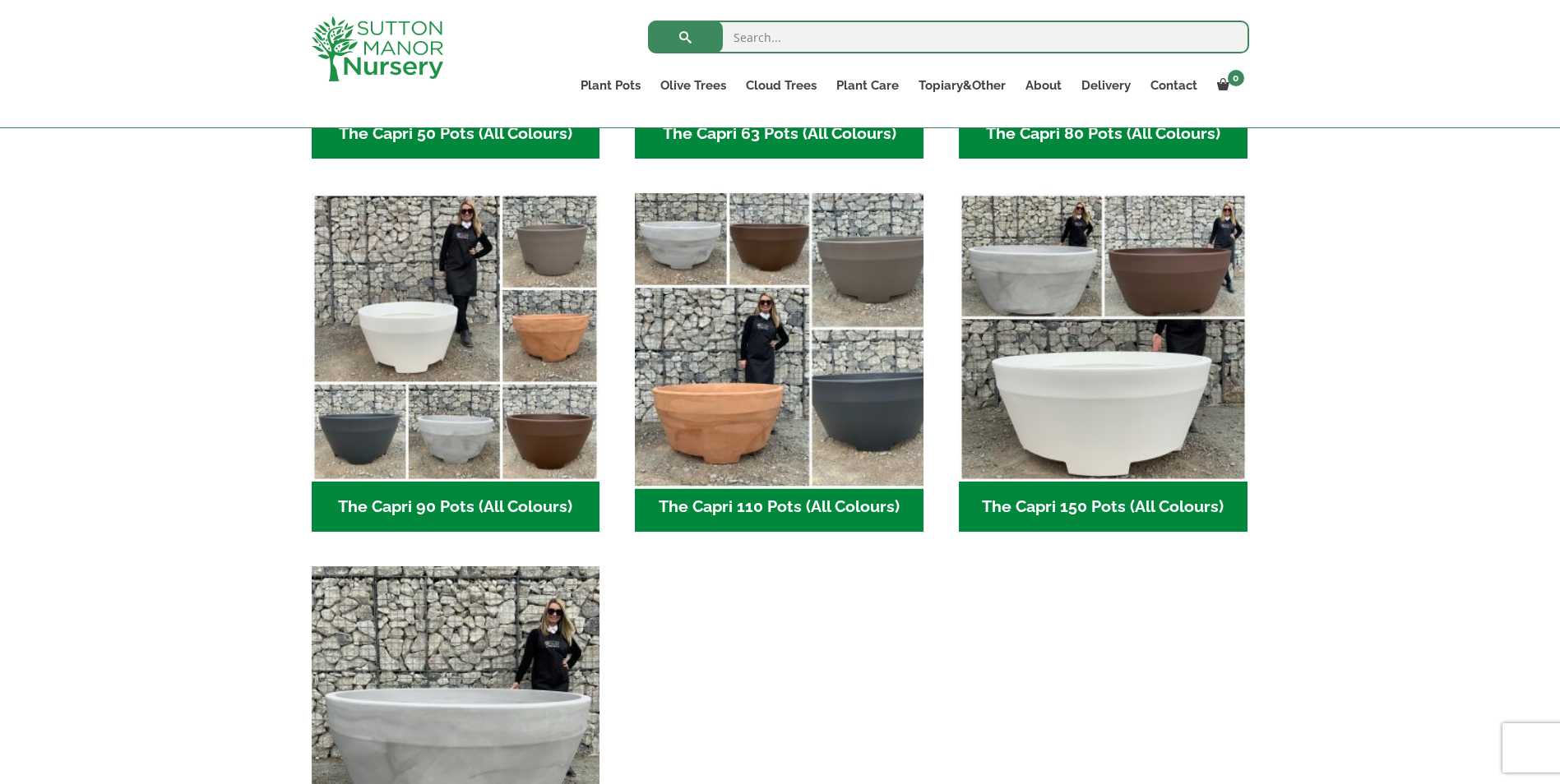
click at [773, 248] on img "Visit product category The Capri 110 Pots (All Colours)" at bounding box center [779, 338] width 303 height 303
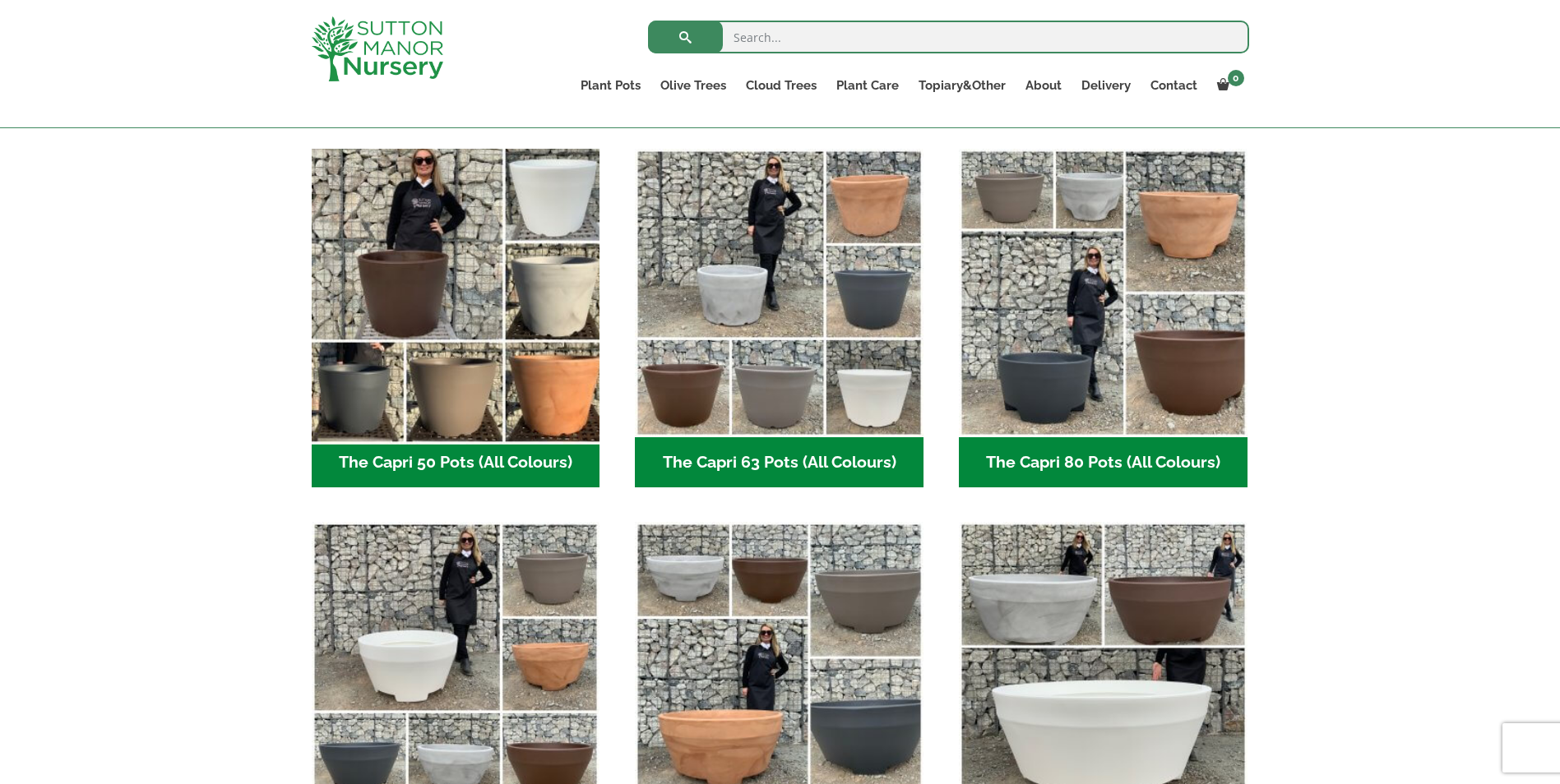
scroll to position [0, 0]
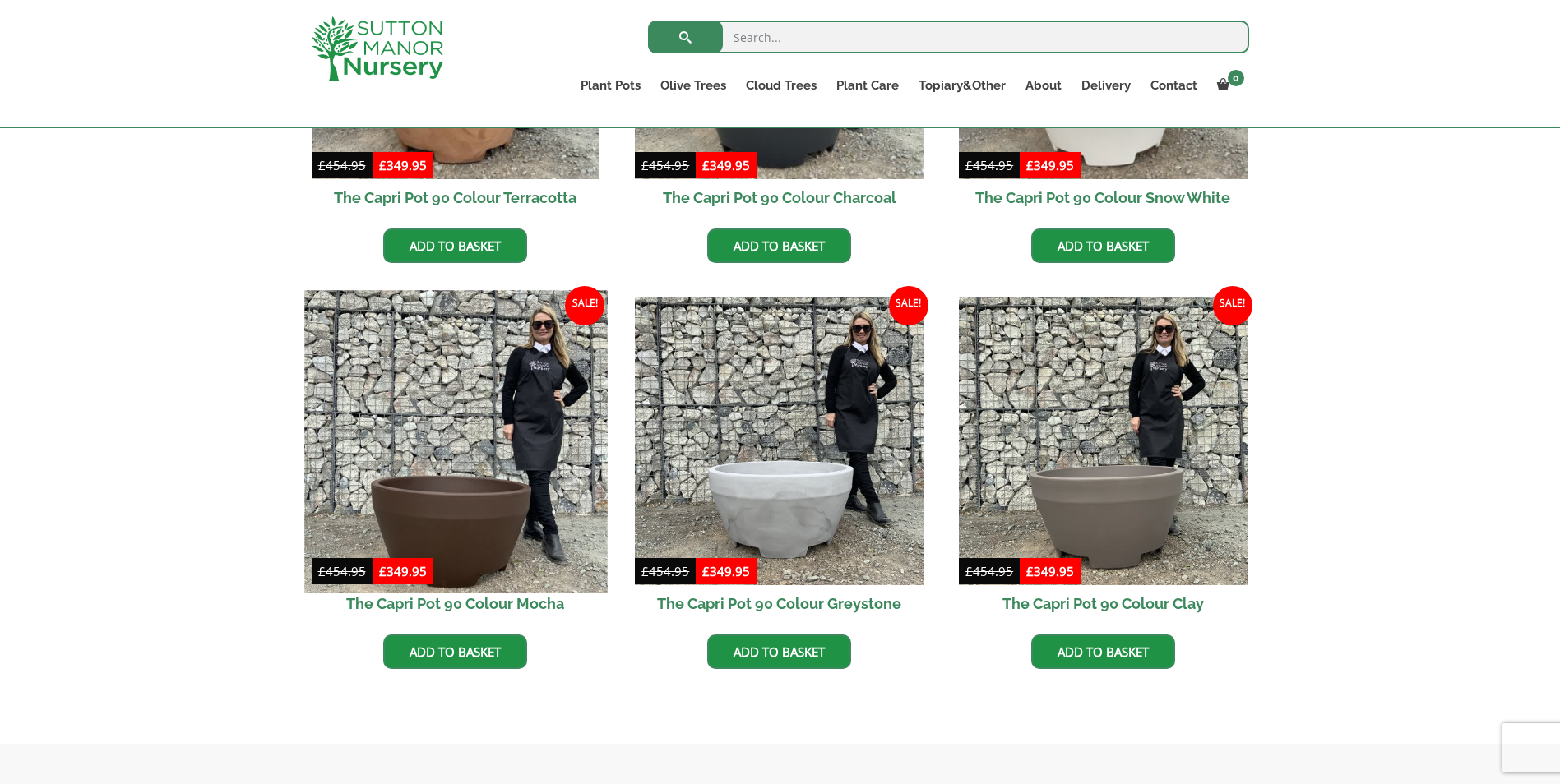
scroll to position [494, 0]
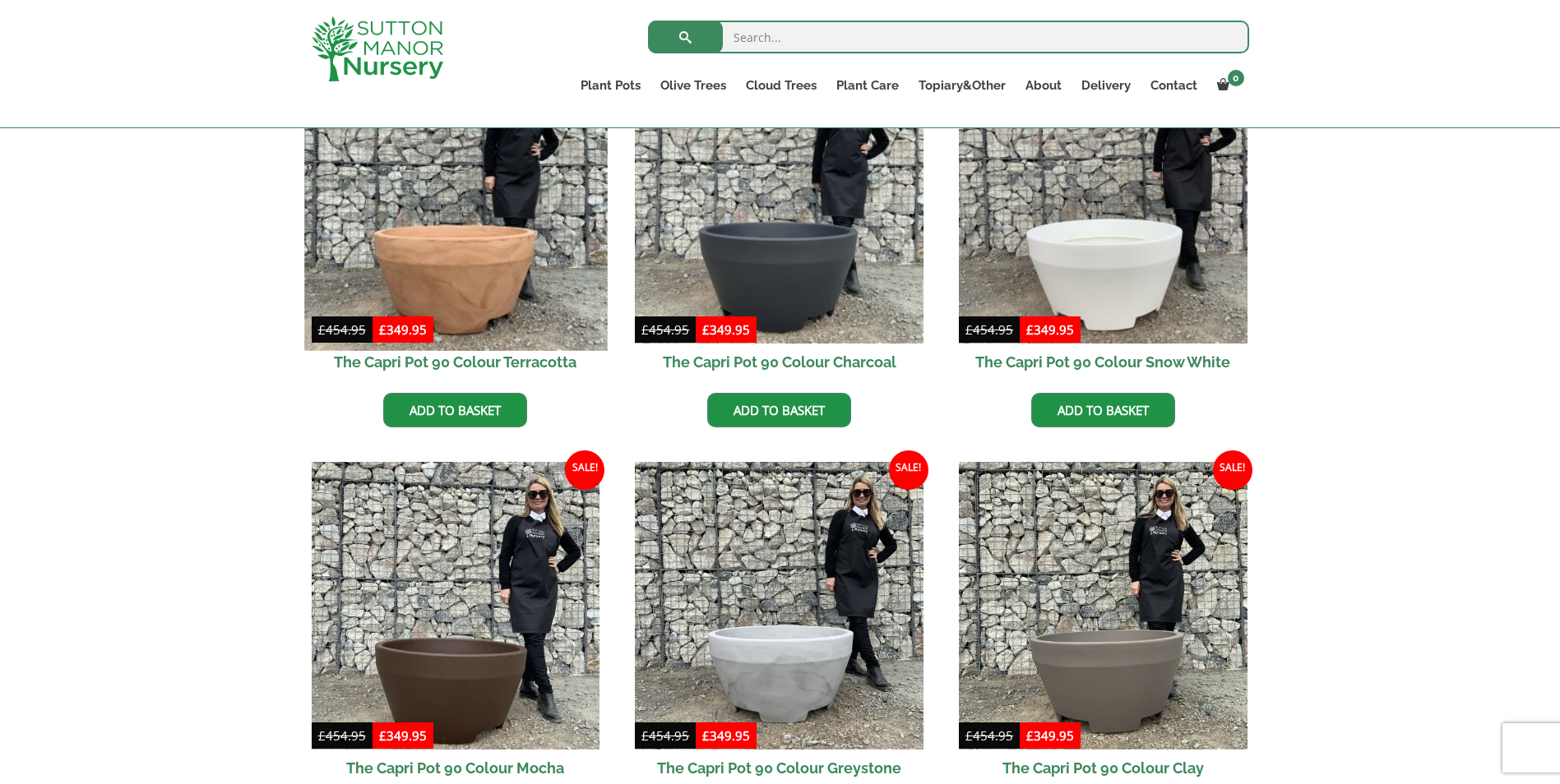
click at [415, 251] on img at bounding box center [456, 199] width 303 height 303
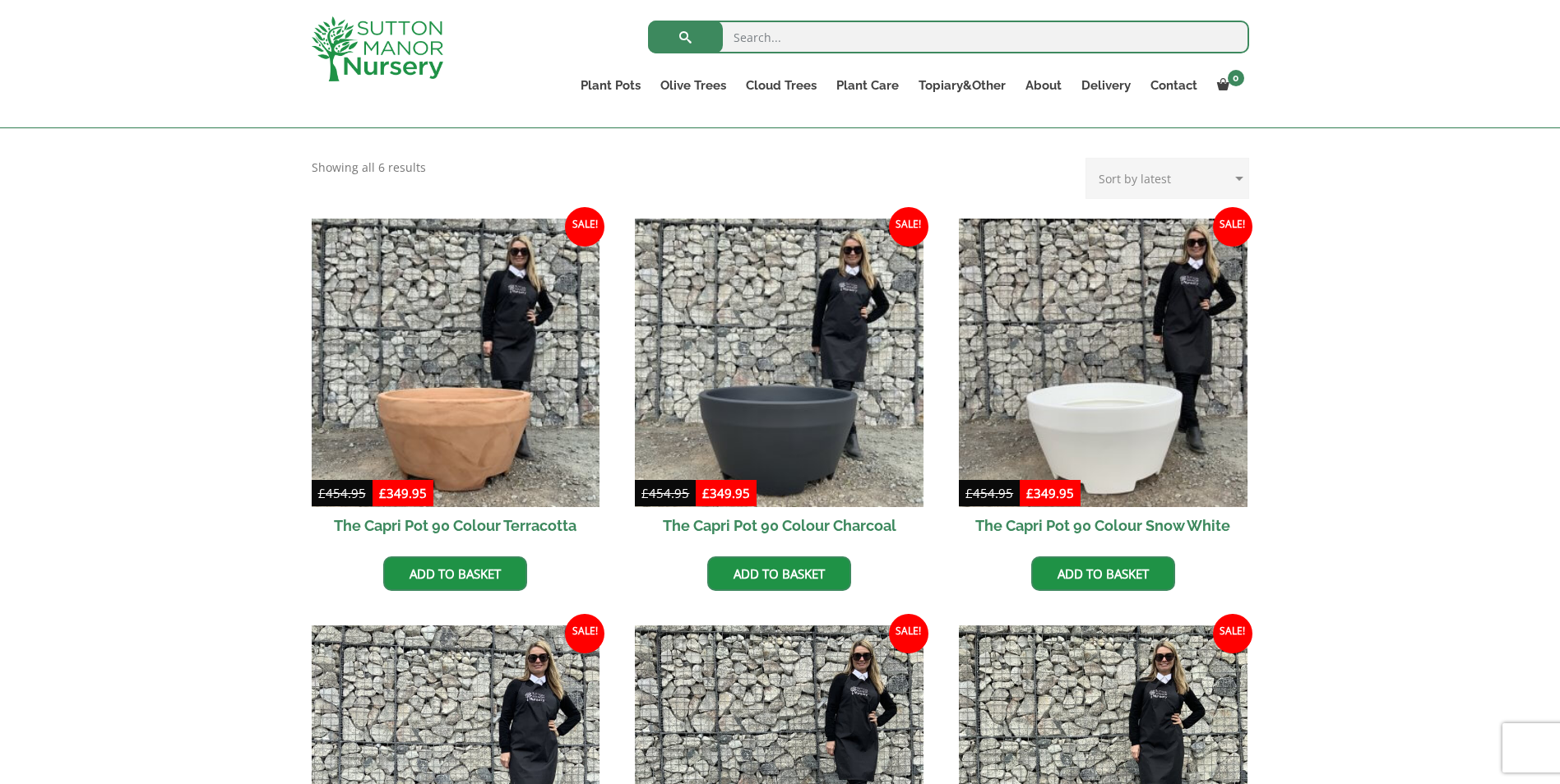
scroll to position [83, 0]
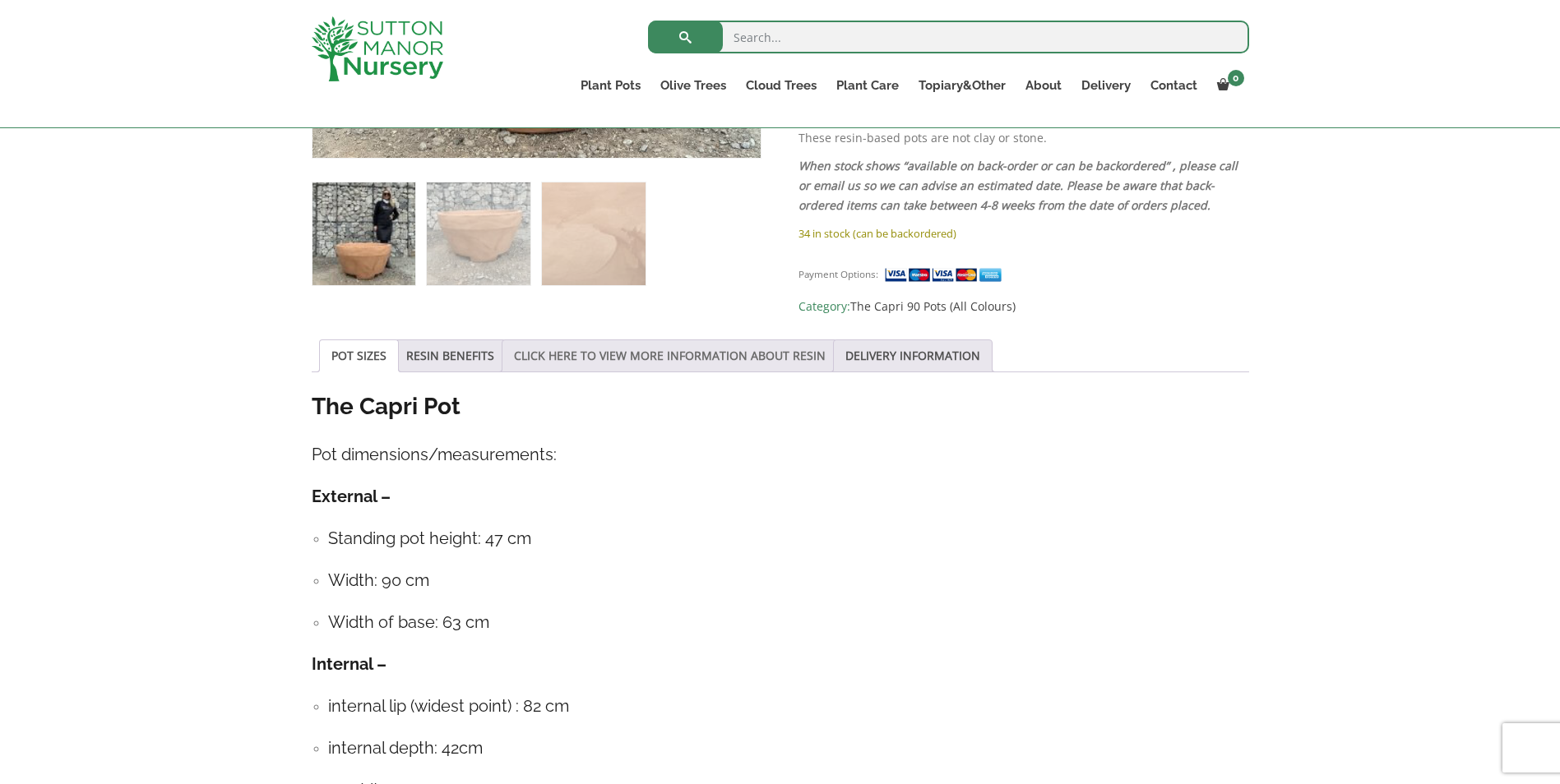
scroll to position [822, 0]
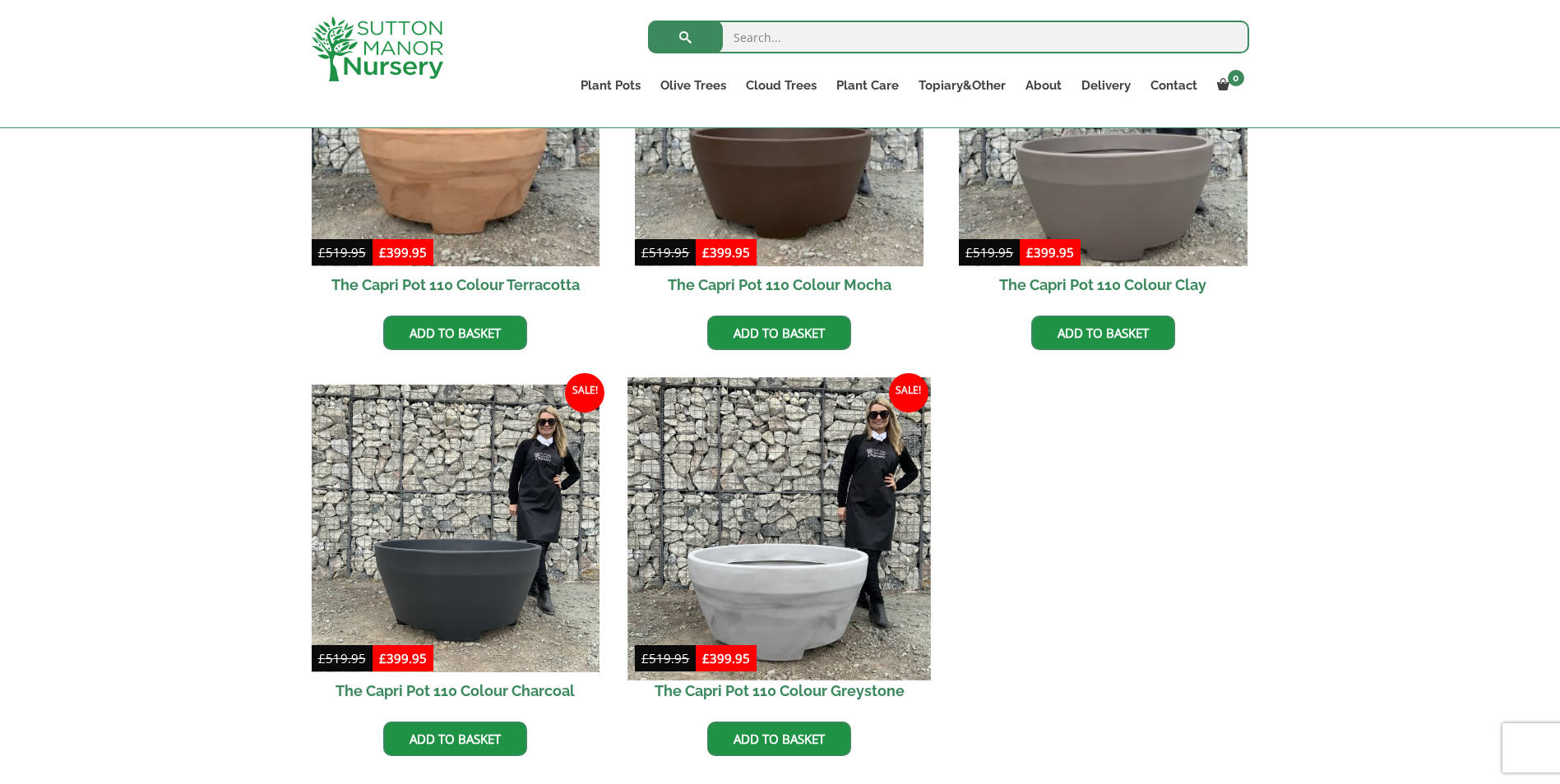
scroll to position [575, 0]
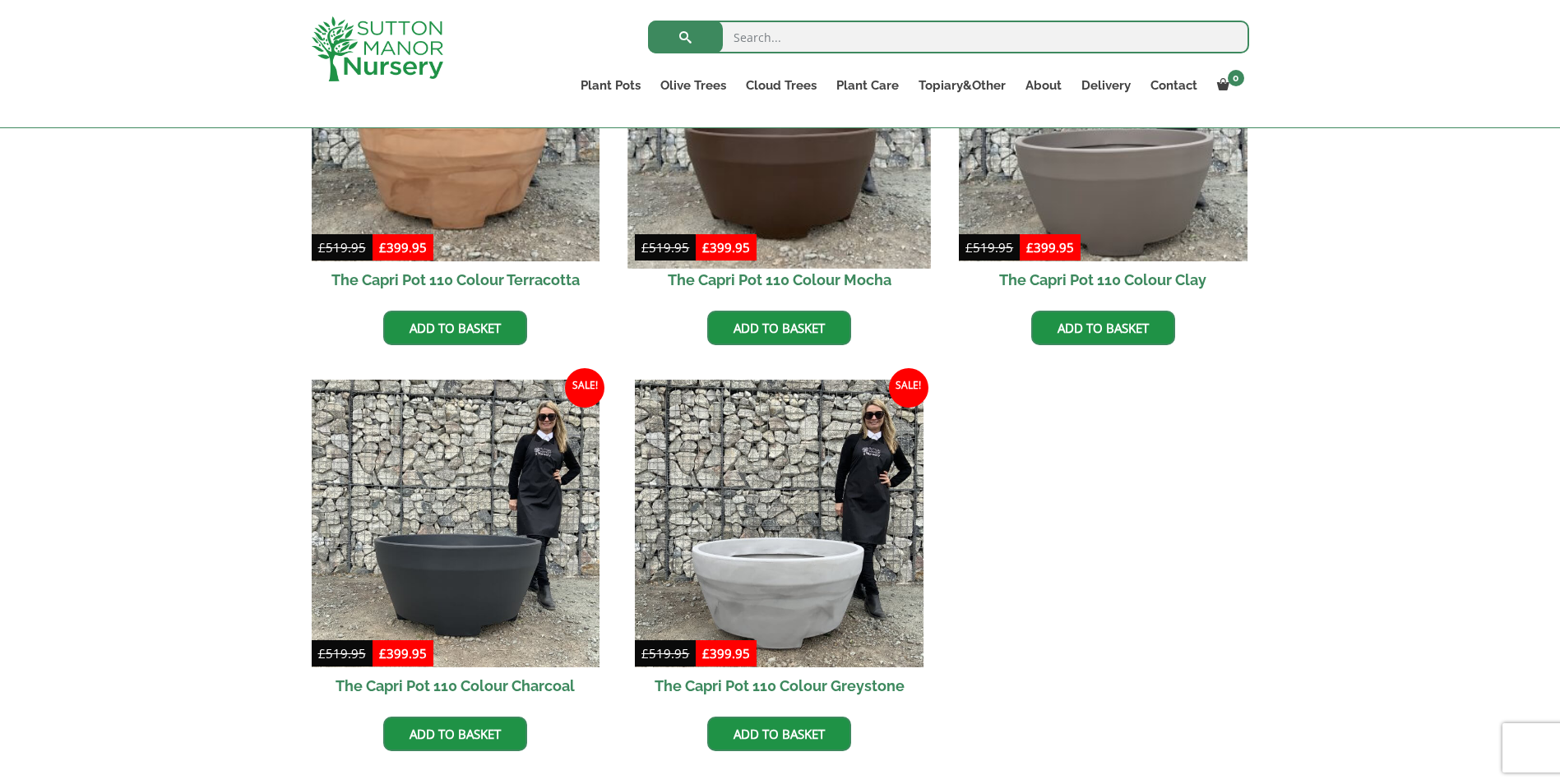
click at [790, 179] on img at bounding box center [779, 116] width 303 height 303
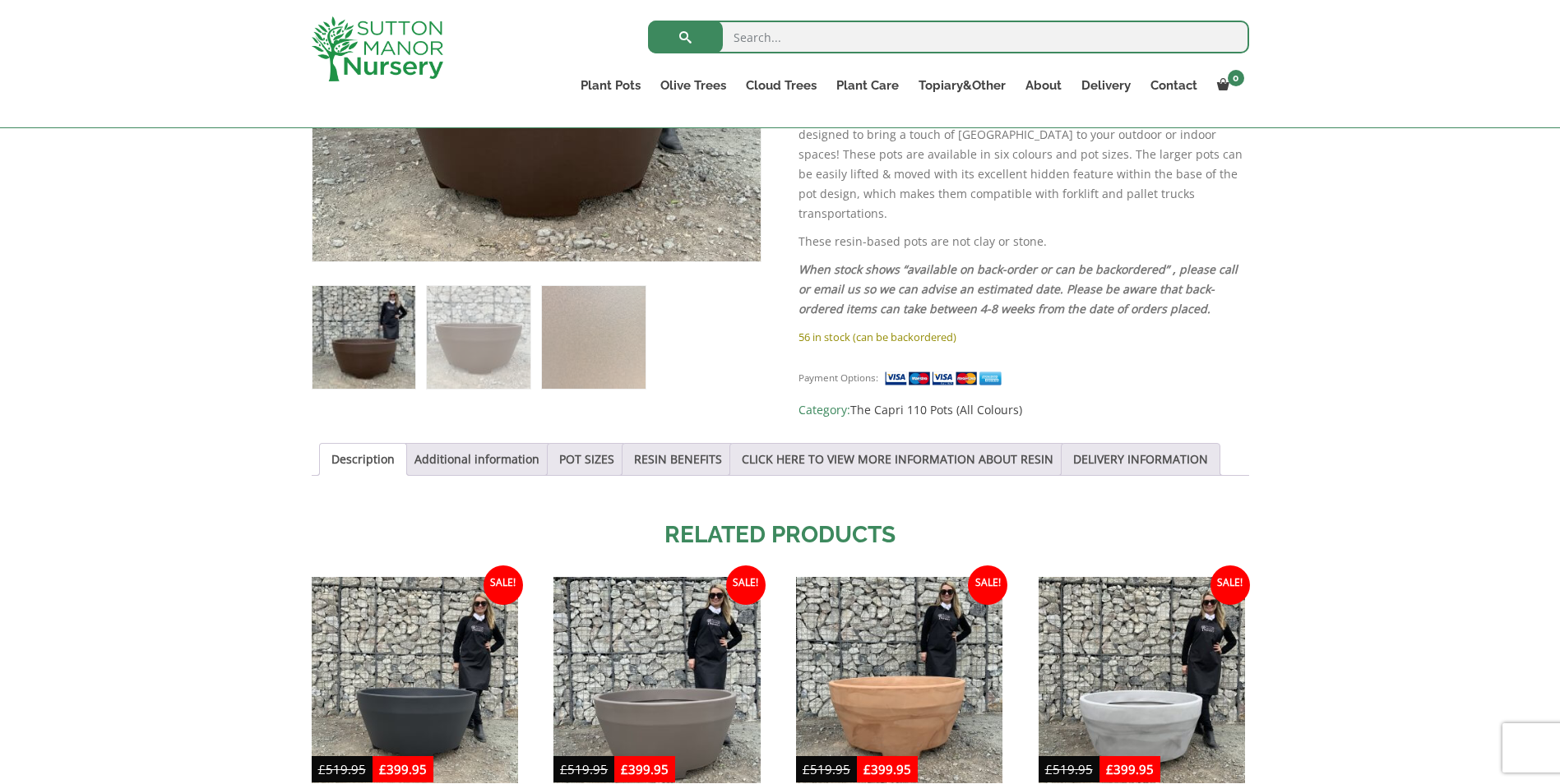
scroll to position [575, 0]
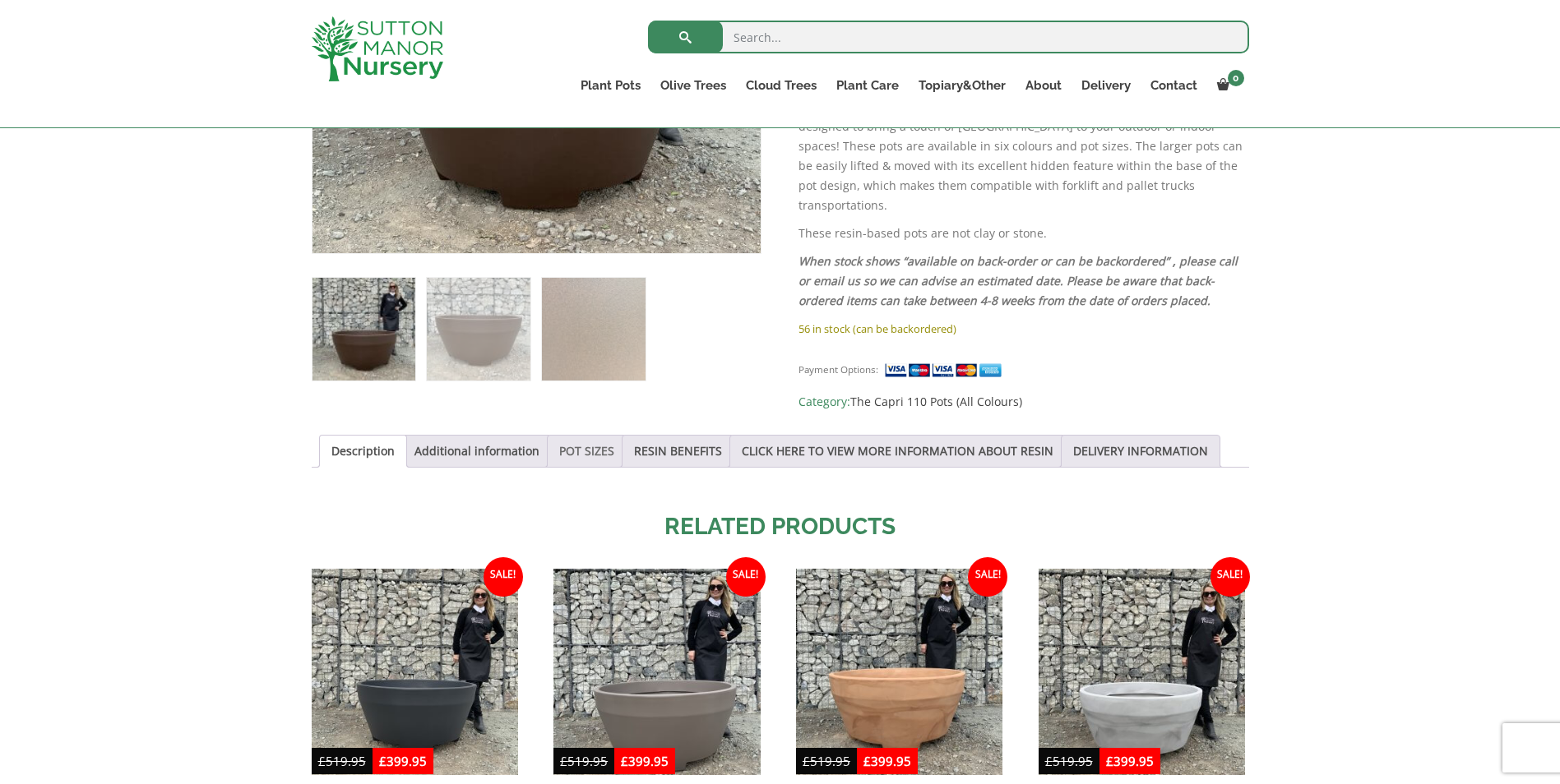
click at [586, 437] on link "POT SIZES" at bounding box center [586, 451] width 55 height 31
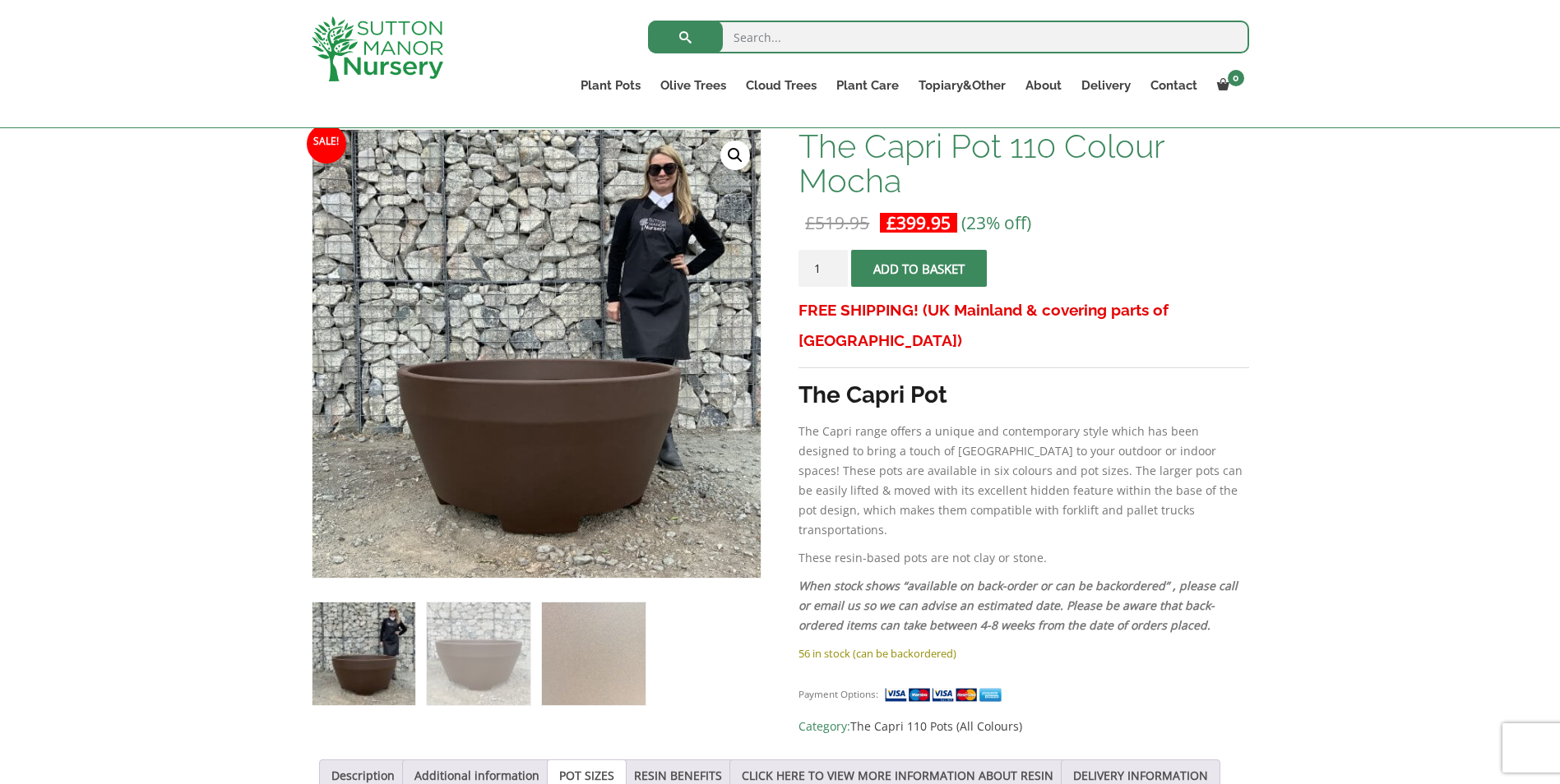
scroll to position [247, 0]
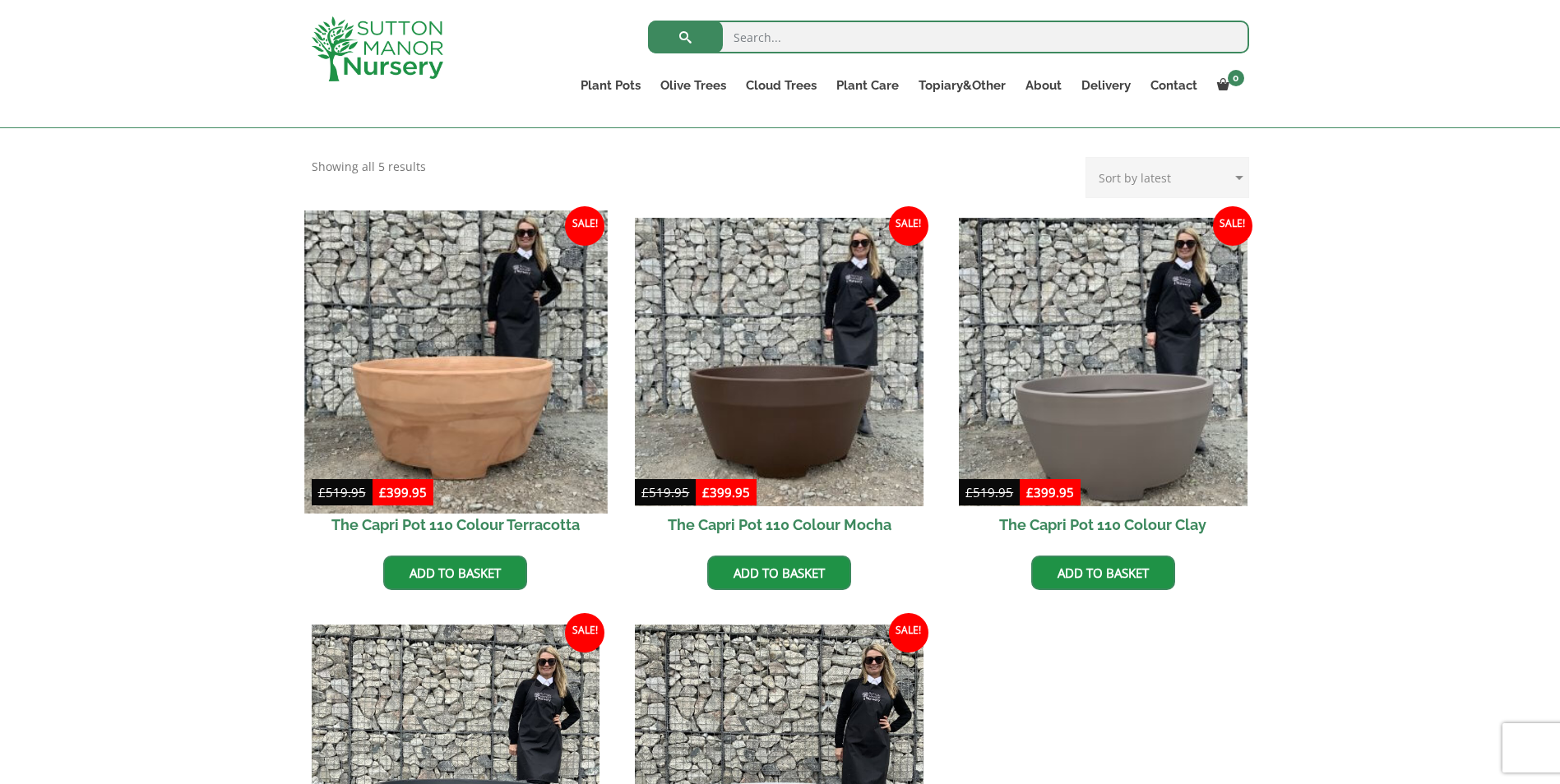
scroll to position [328, 0]
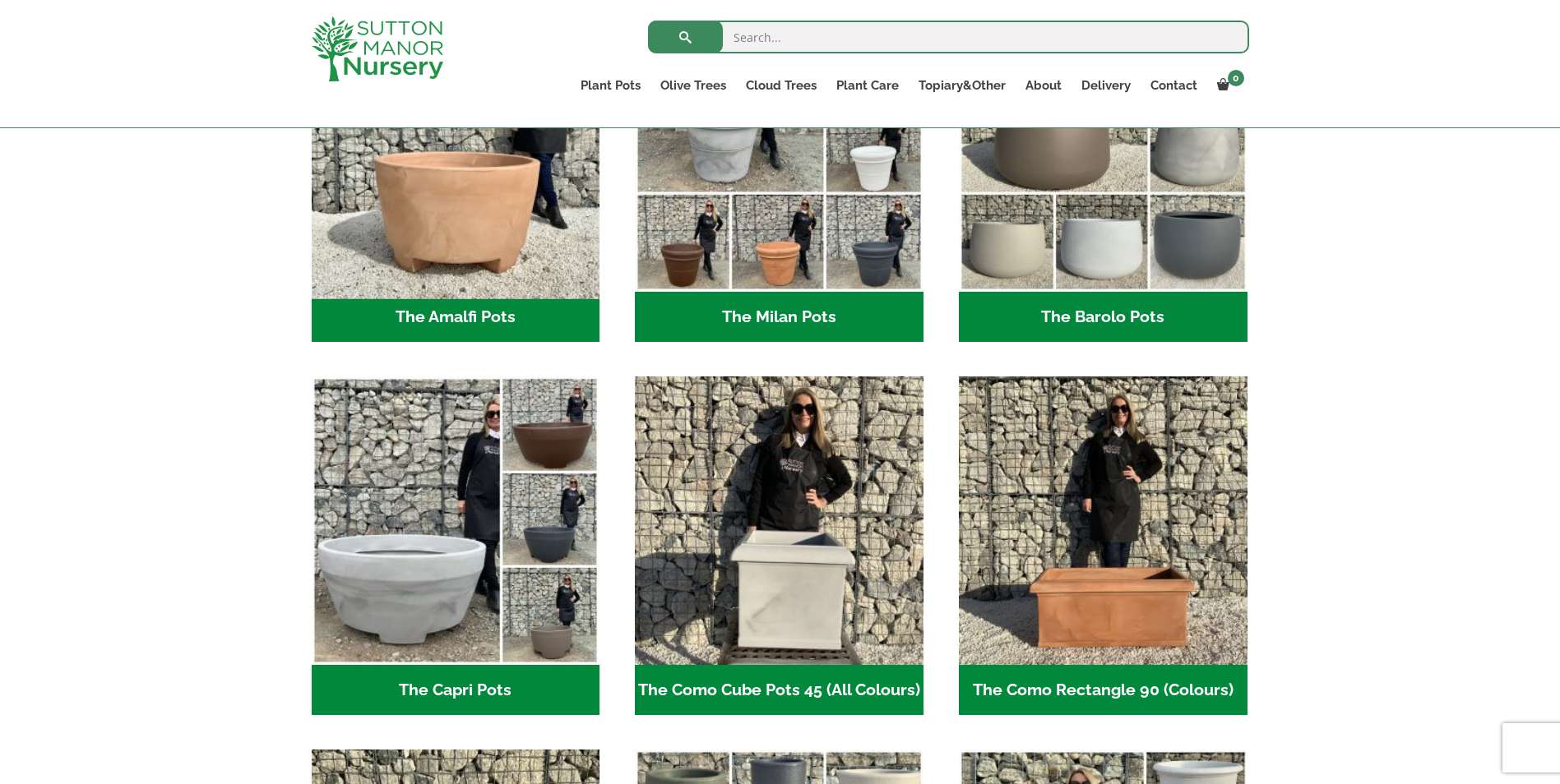
click at [483, 224] on img "Visit product category The Amalfi Pots" at bounding box center [456, 147] width 303 height 303
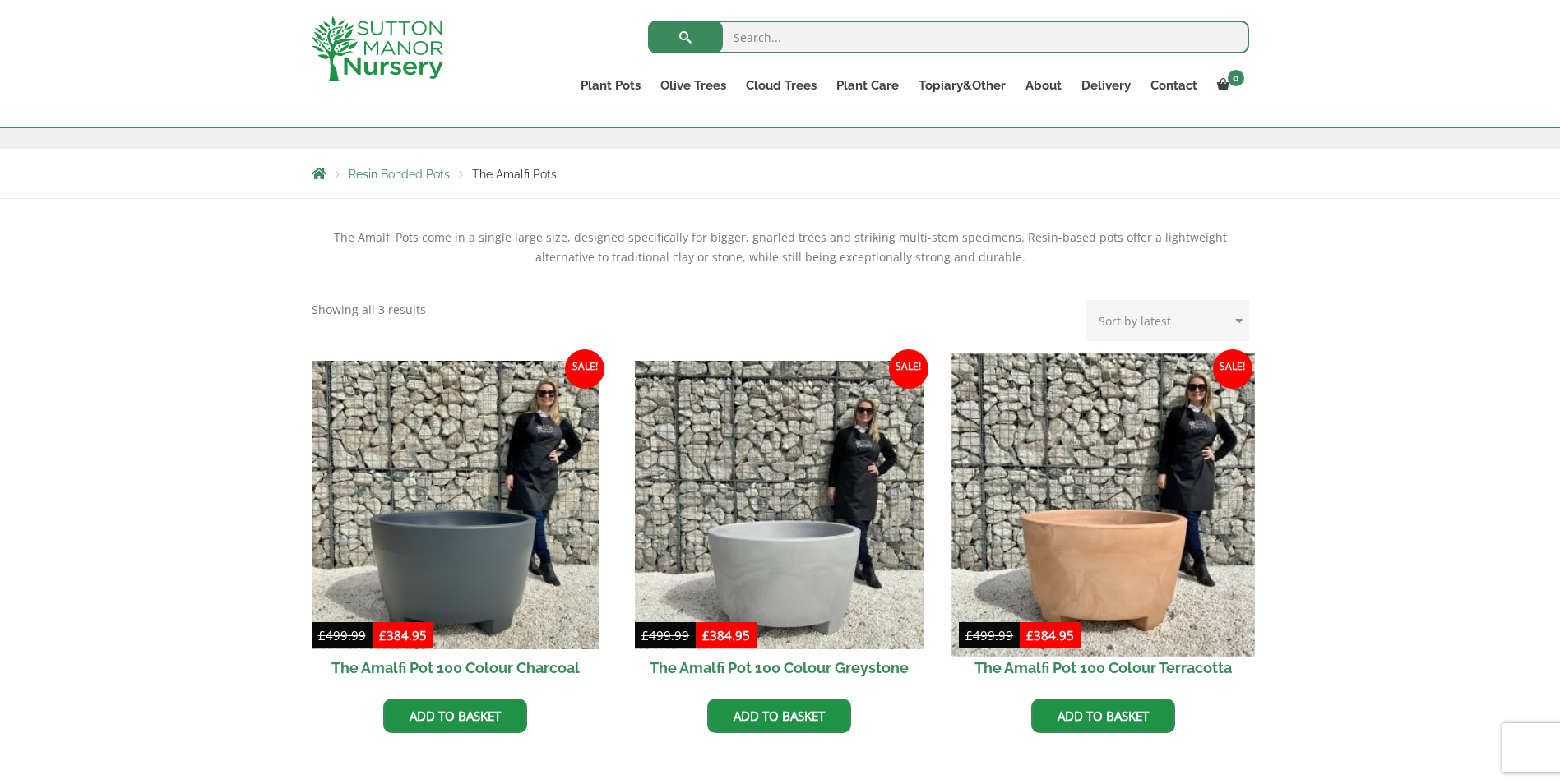
scroll to position [328, 0]
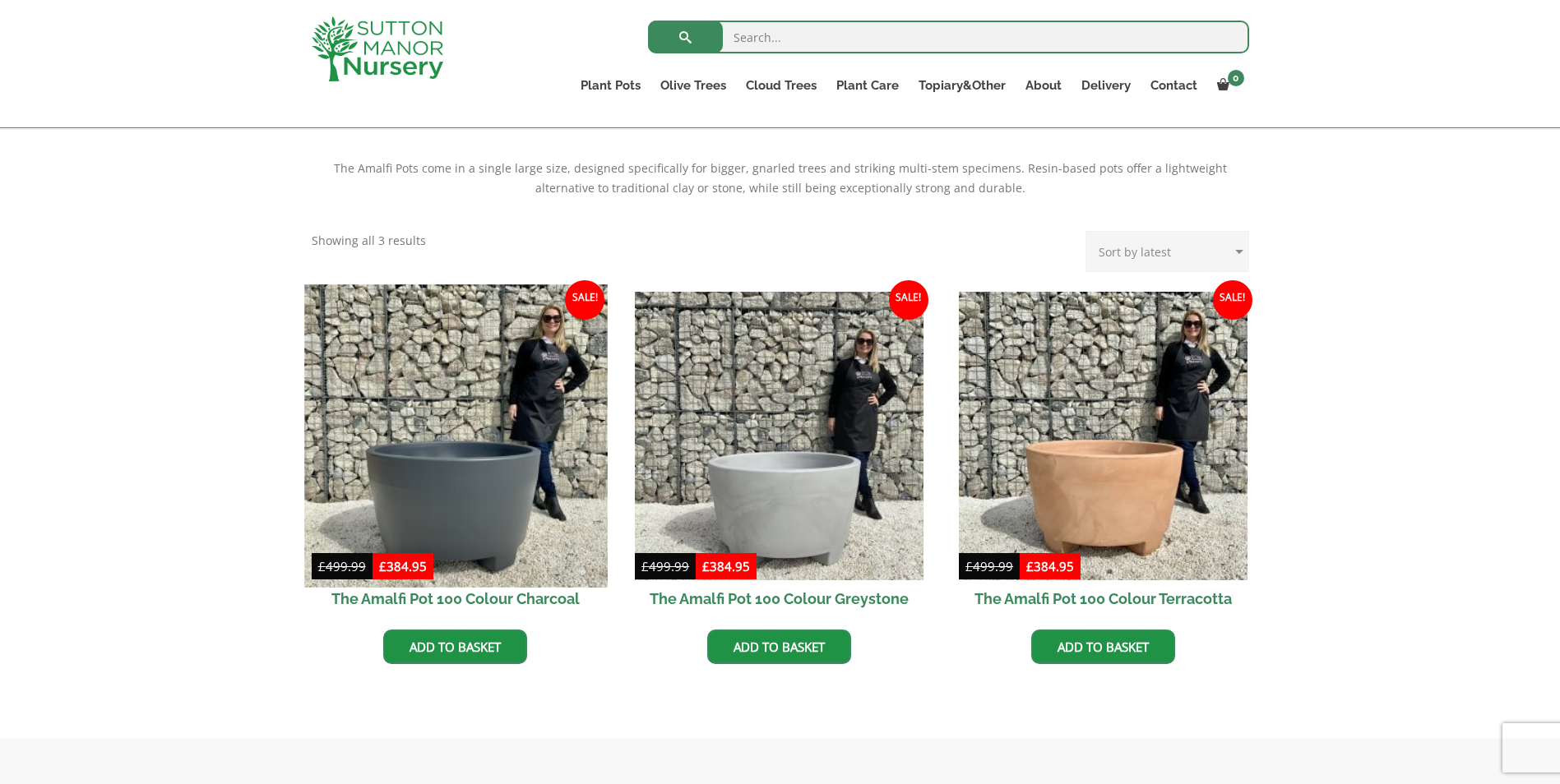
click at [442, 464] on img at bounding box center [456, 436] width 303 height 303
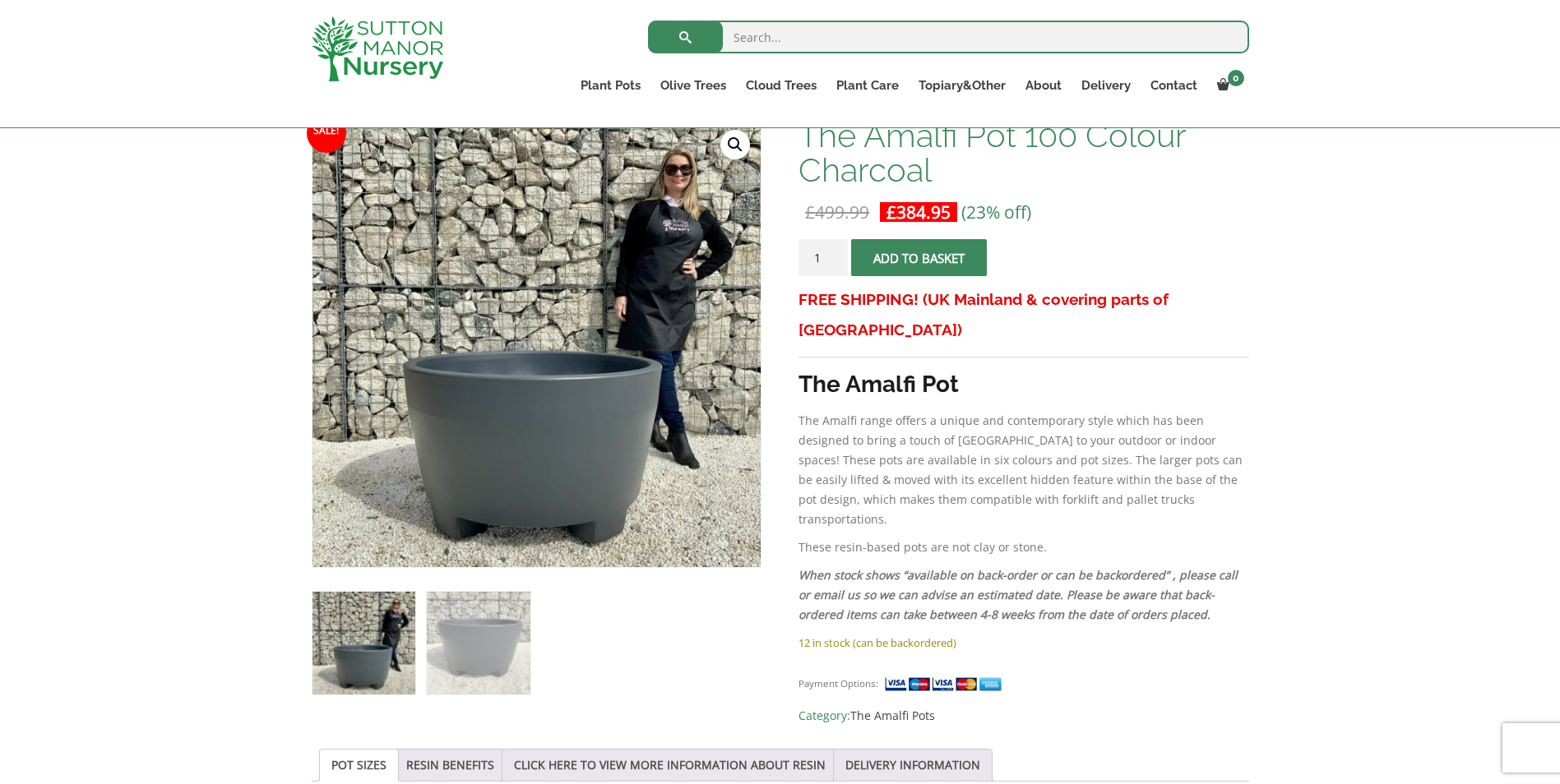
scroll to position [247, 0]
